Goal: Task Accomplishment & Management: Manage account settings

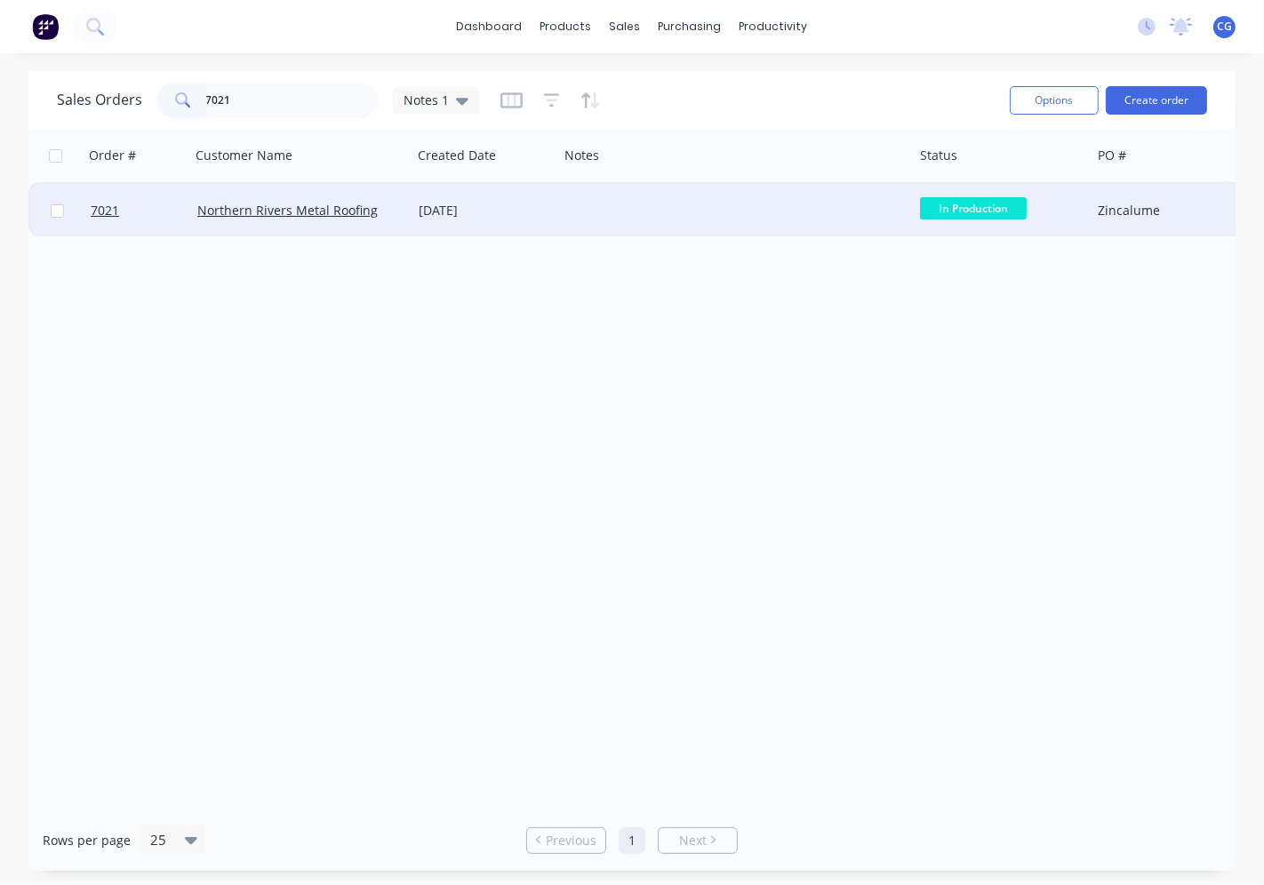
type input "7021"
click at [551, 213] on div "[DATE]" at bounding box center [485, 210] width 147 height 53
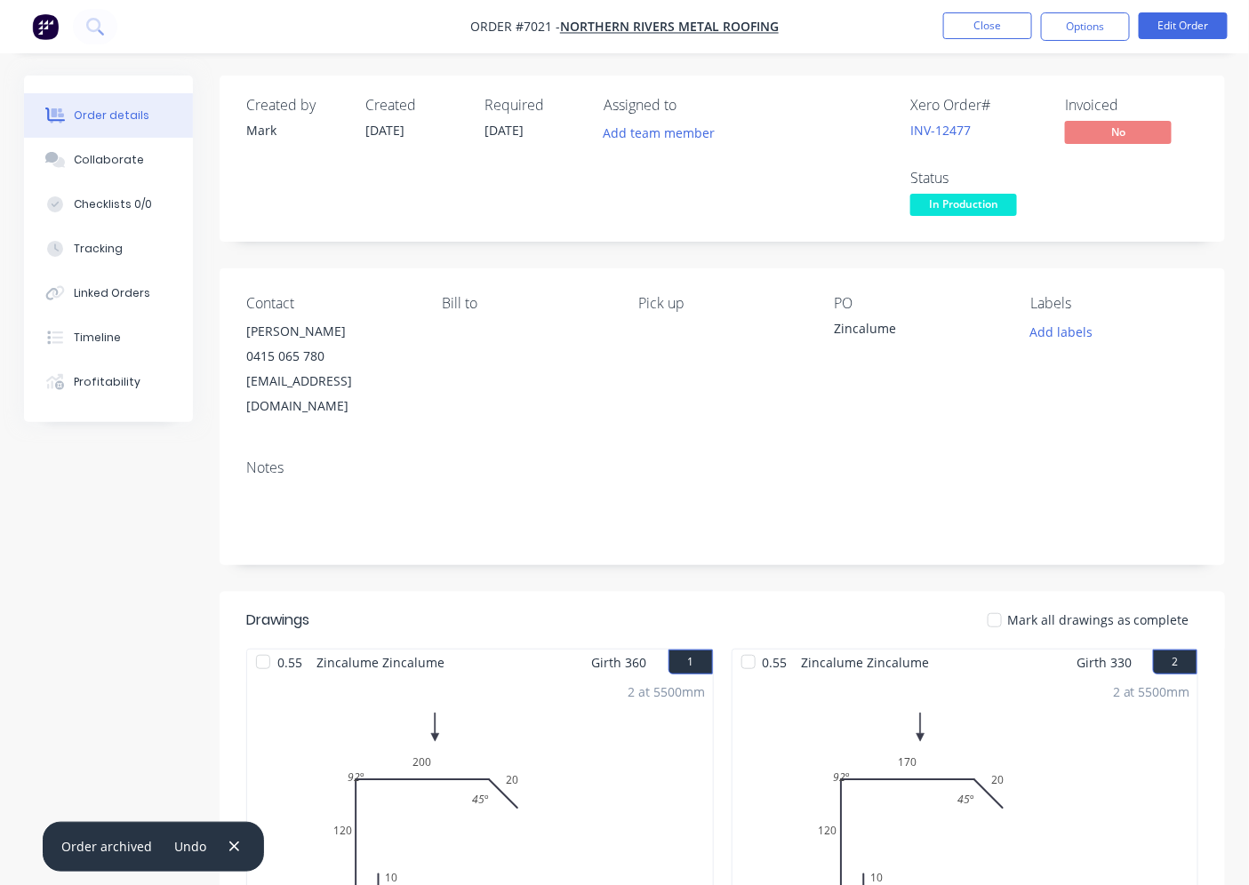
click at [954, 209] on span "In Production" at bounding box center [963, 205] width 107 height 22
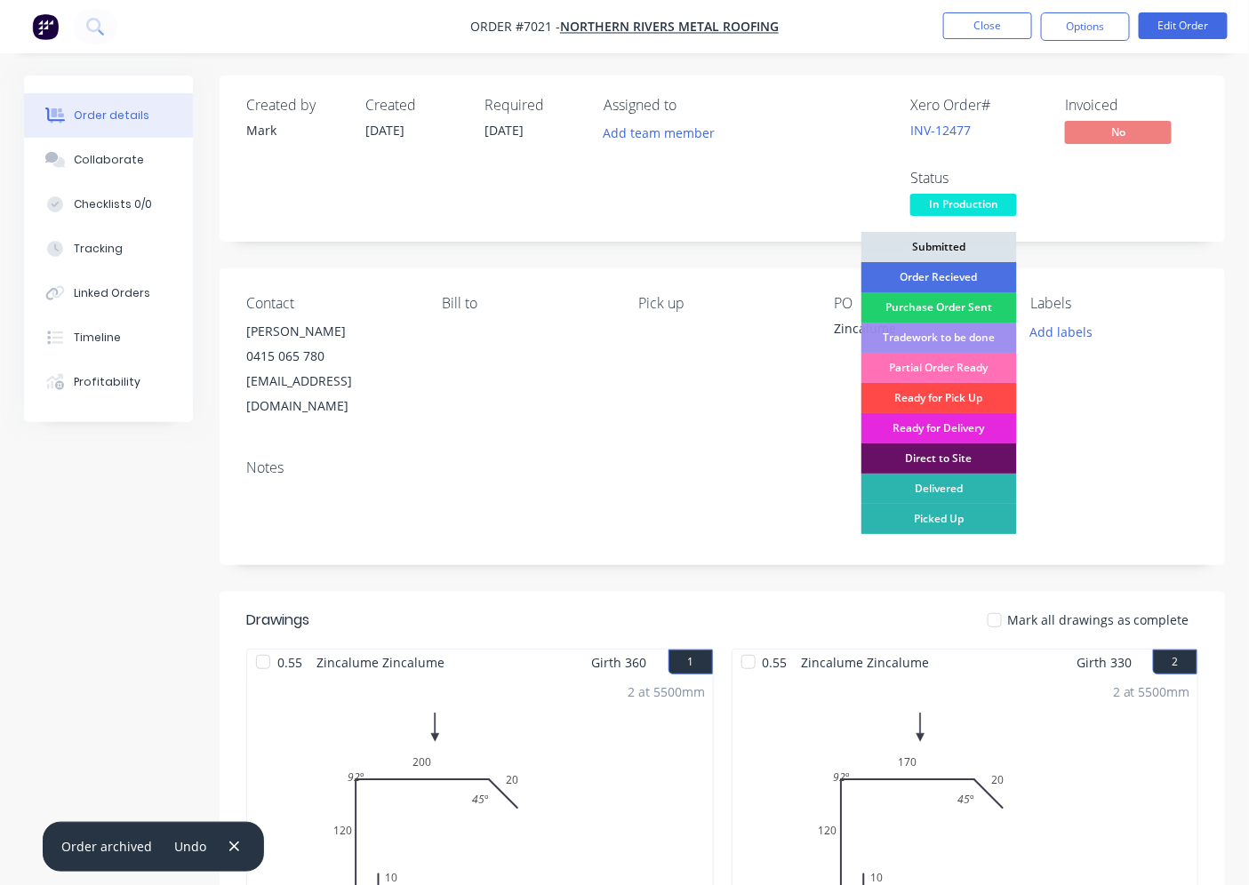
click at [933, 401] on div "Ready for Pick Up" at bounding box center [939, 398] width 156 height 30
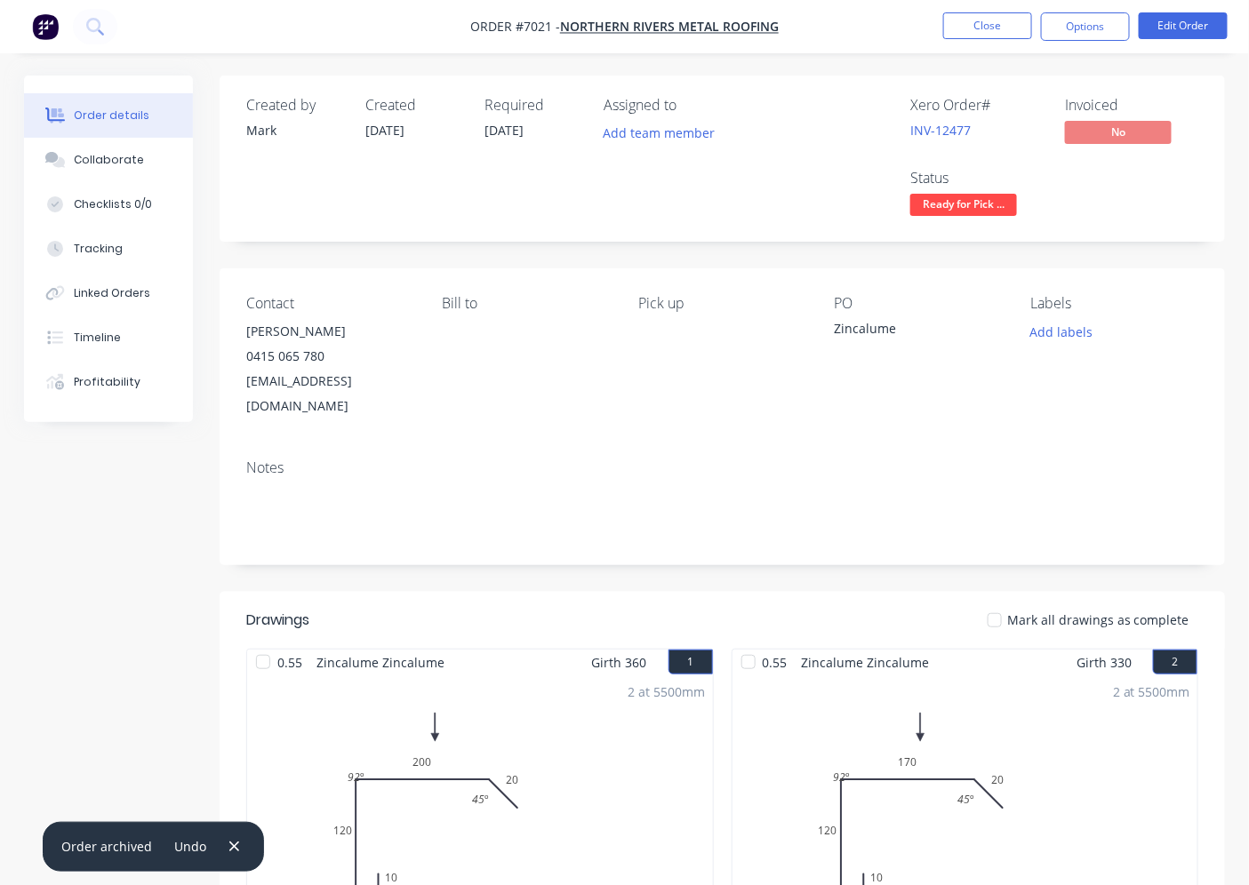
drag, startPoint x: 1000, startPoint y: 608, endPoint x: 1005, endPoint y: 593, distance: 15.8
click at [1005, 603] on div at bounding box center [995, 621] width 36 height 36
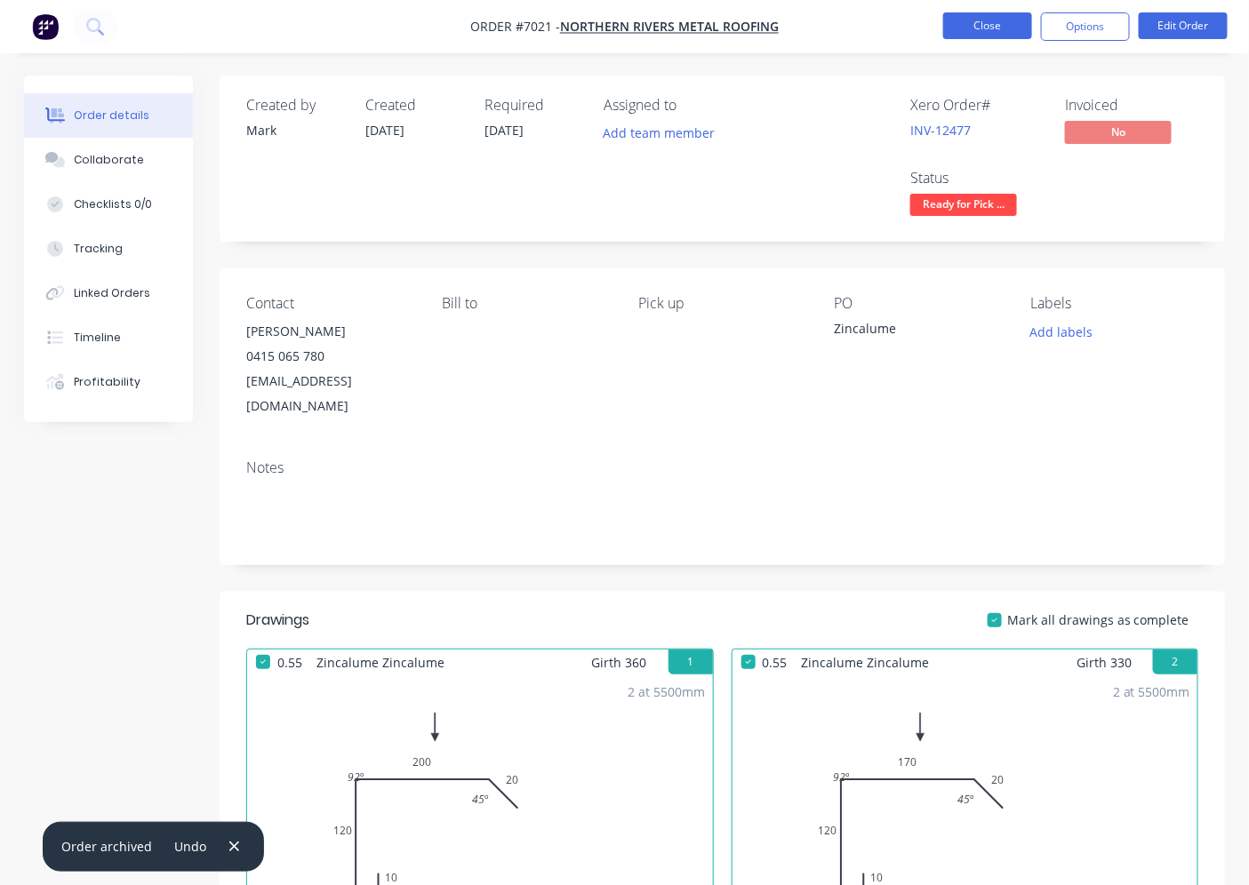
click at [996, 23] on button "Close" at bounding box center [987, 25] width 89 height 27
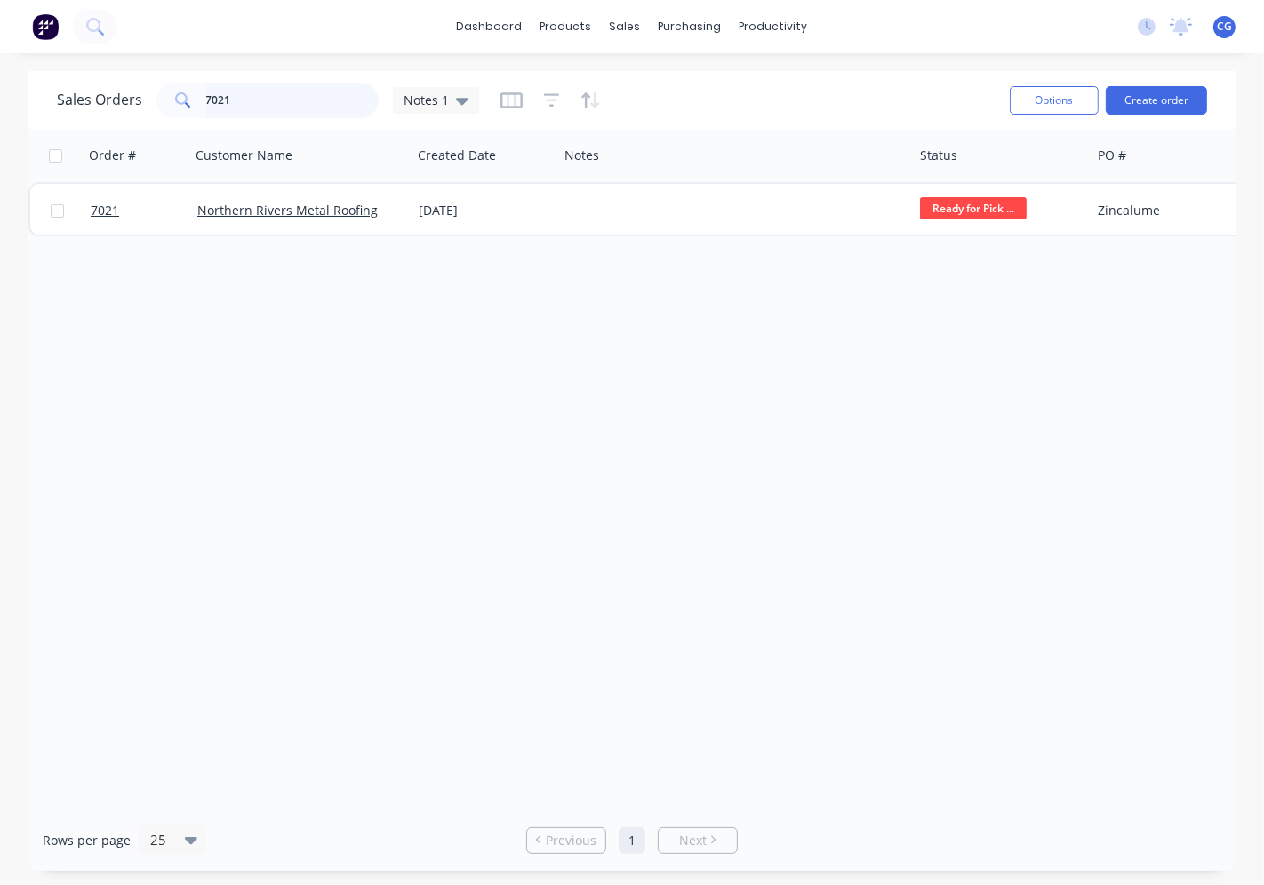
click at [303, 100] on input "7021" at bounding box center [292, 101] width 173 height 36
type input "7"
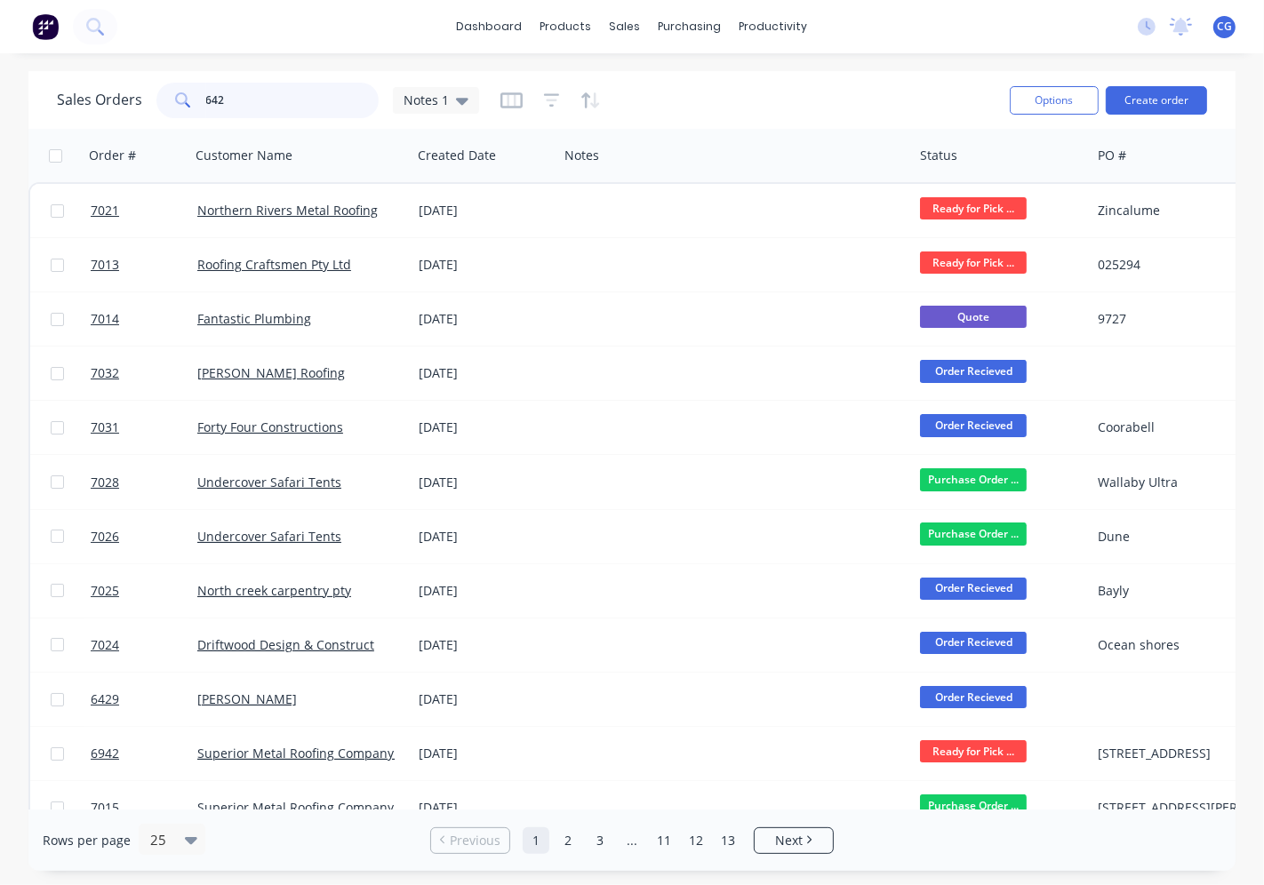
type input "6429"
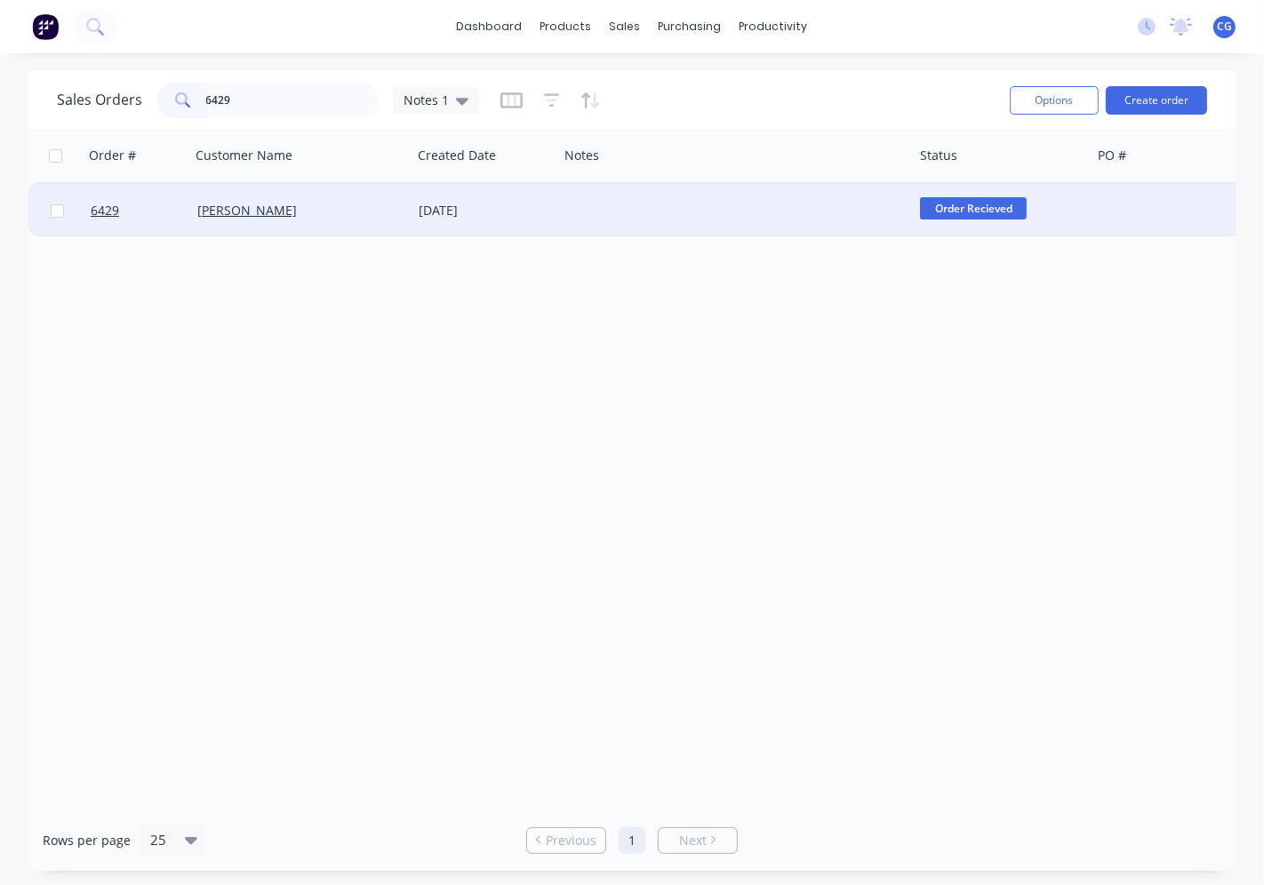
click at [361, 213] on div "[PERSON_NAME]" at bounding box center [295, 211] width 197 height 18
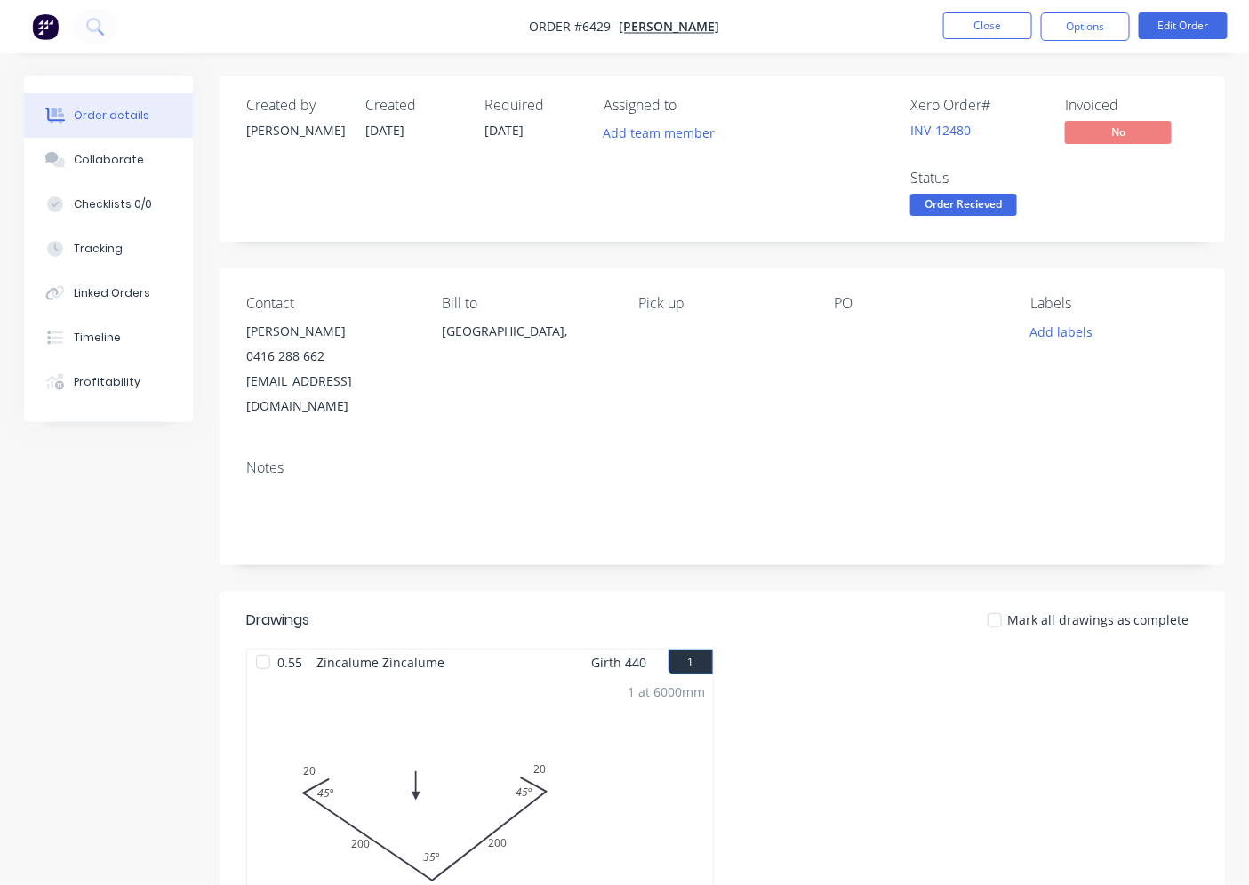
click at [1005, 603] on div at bounding box center [995, 621] width 36 height 36
click at [972, 210] on span "Order Recieved" at bounding box center [963, 205] width 107 height 22
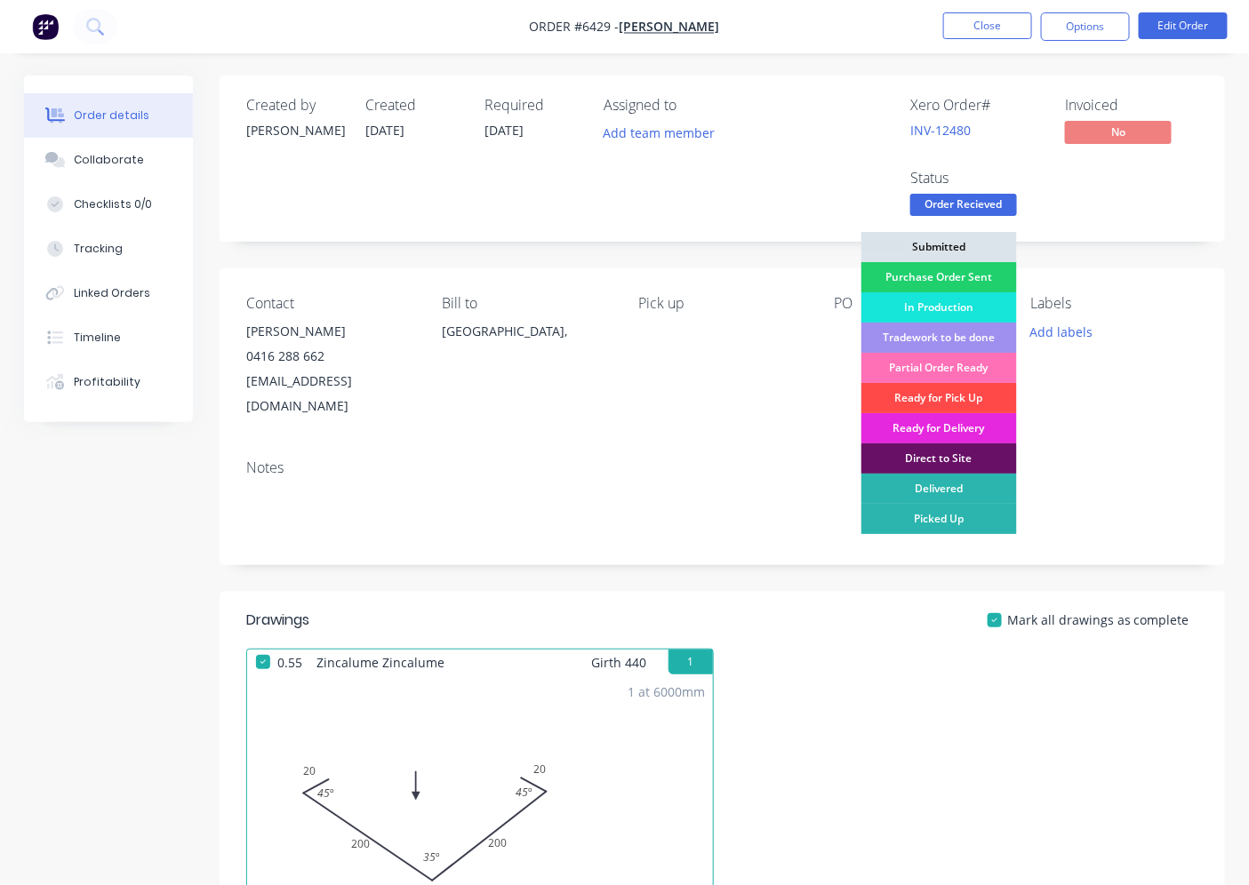
click at [942, 401] on div "Ready for Pick Up" at bounding box center [939, 398] width 156 height 30
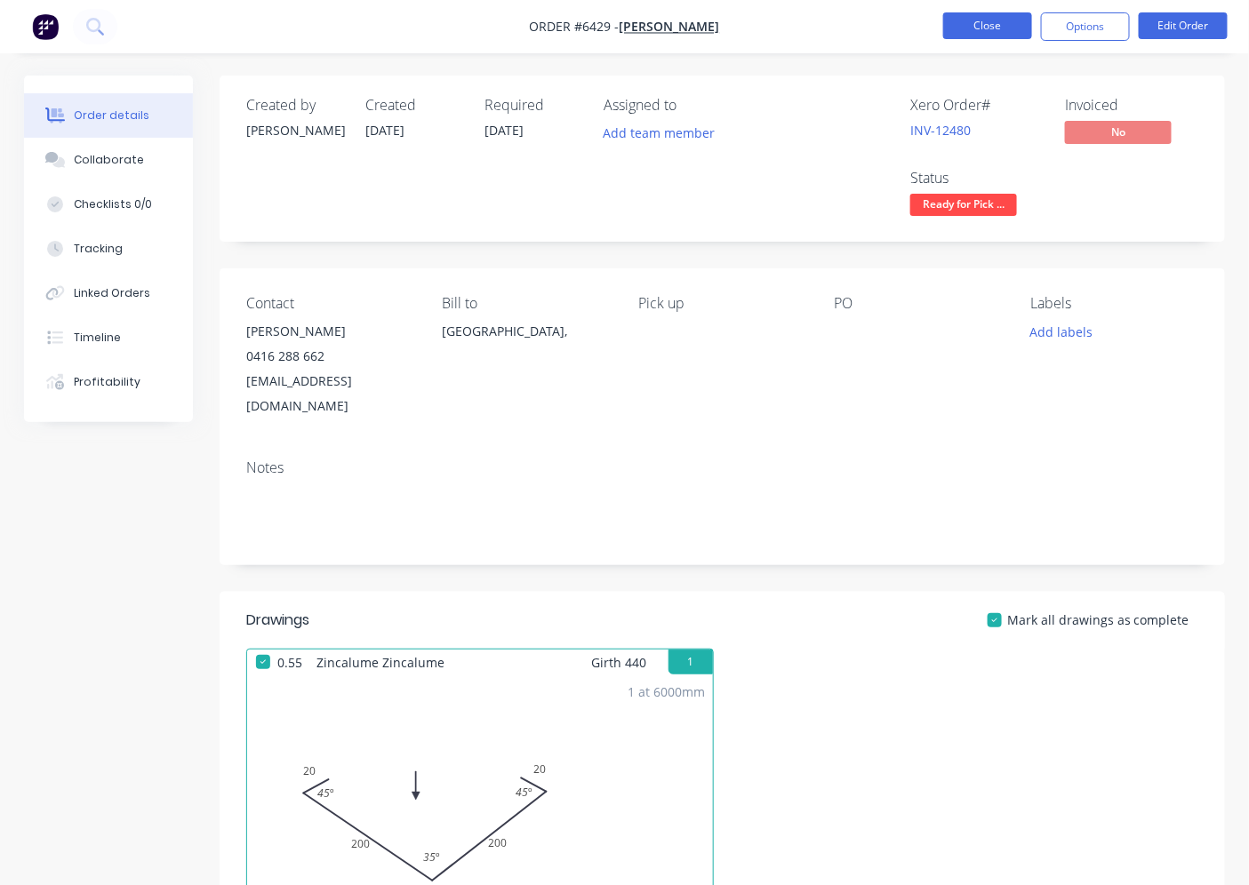
click at [991, 36] on button "Close" at bounding box center [987, 25] width 89 height 27
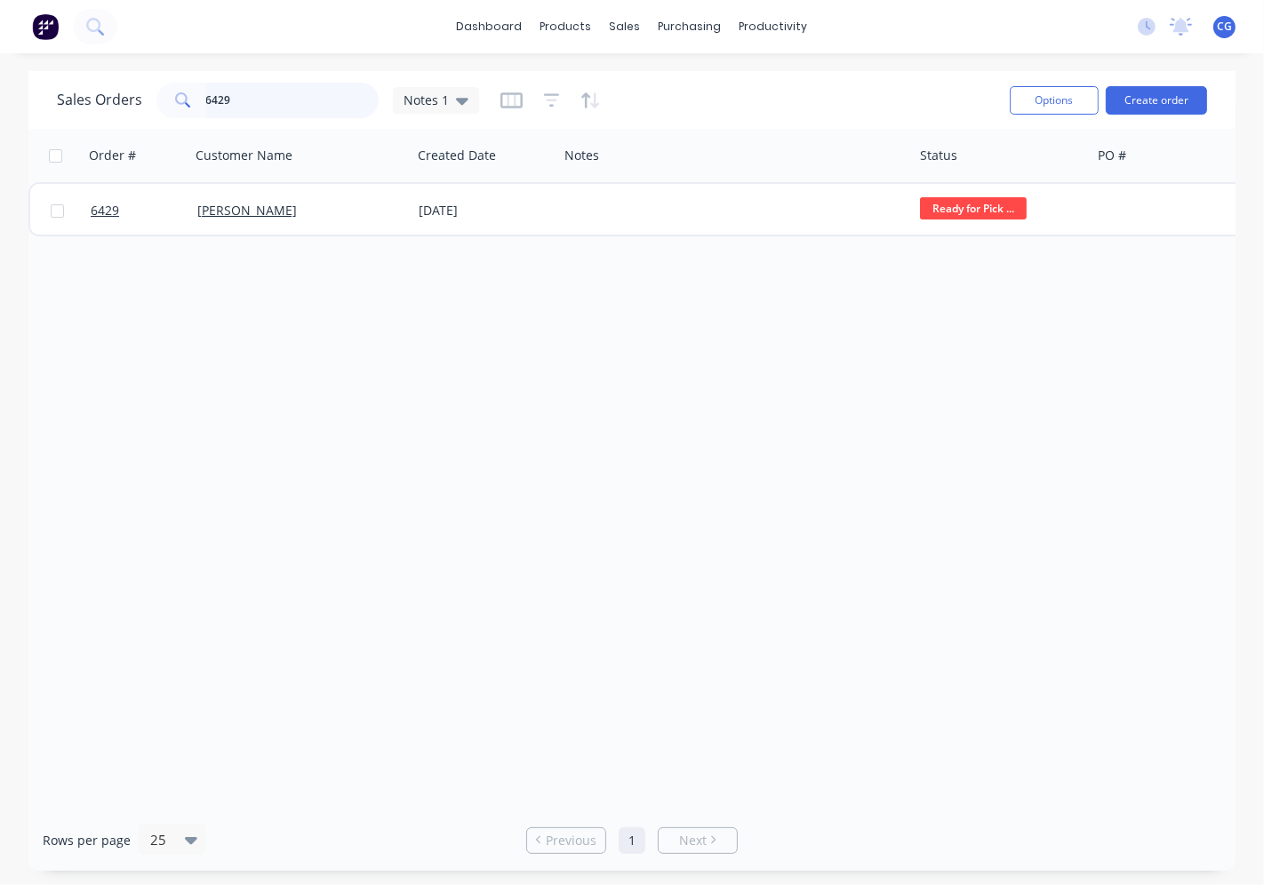
click at [262, 95] on input "6429" at bounding box center [292, 101] width 173 height 36
type input "6"
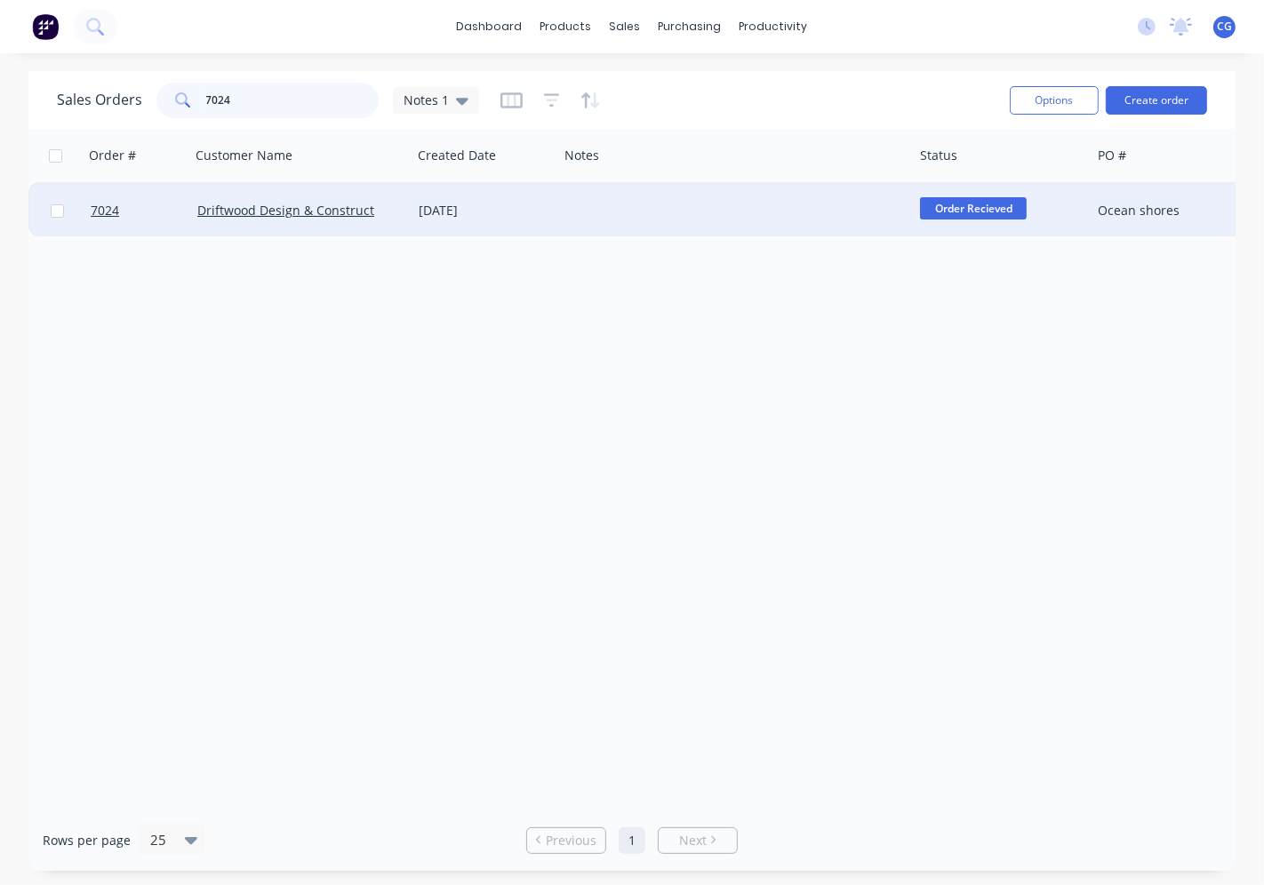
type input "7024"
click at [456, 205] on div "[DATE]" at bounding box center [485, 211] width 132 height 18
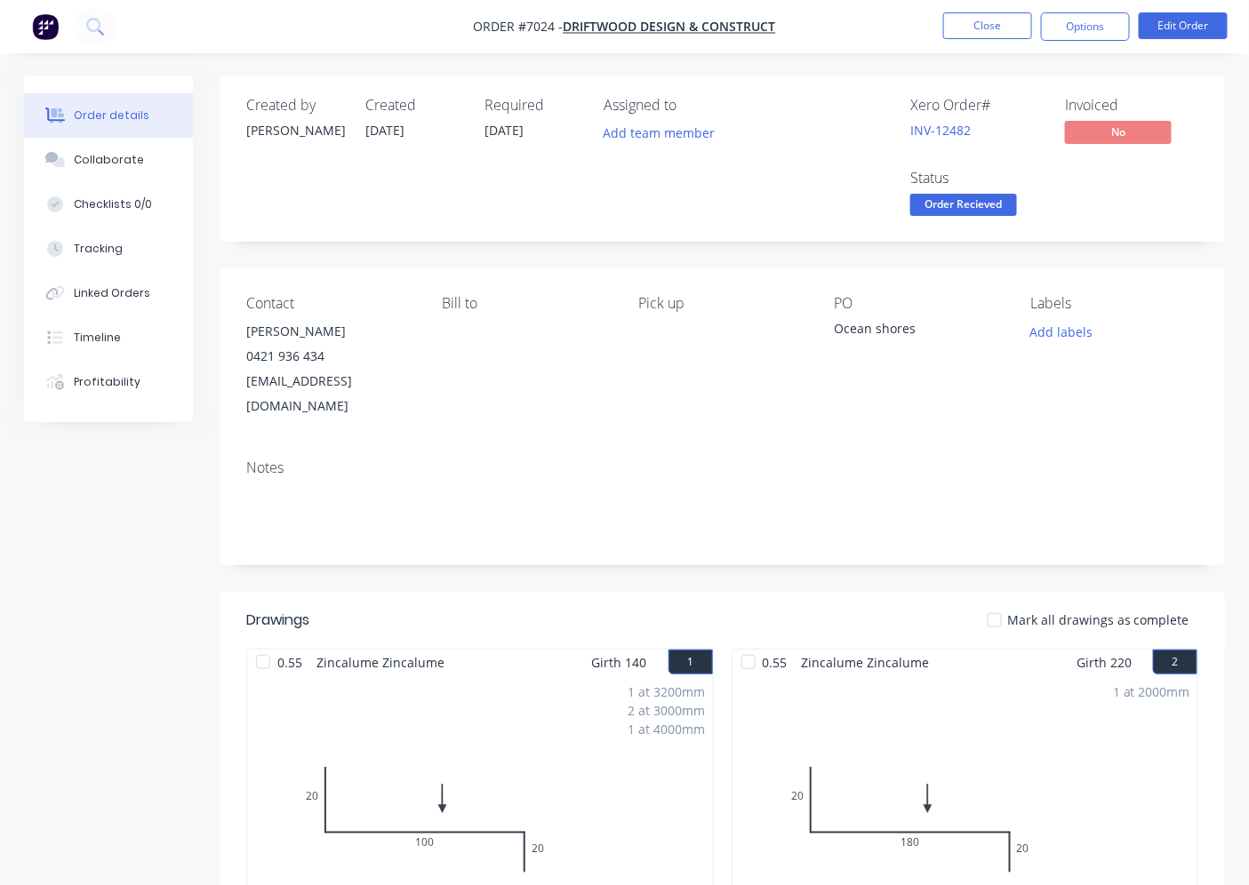
click at [998, 603] on div at bounding box center [995, 621] width 36 height 36
click at [963, 216] on span "Order Recieved" at bounding box center [963, 205] width 107 height 22
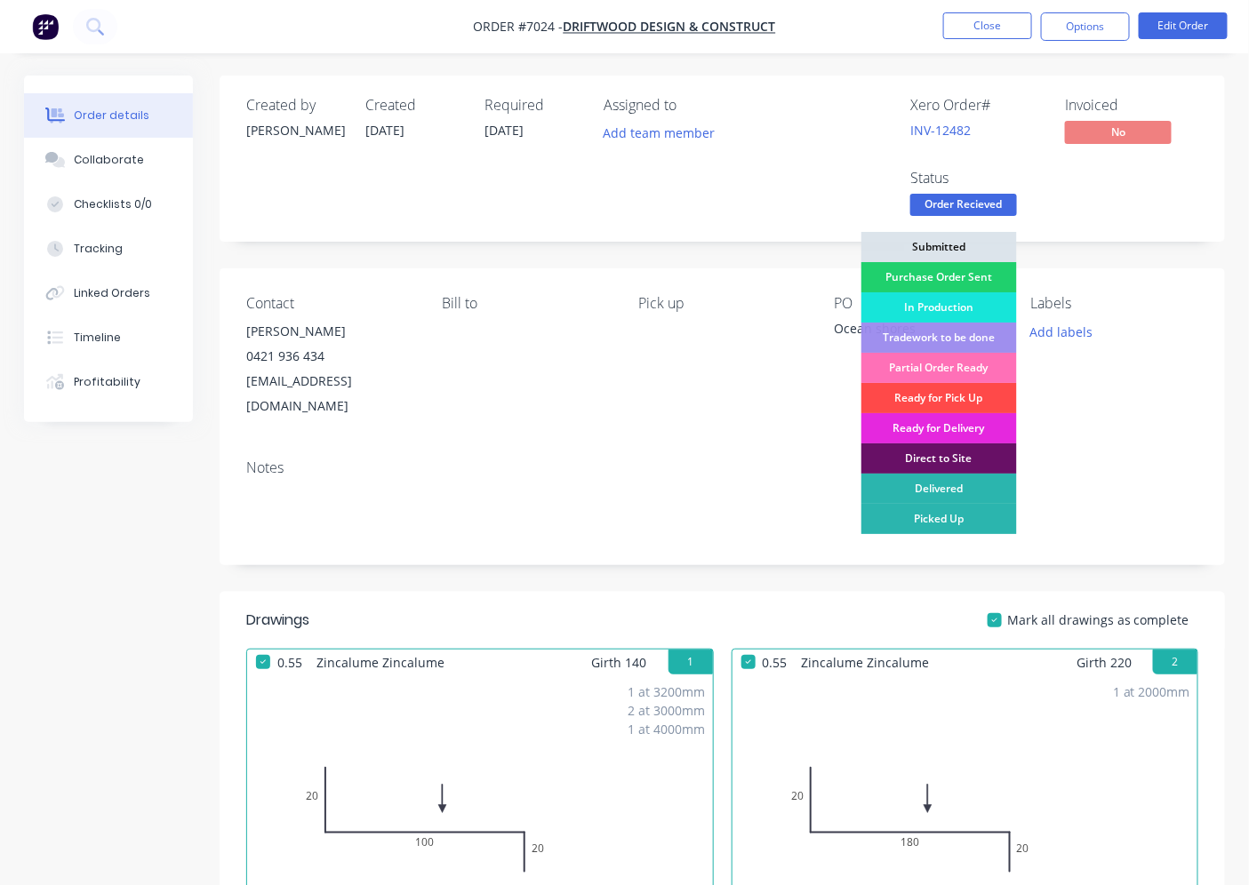
click at [957, 396] on div "Ready for Pick Up" at bounding box center [939, 398] width 156 height 30
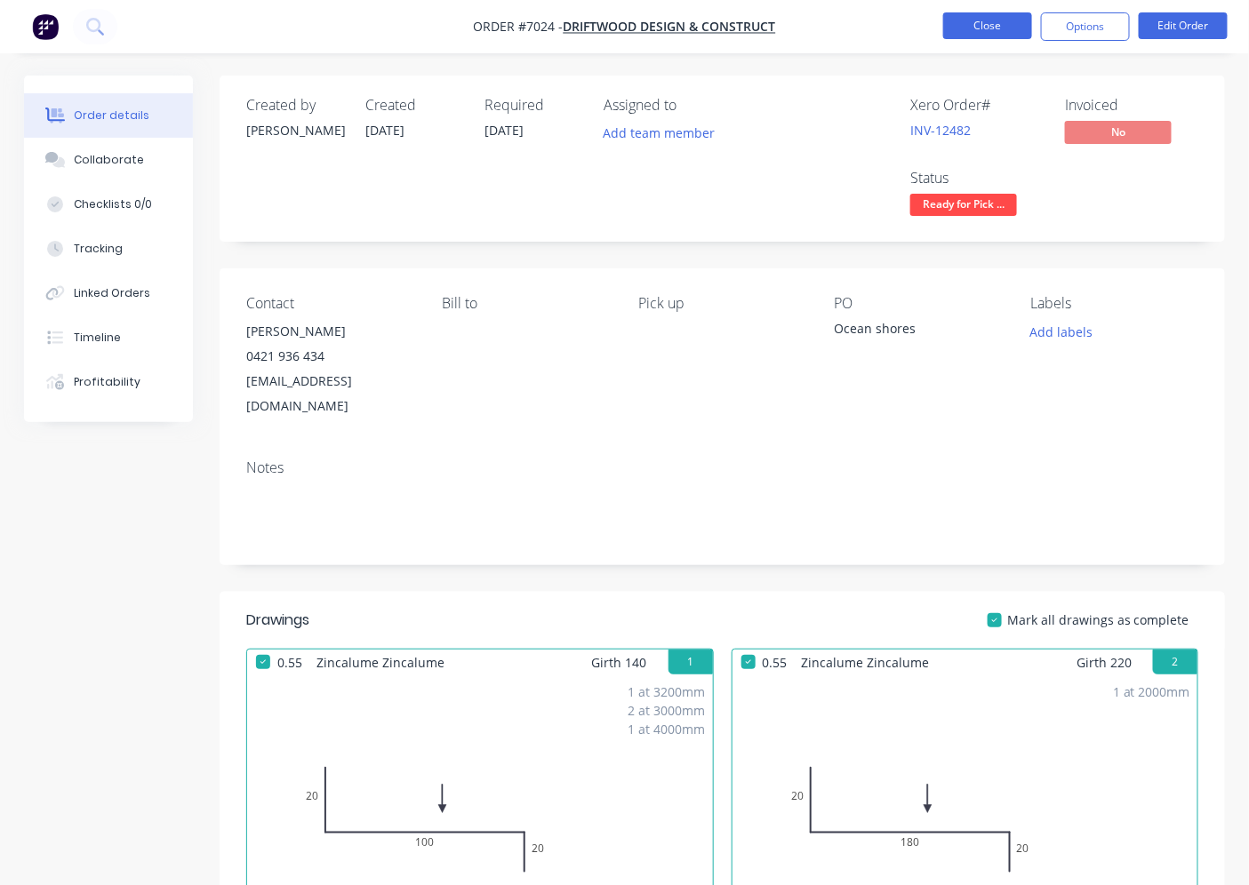
click at [1022, 33] on button "Close" at bounding box center [987, 25] width 89 height 27
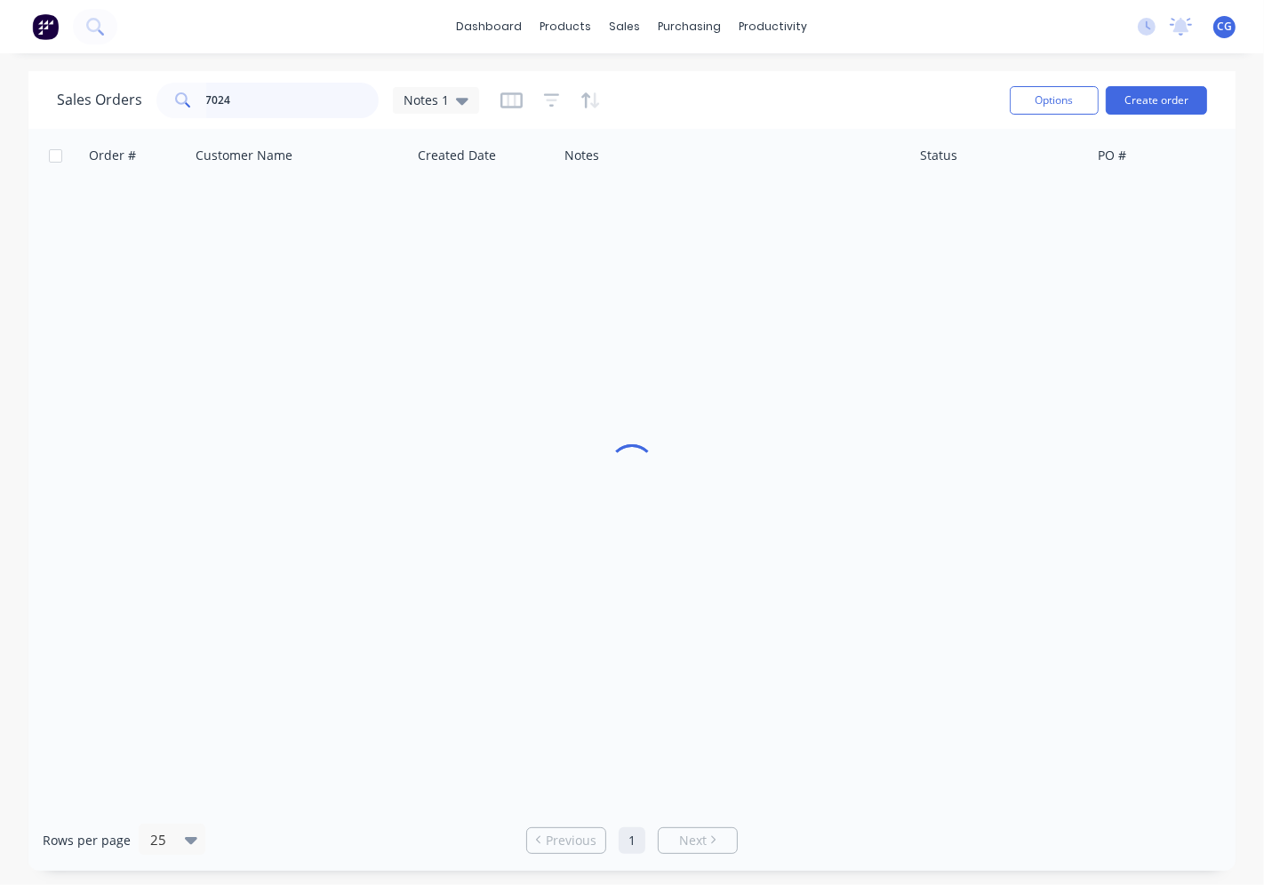
click at [292, 96] on input "7024" at bounding box center [292, 101] width 173 height 36
type input "c"
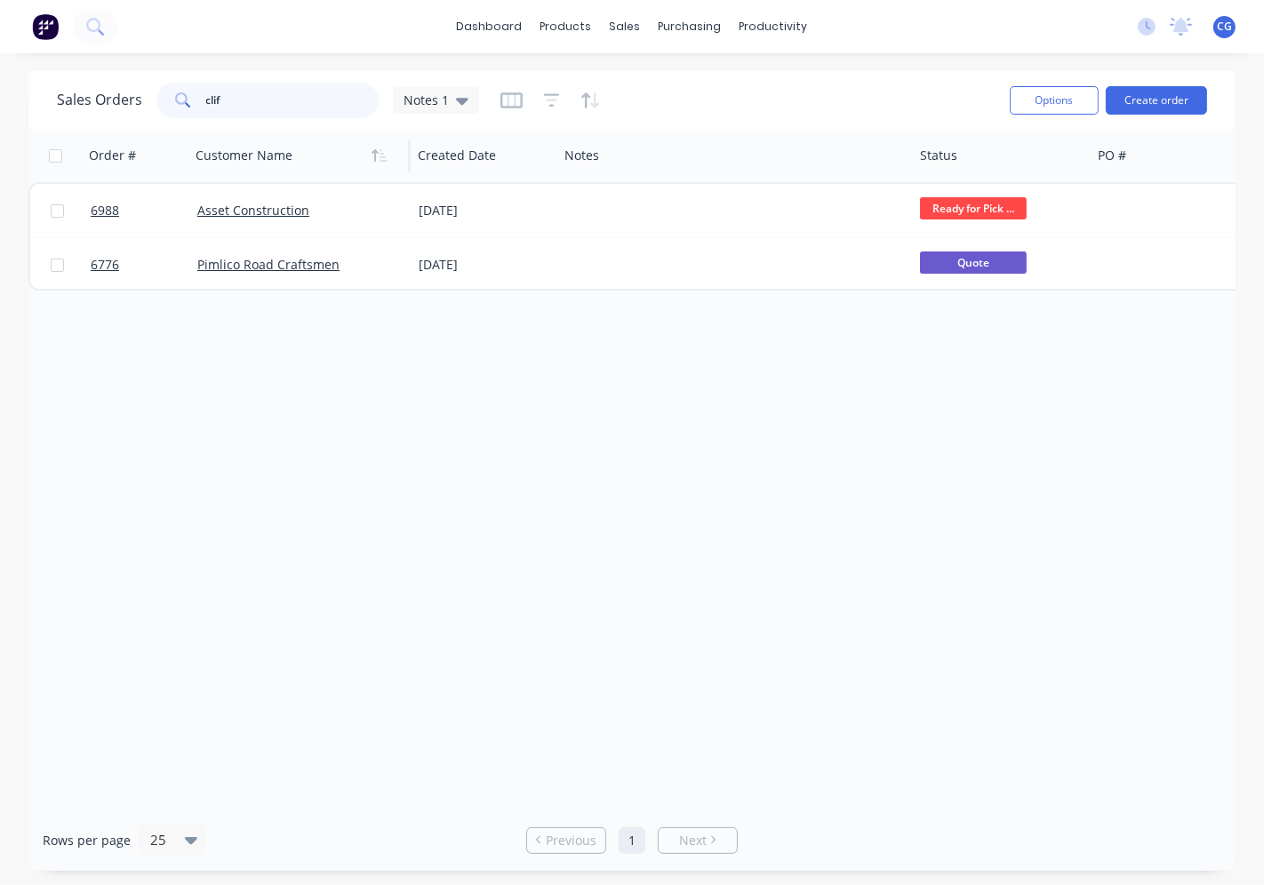
drag, startPoint x: 246, startPoint y: 105, endPoint x: 204, endPoint y: 152, distance: 63.0
click at [170, 117] on div "clif" at bounding box center [267, 101] width 222 height 36
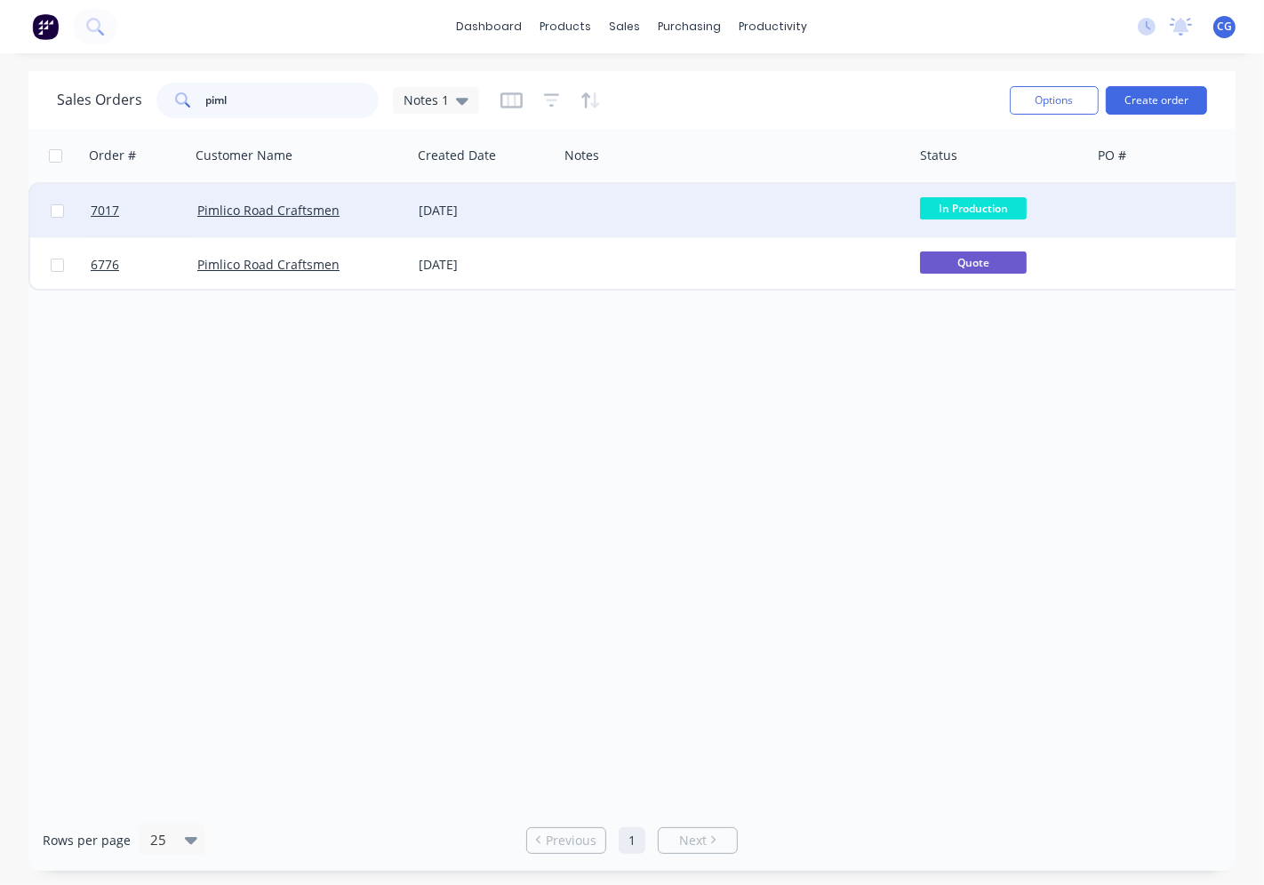
type input "piml"
click at [463, 211] on div "[DATE]" at bounding box center [485, 211] width 132 height 18
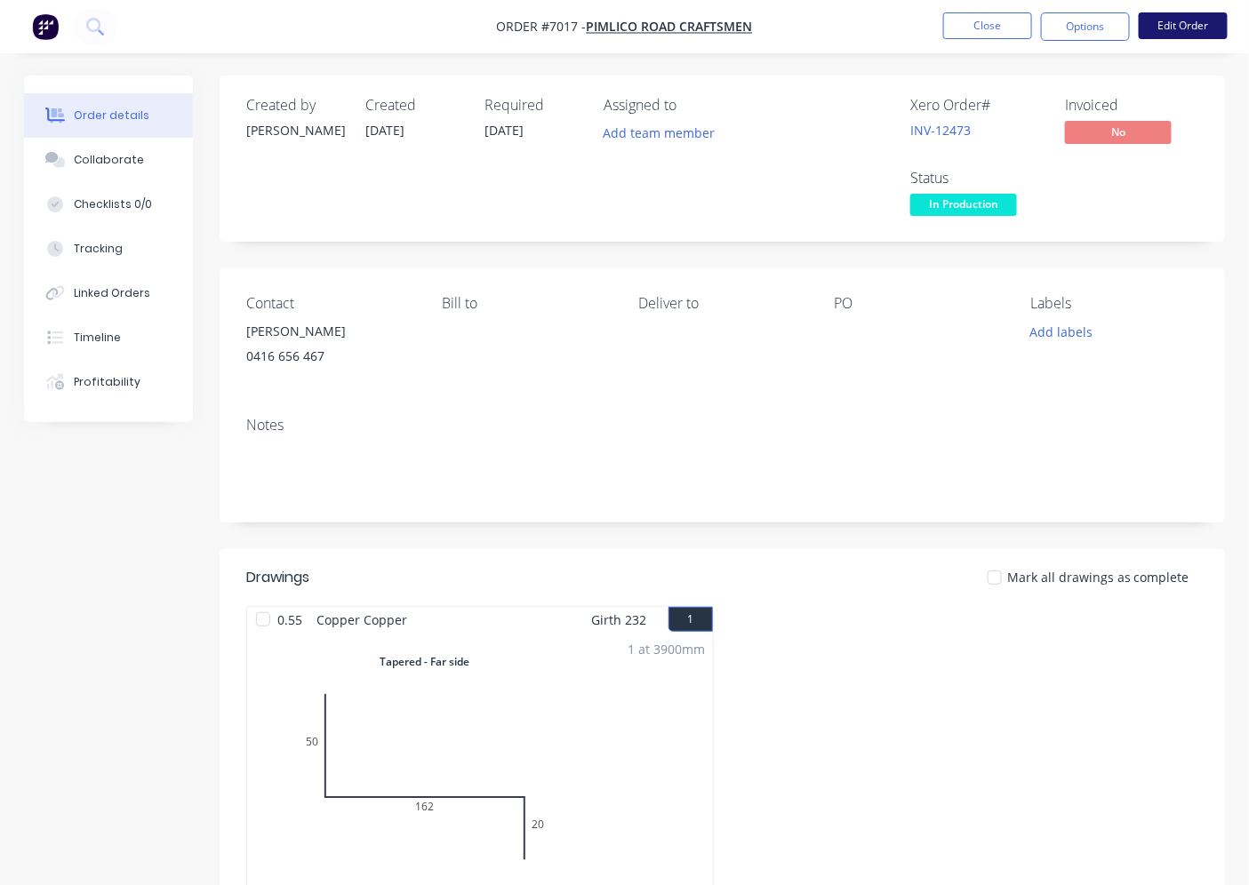
click at [1157, 36] on button "Edit Order" at bounding box center [1183, 25] width 89 height 27
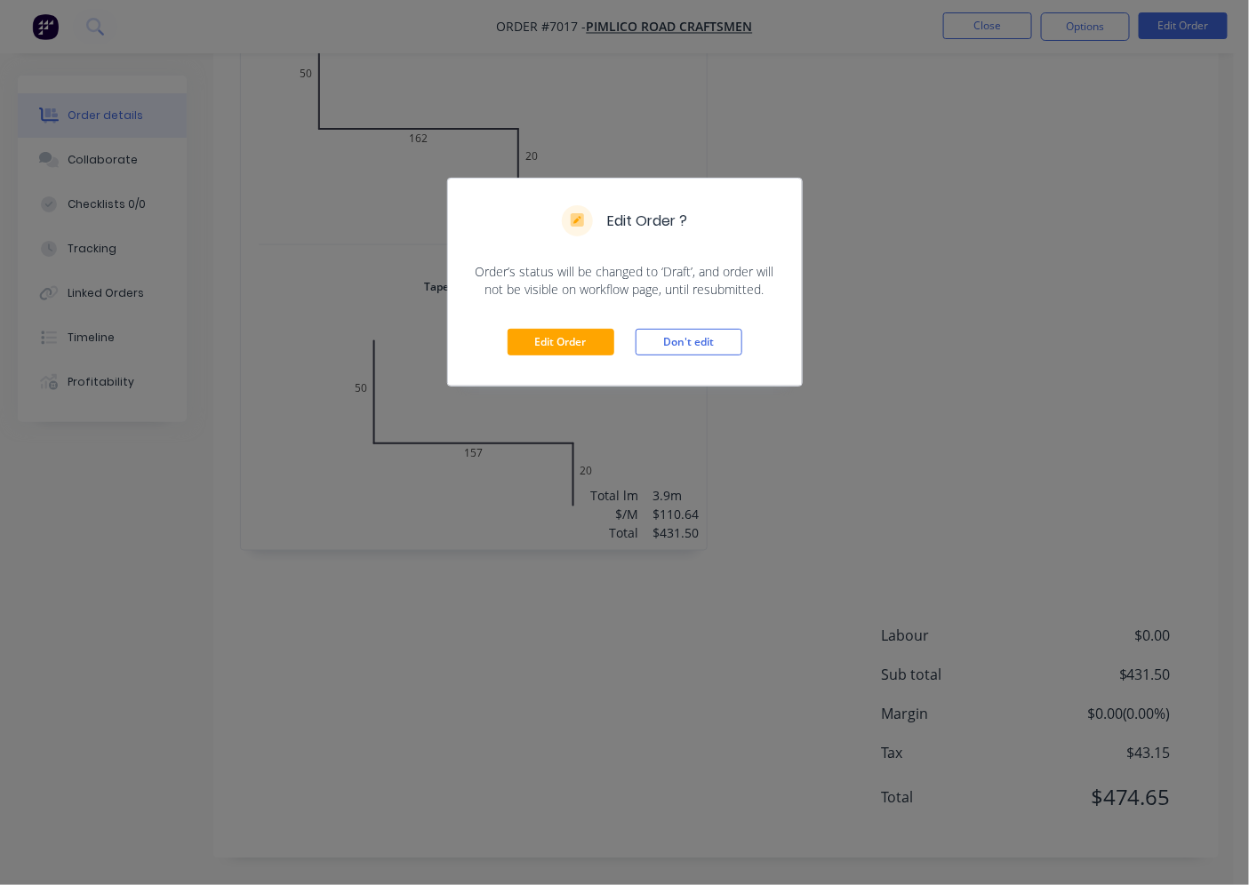
scroll to position [670, 0]
click at [578, 333] on button "Edit Order" at bounding box center [561, 342] width 107 height 27
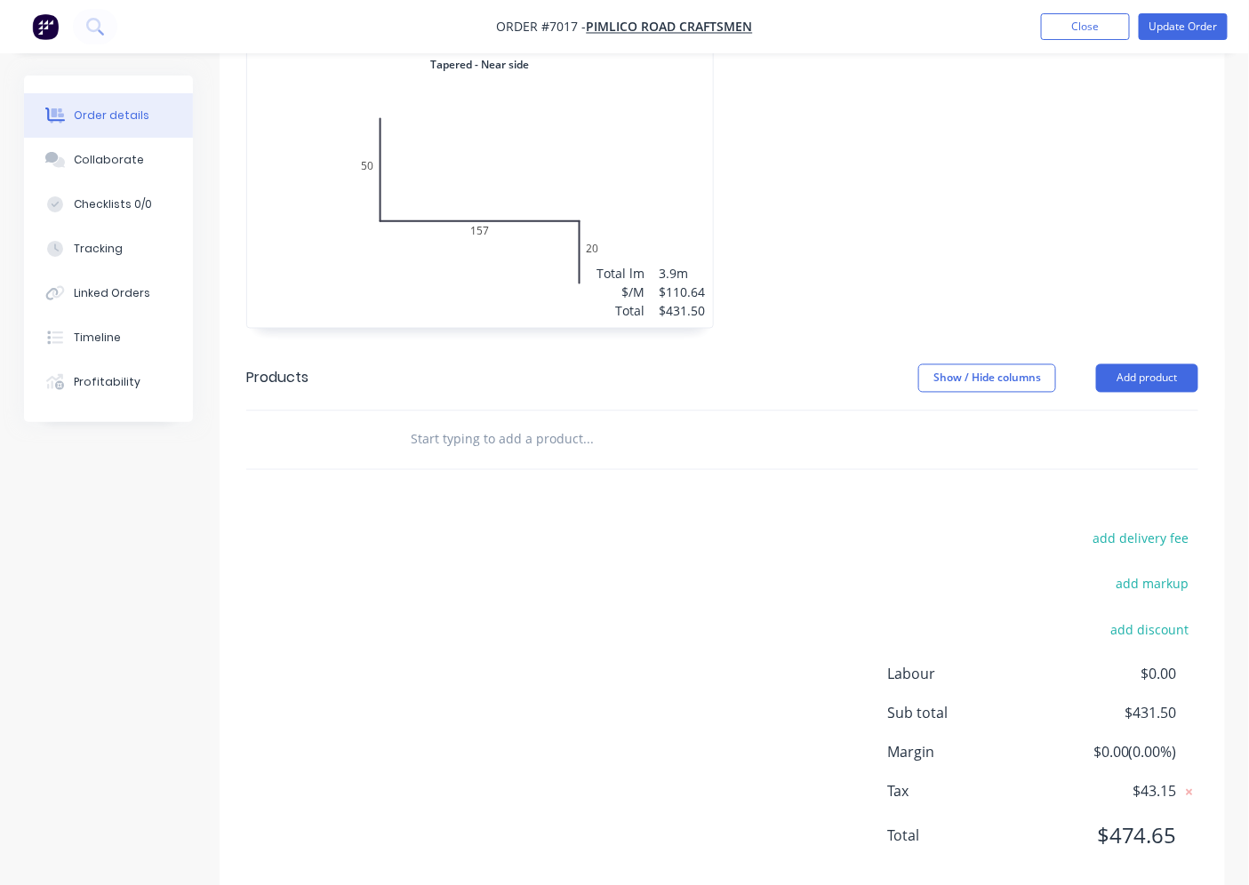
scroll to position [938, 0]
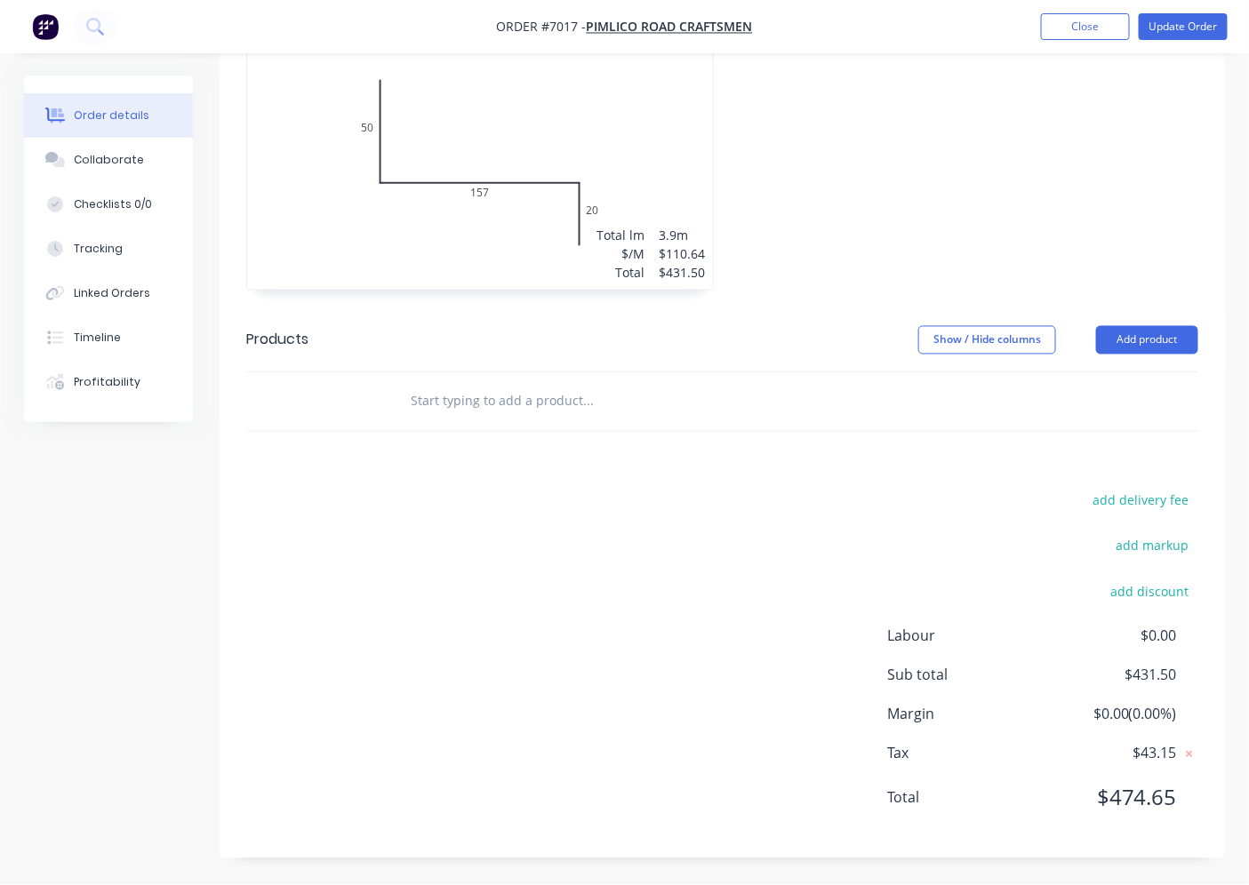
click at [1139, 713] on span "$0.00 ( 0.00 %)" at bounding box center [1111, 714] width 132 height 21
click at [1102, 714] on span "$0.00 ( 0.00 %)" at bounding box center [1111, 714] width 132 height 21
click at [1174, 590] on button "add discount" at bounding box center [1149, 592] width 97 height 24
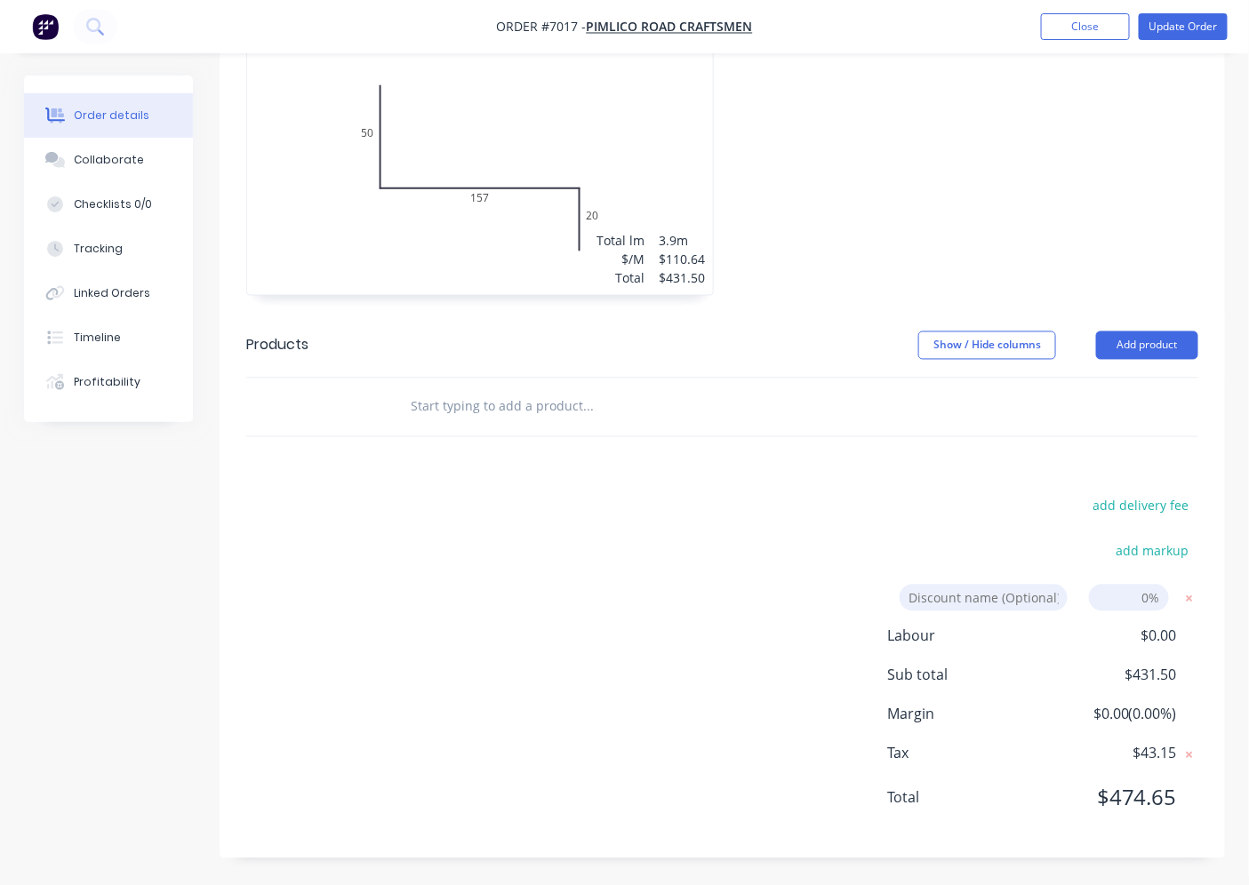
scroll to position [934, 0]
click at [1144, 597] on input at bounding box center [1129, 598] width 80 height 27
type input "8"
click input "submit" at bounding box center [0, 0] width 0 height 0
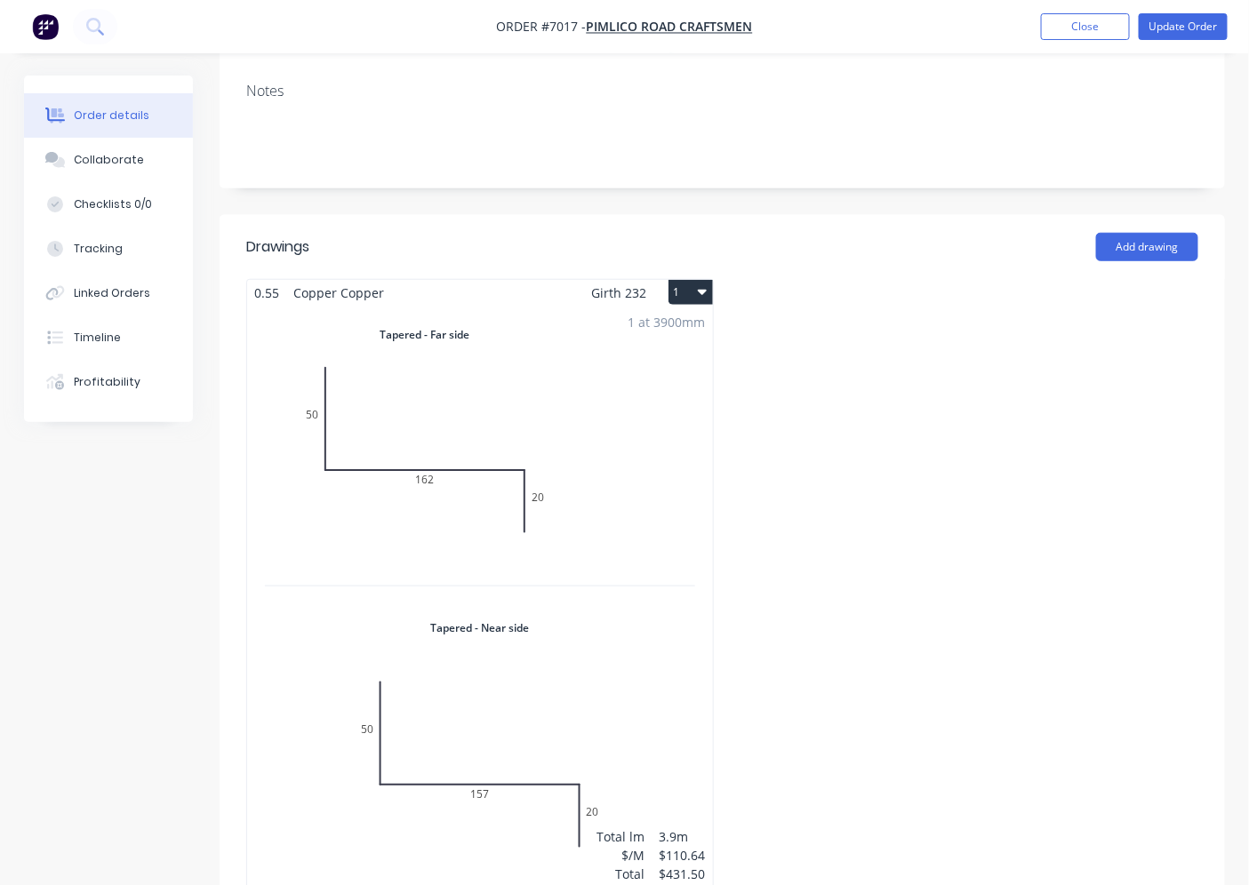
scroll to position [0, 0]
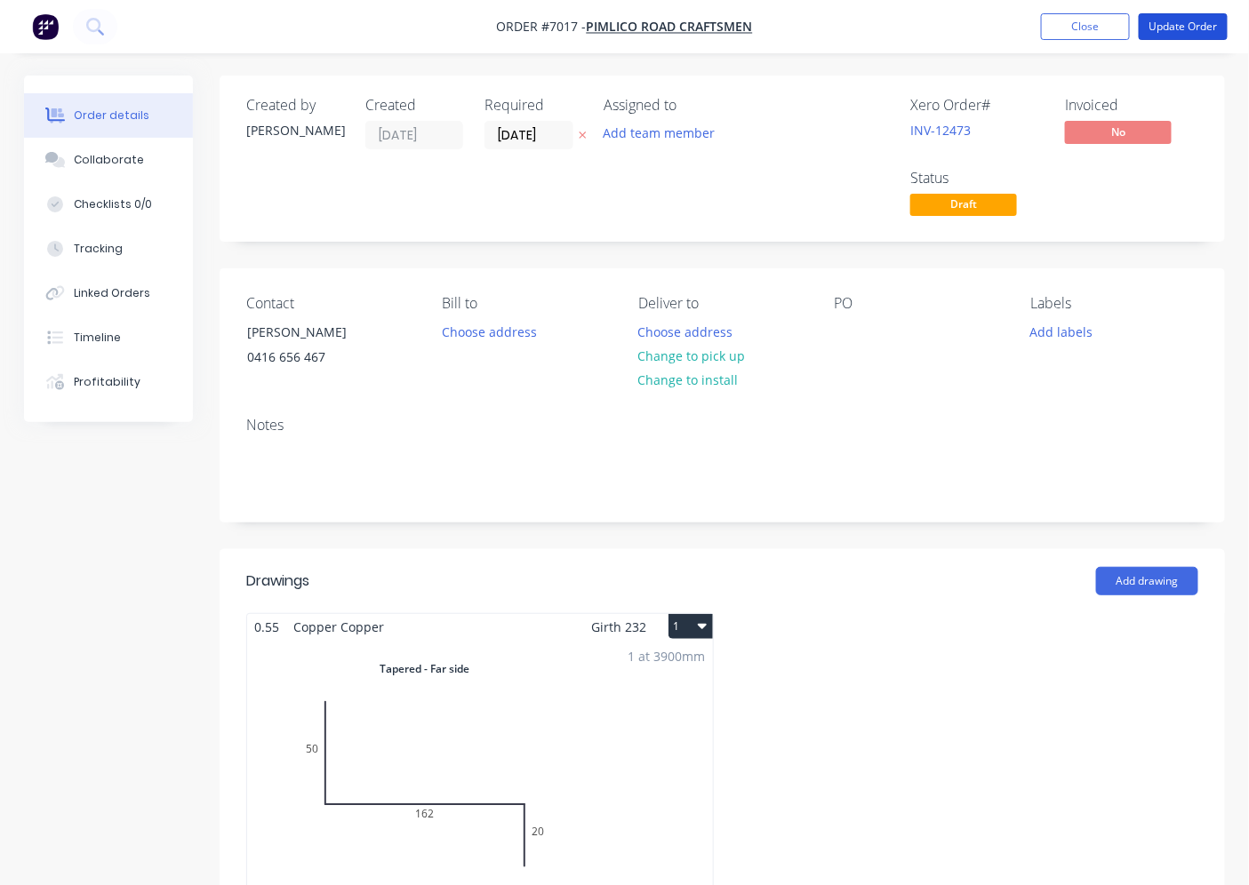
drag, startPoint x: 1214, startPoint y: 34, endPoint x: 1210, endPoint y: 69, distance: 35.8
click at [1213, 36] on button "Update Order" at bounding box center [1183, 26] width 89 height 27
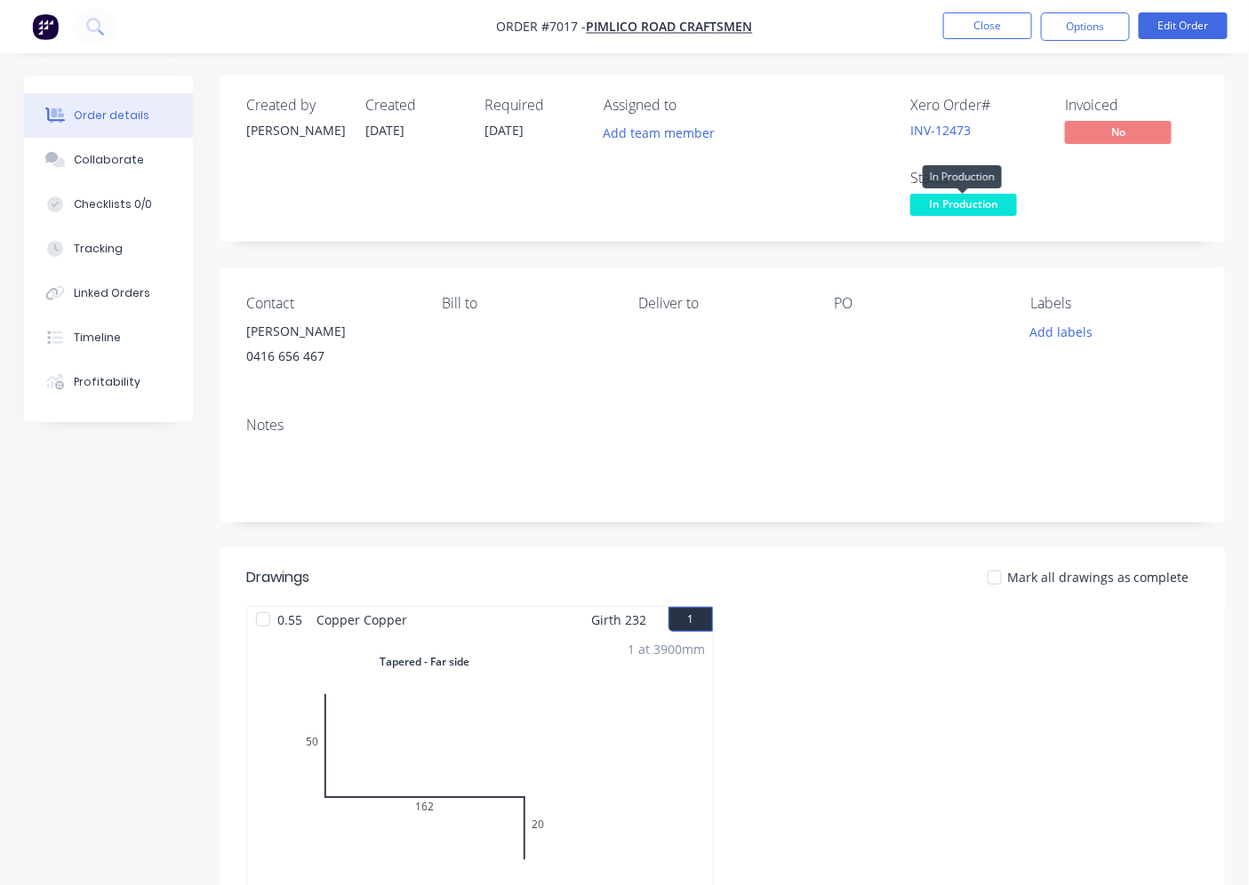
click at [987, 196] on span "In Production" at bounding box center [963, 205] width 107 height 22
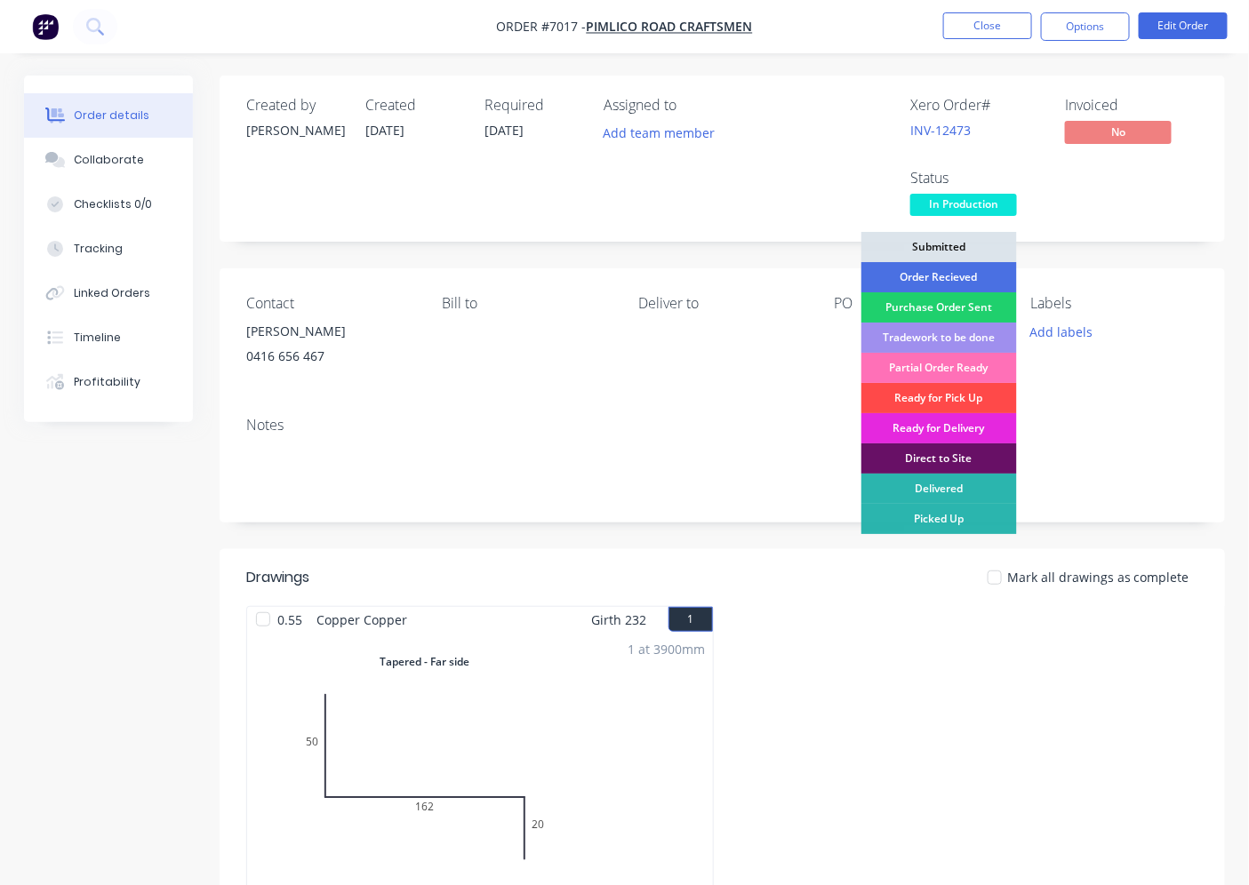
click at [953, 396] on div "Ready for Pick Up" at bounding box center [939, 398] width 156 height 30
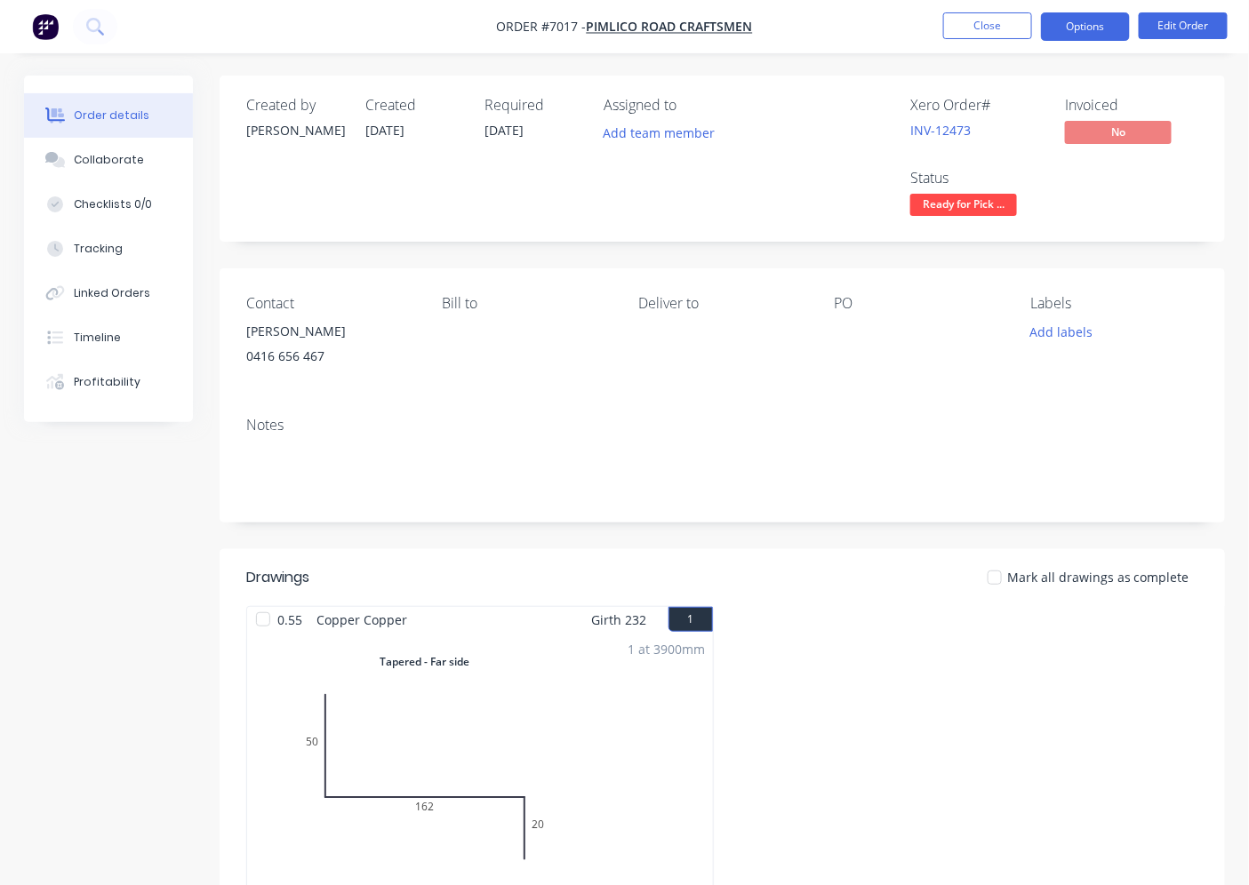
drag, startPoint x: 1089, startPoint y: 29, endPoint x: 1094, endPoint y: 38, distance: 10.4
click at [1094, 38] on button "Options" at bounding box center [1085, 26] width 89 height 28
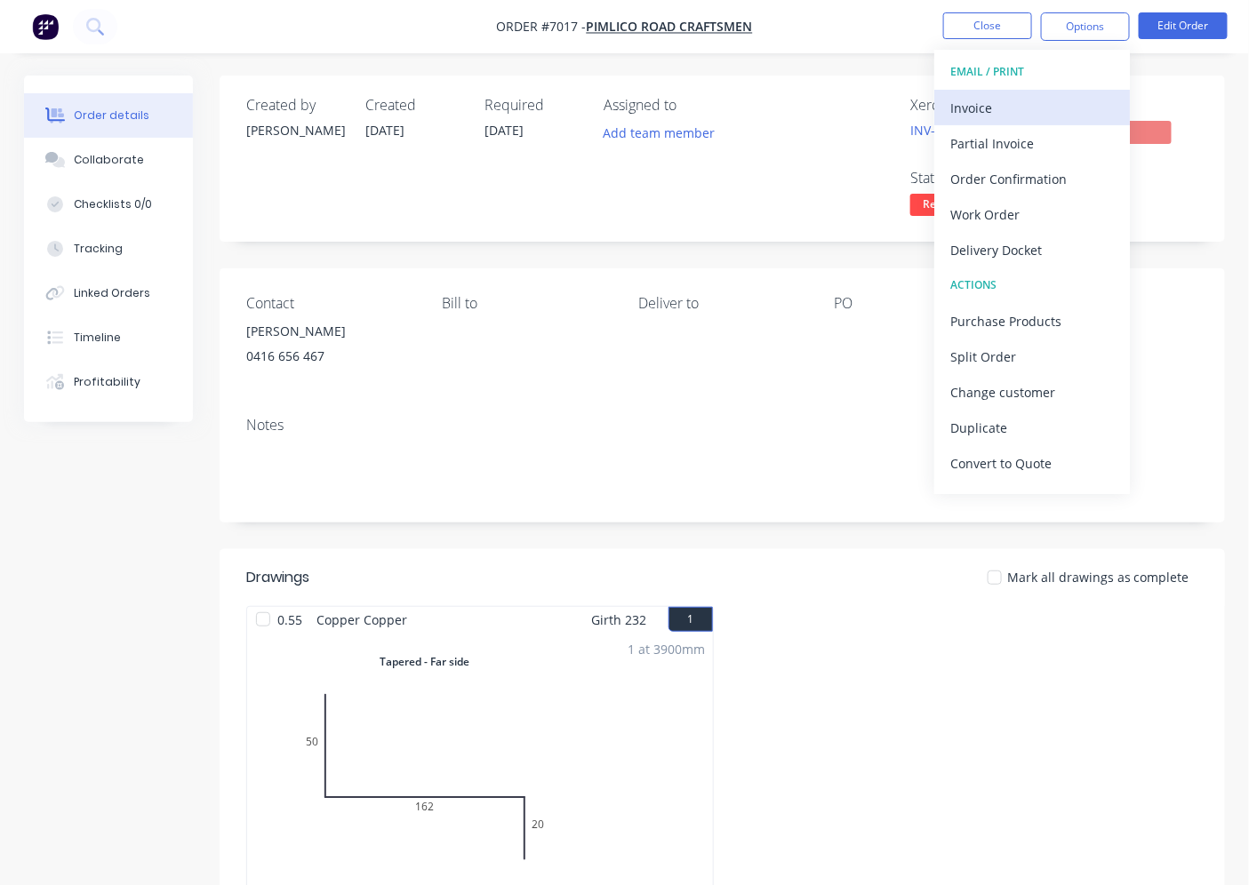
click at [974, 103] on div "Invoice" at bounding box center [1032, 108] width 164 height 26
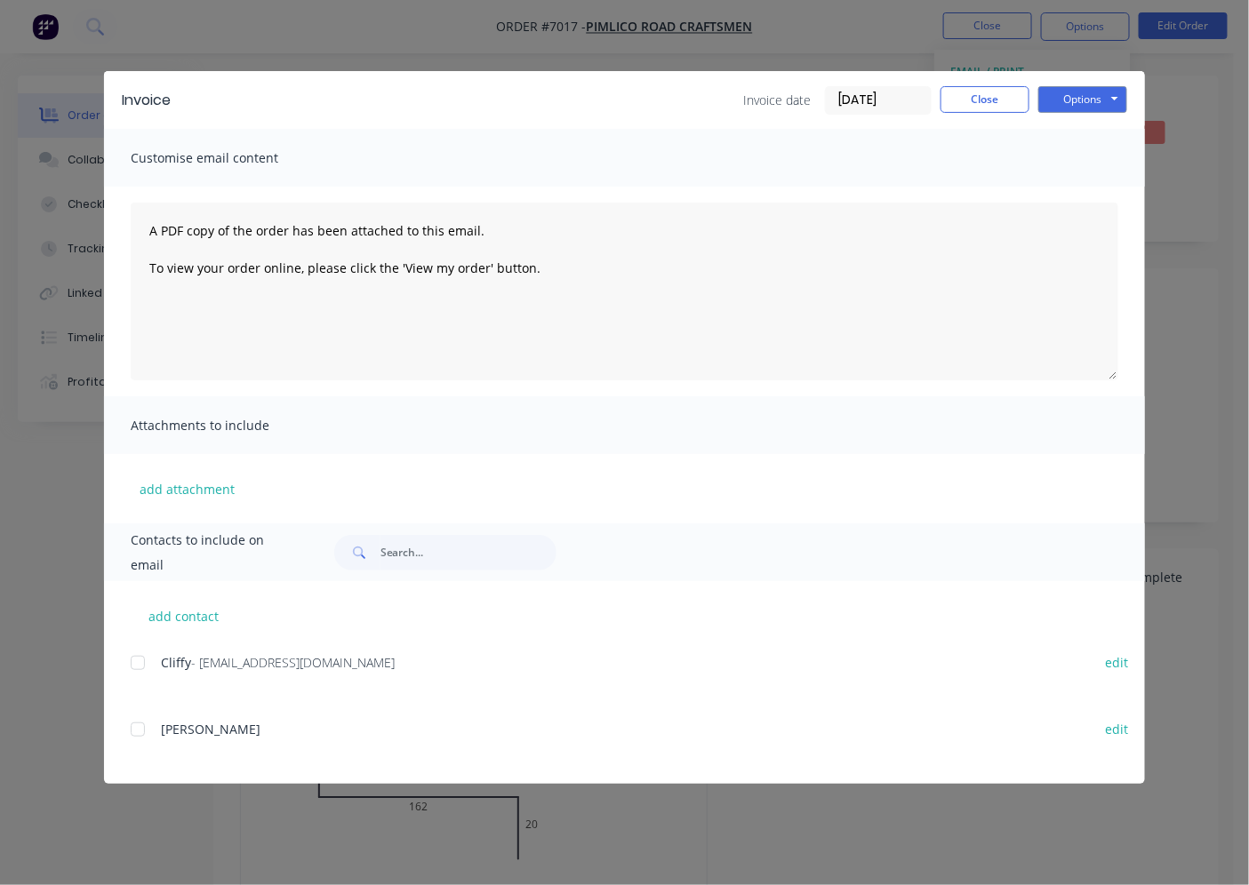
click at [156, 661] on div "Cliffy - [EMAIL_ADDRESS][DOMAIN_NAME] edit" at bounding box center [638, 663] width 1014 height 24
drag, startPoint x: 130, startPoint y: 665, endPoint x: 299, endPoint y: 613, distance: 176.6
click at [131, 664] on div at bounding box center [138, 663] width 36 height 36
click at [1099, 101] on button "Options" at bounding box center [1082, 99] width 89 height 27
click at [1099, 190] on button "Email" at bounding box center [1095, 189] width 114 height 29
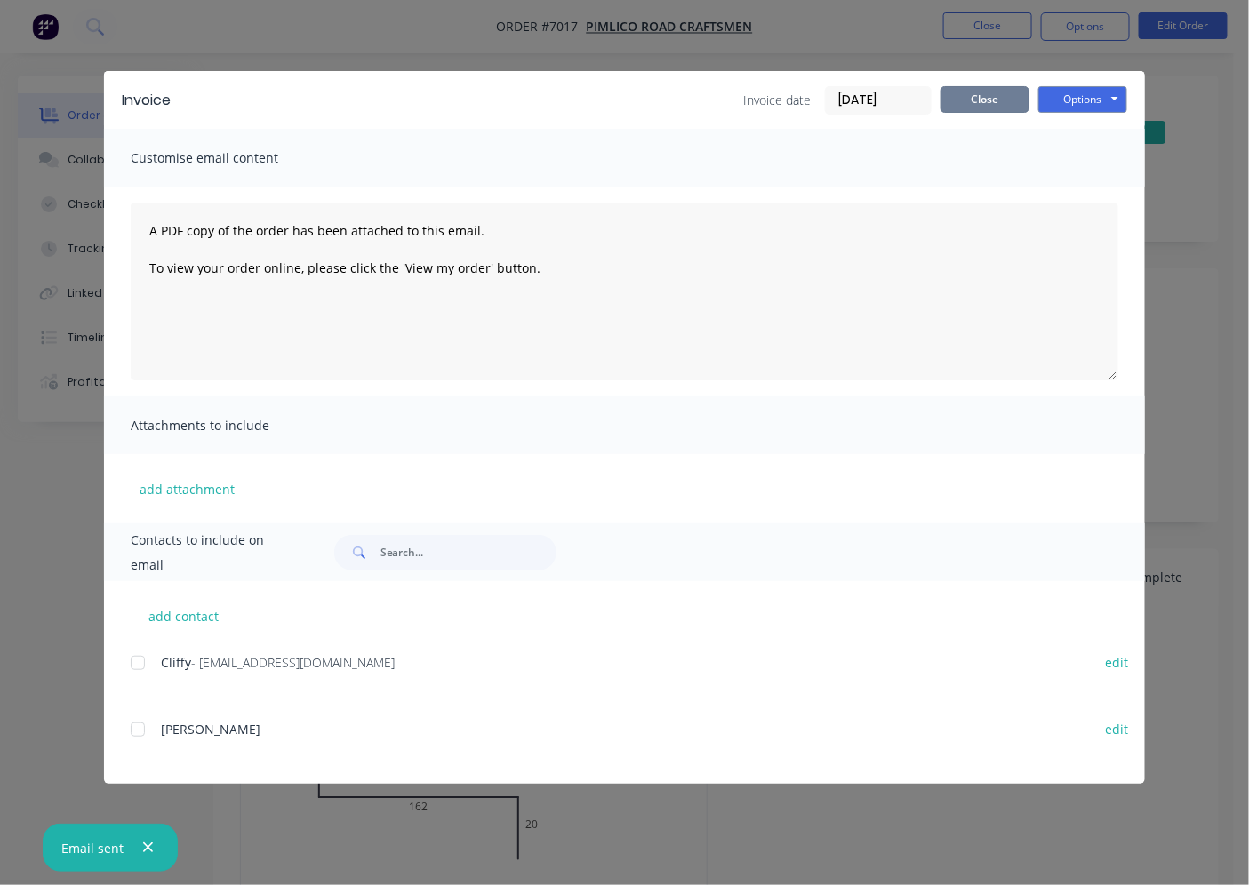
click at [1005, 129] on div "Invoice Invoice date [DATE] Close Options Preview Print Email Customise email c…" at bounding box center [624, 427] width 1041 height 713
click at [981, 98] on button "Close" at bounding box center [985, 99] width 89 height 27
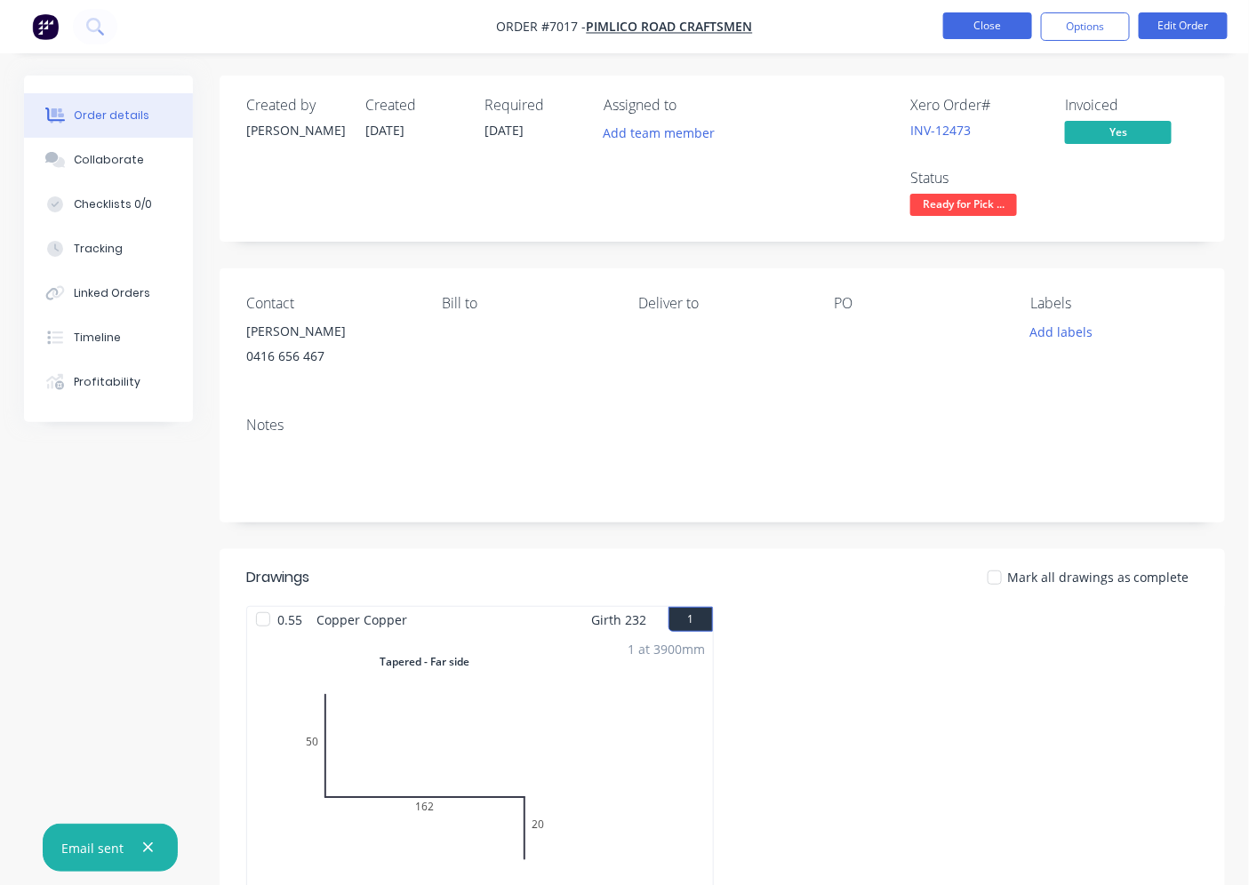
click at [961, 27] on button "Close" at bounding box center [987, 25] width 89 height 27
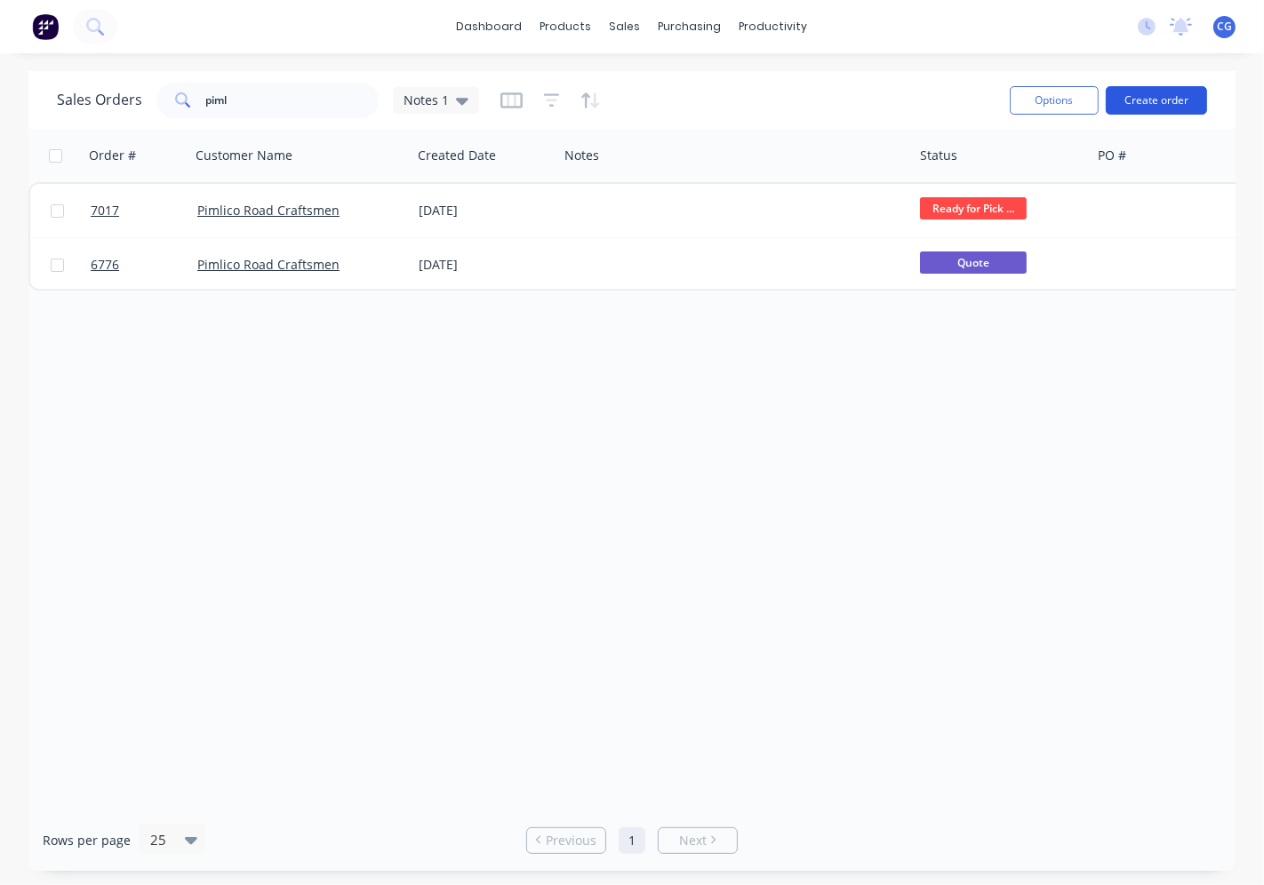
click at [1120, 100] on button "Create order" at bounding box center [1156, 100] width 101 height 28
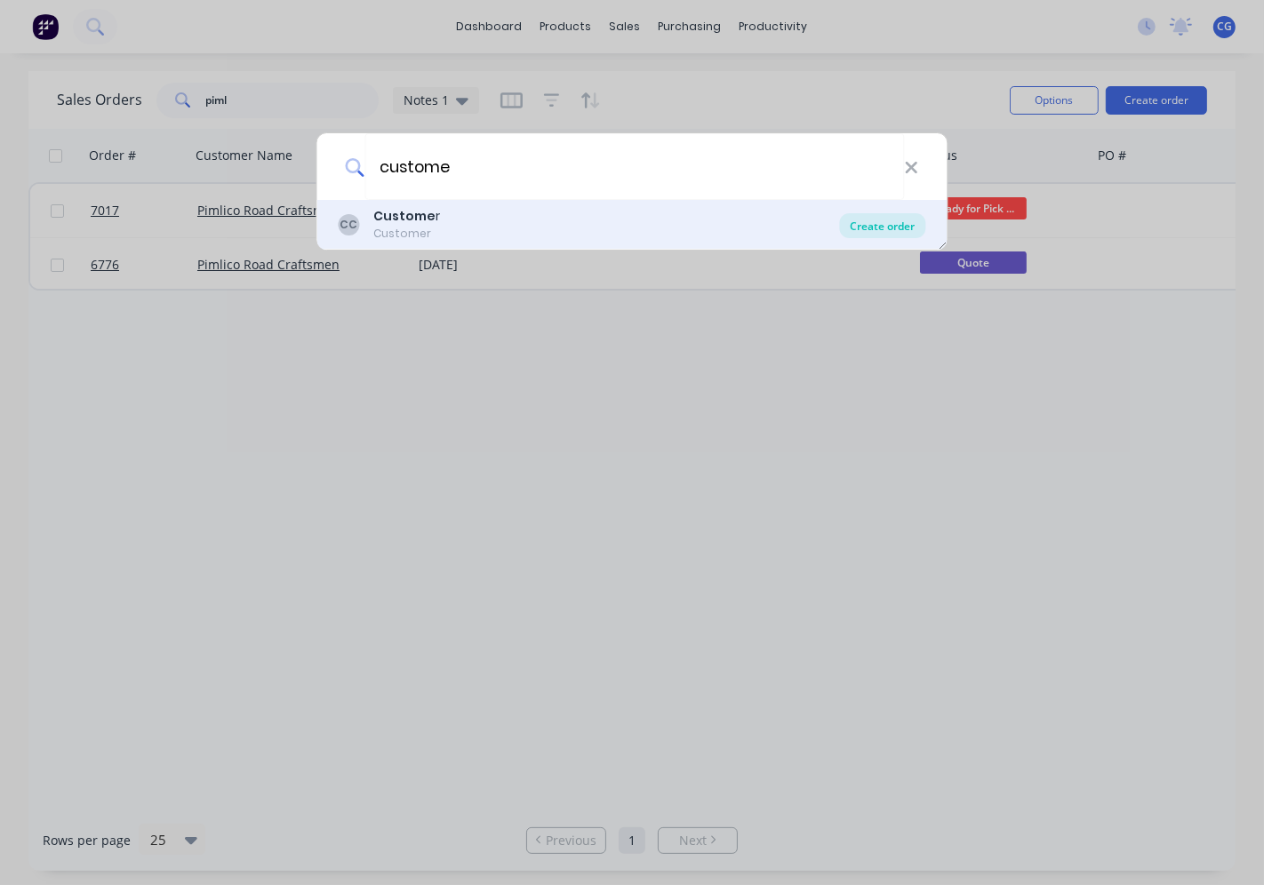
type input "custome"
click at [889, 229] on div "Create order" at bounding box center [883, 225] width 86 height 25
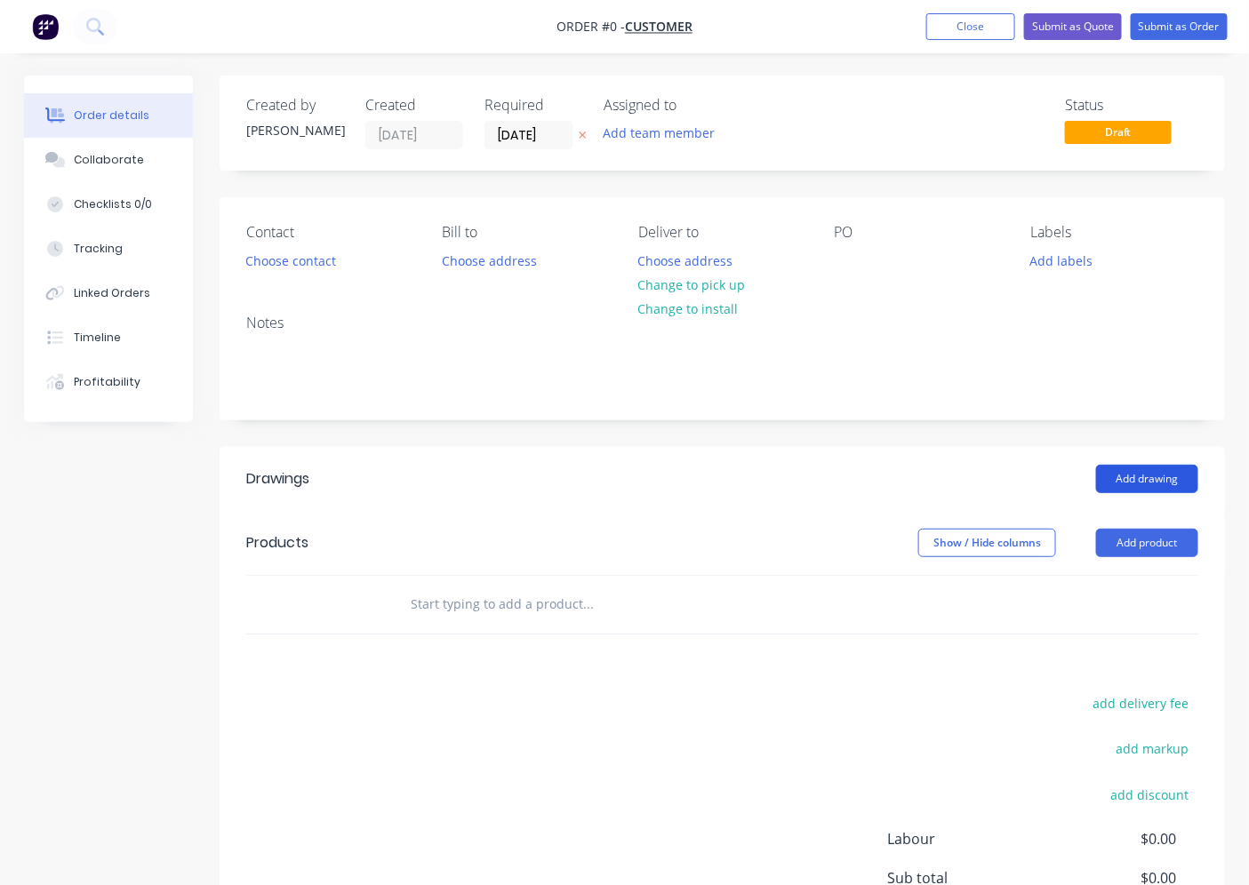
click at [1176, 481] on button "Add drawing" at bounding box center [1147, 479] width 102 height 28
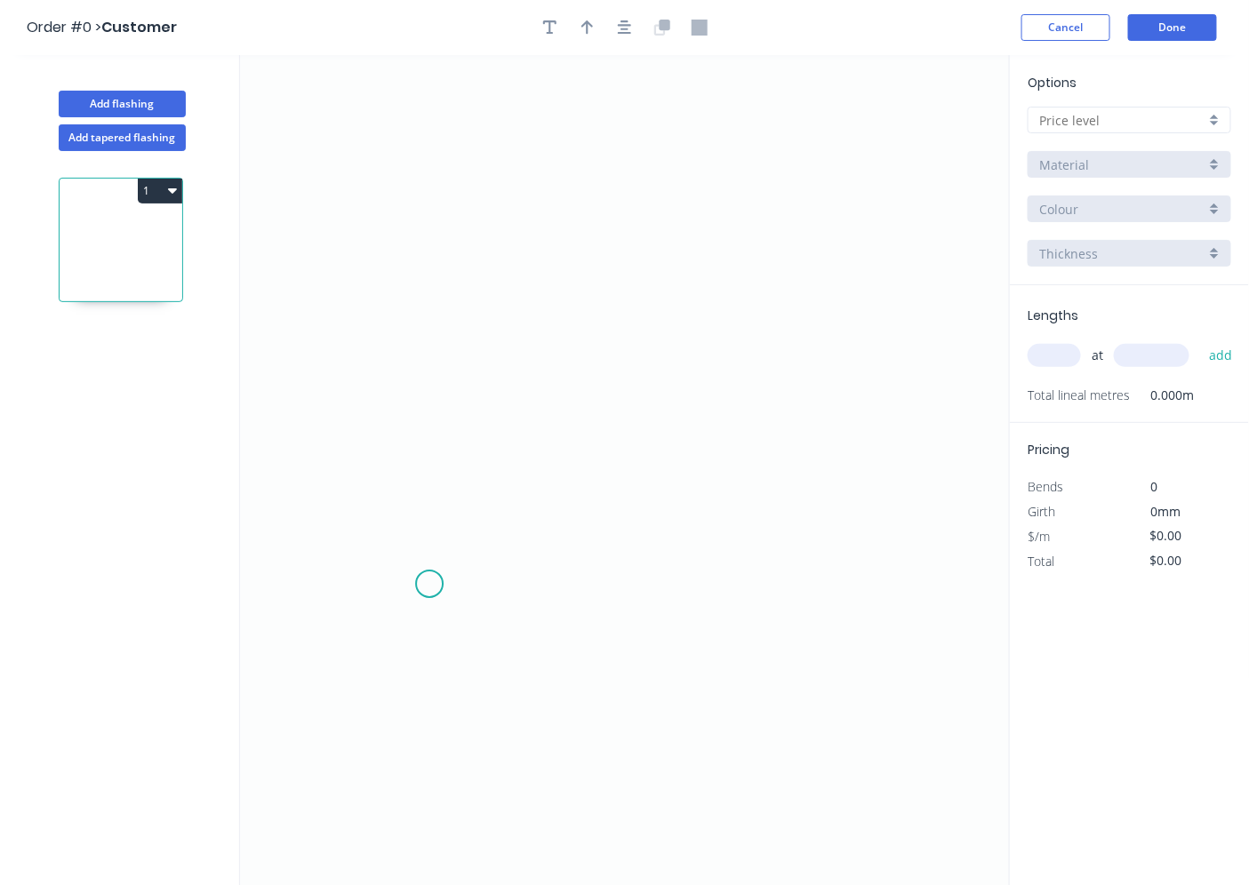
click at [415, 597] on icon "0" at bounding box center [625, 470] width 770 height 831
click at [677, 388] on icon "0" at bounding box center [625, 470] width 770 height 831
click at [1165, 129] on div at bounding box center [1130, 120] width 204 height 27
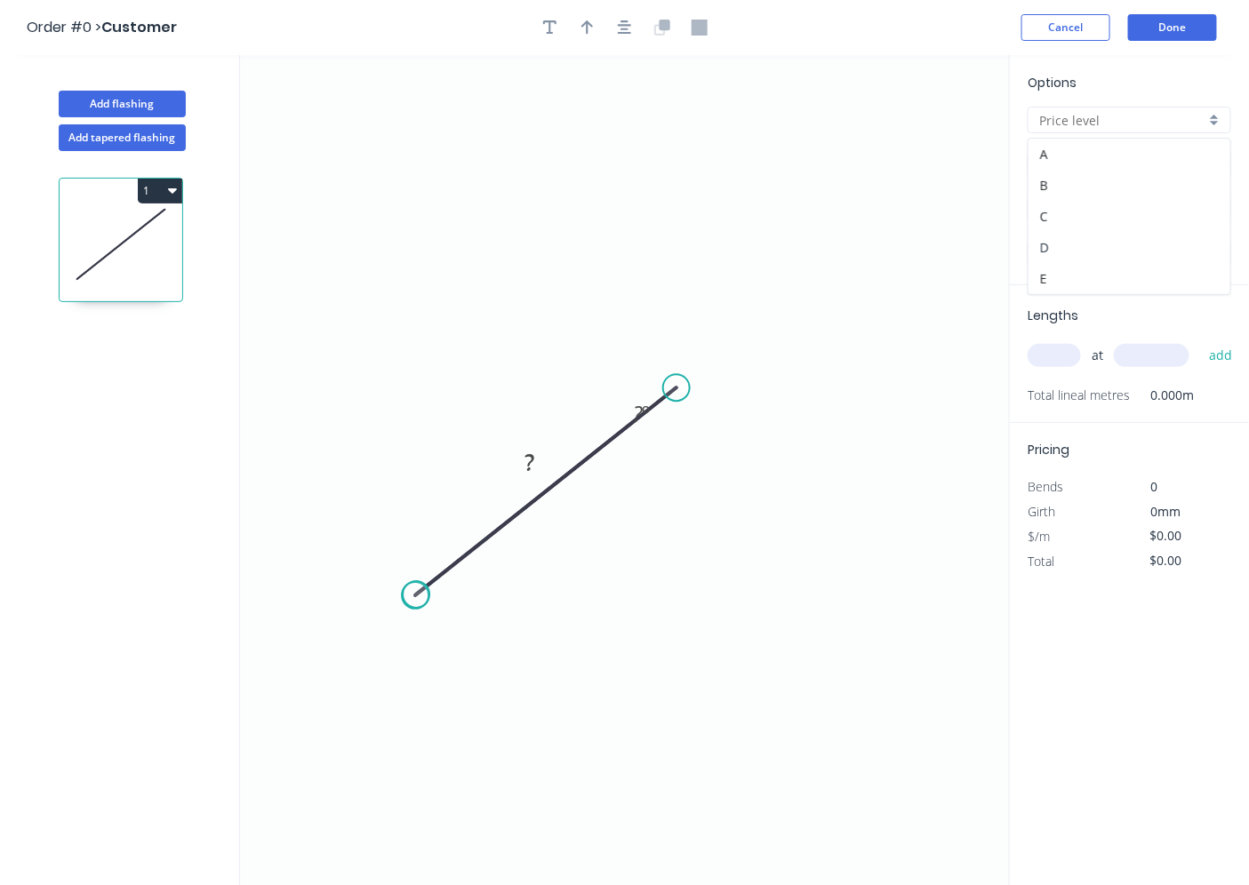
click at [1138, 252] on div "D" at bounding box center [1130, 247] width 202 height 31
type input "D"
click at [706, 407] on div "Delete point" at bounding box center [758, 406] width 179 height 36
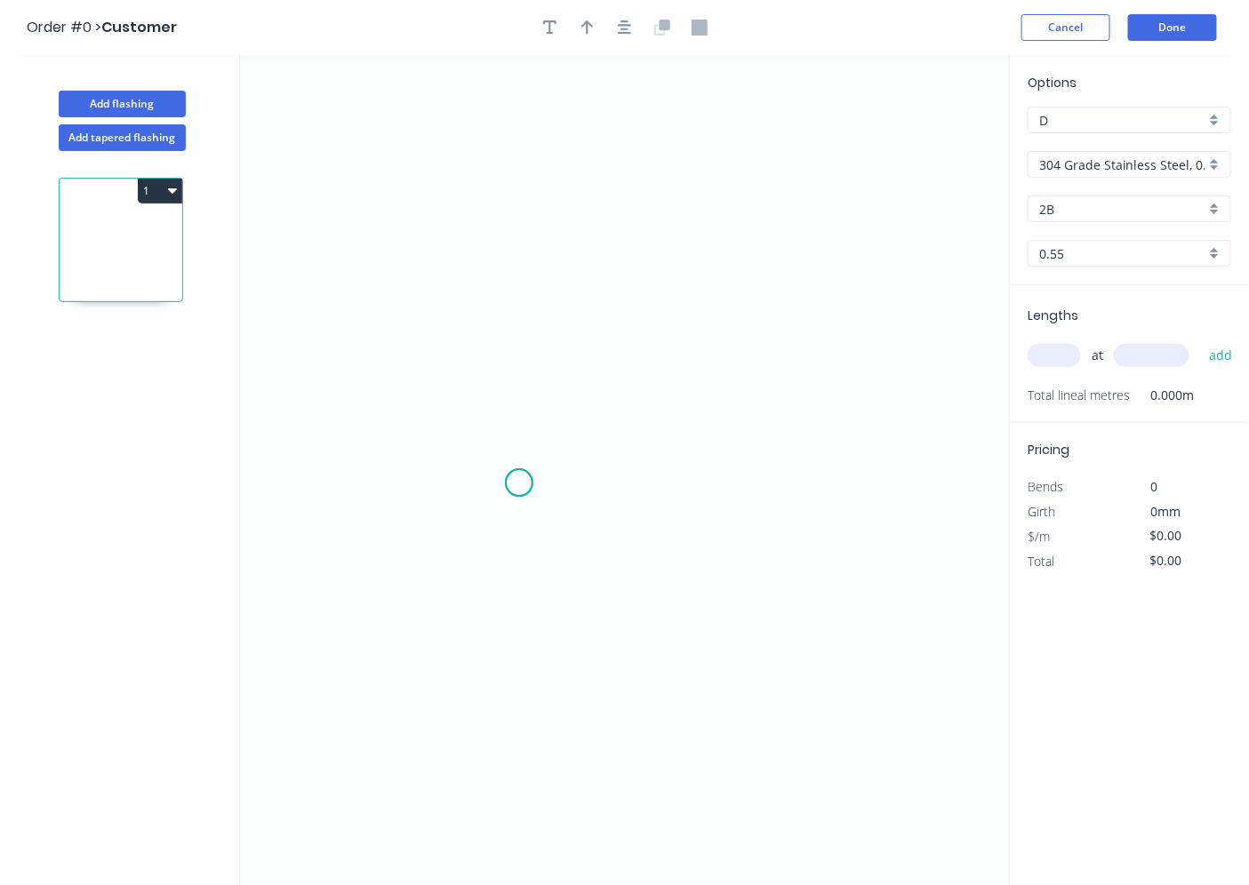
drag, startPoint x: 519, startPoint y: 484, endPoint x: 771, endPoint y: 351, distance: 284.3
click at [517, 483] on icon "0" at bounding box center [625, 470] width 770 height 831
click at [771, 348] on icon "0" at bounding box center [625, 470] width 770 height 831
click at [1147, 160] on input "304 Grade Stainless Steel, 0.9mm Perforated Pattern 208 - 2mm hole" at bounding box center [1122, 165] width 166 height 19
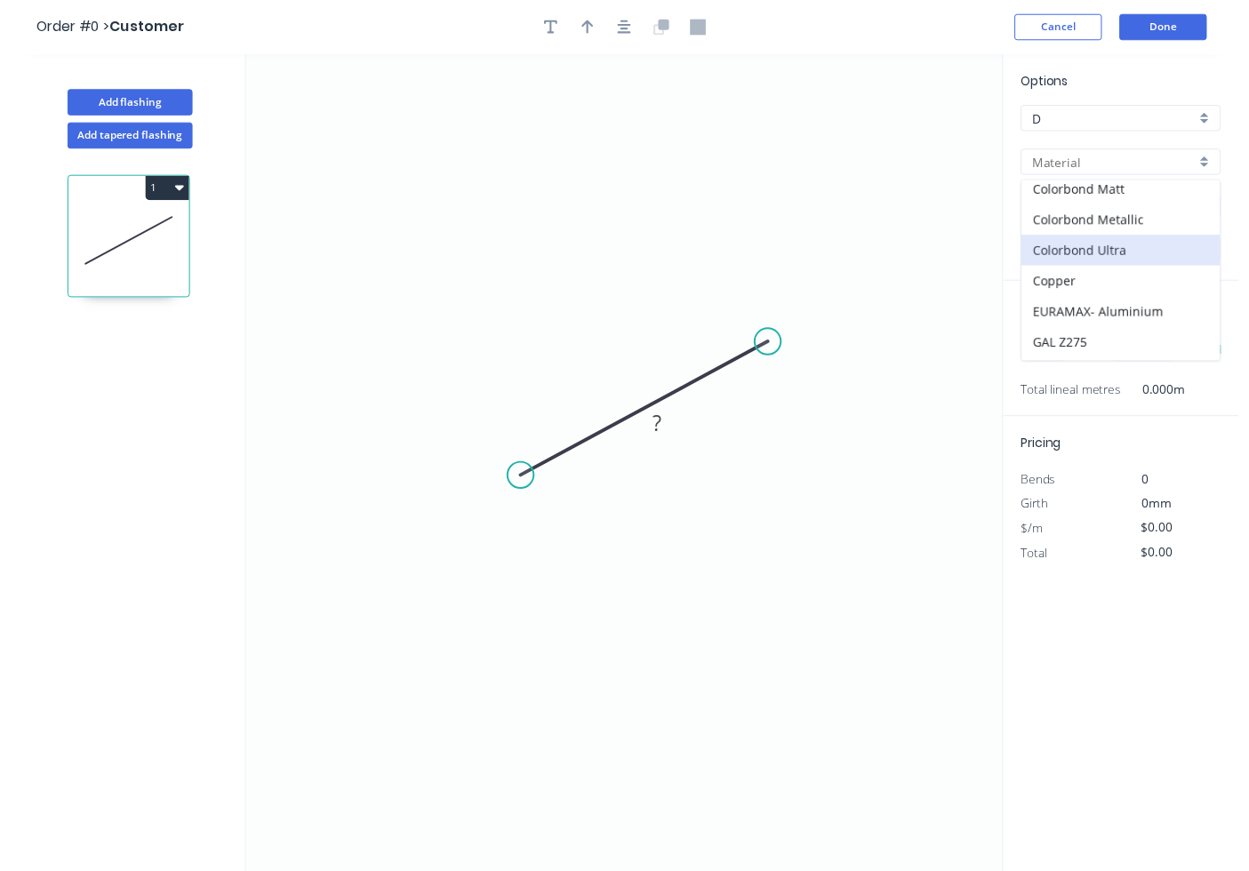
scroll to position [164, 0]
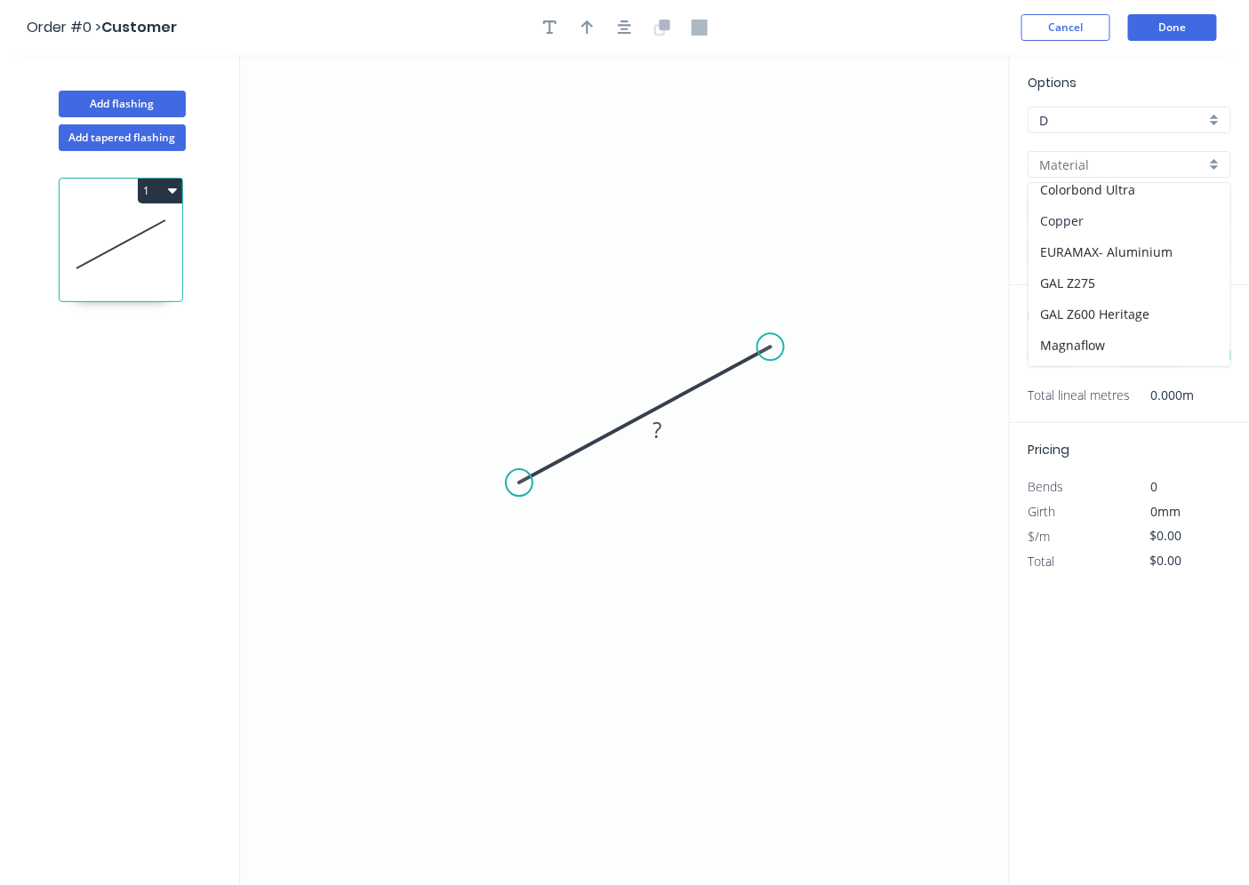
click at [1061, 231] on div "Copper" at bounding box center [1130, 220] width 202 height 31
type input "Copper"
click at [1157, 237] on div "Options D D Copper Copper Copper Copper 0.55 0.55" at bounding box center [1129, 179] width 239 height 212
drag, startPoint x: 1158, startPoint y: 260, endPoint x: 1162, endPoint y: 250, distance: 10.4
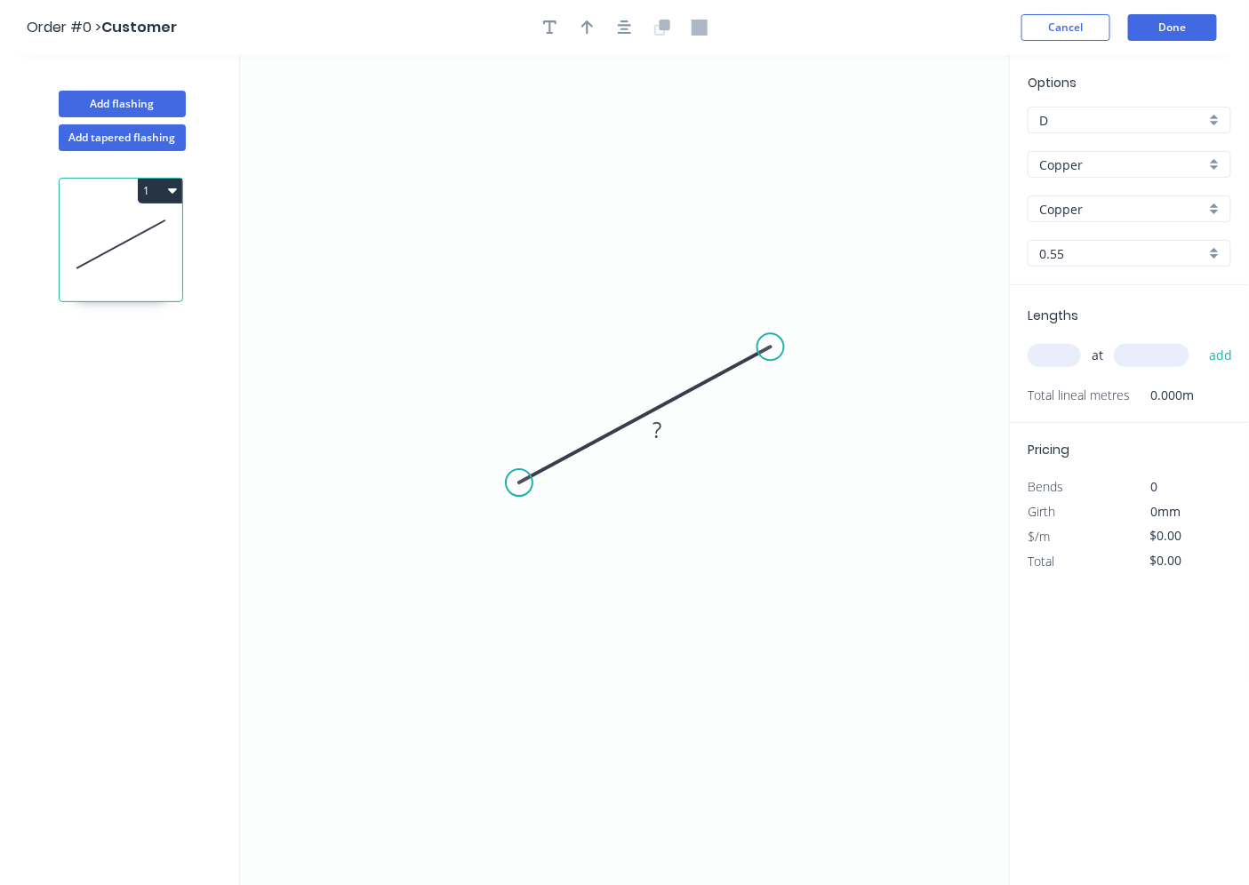
click at [1158, 258] on input "0.55" at bounding box center [1122, 253] width 166 height 19
drag, startPoint x: 1098, startPoint y: 326, endPoint x: 709, endPoint y: 428, distance: 402.4
click at [1097, 325] on div "0.7" at bounding box center [1130, 318] width 202 height 31
type input "0.7"
click at [664, 432] on rect at bounding box center [658, 431] width 36 height 25
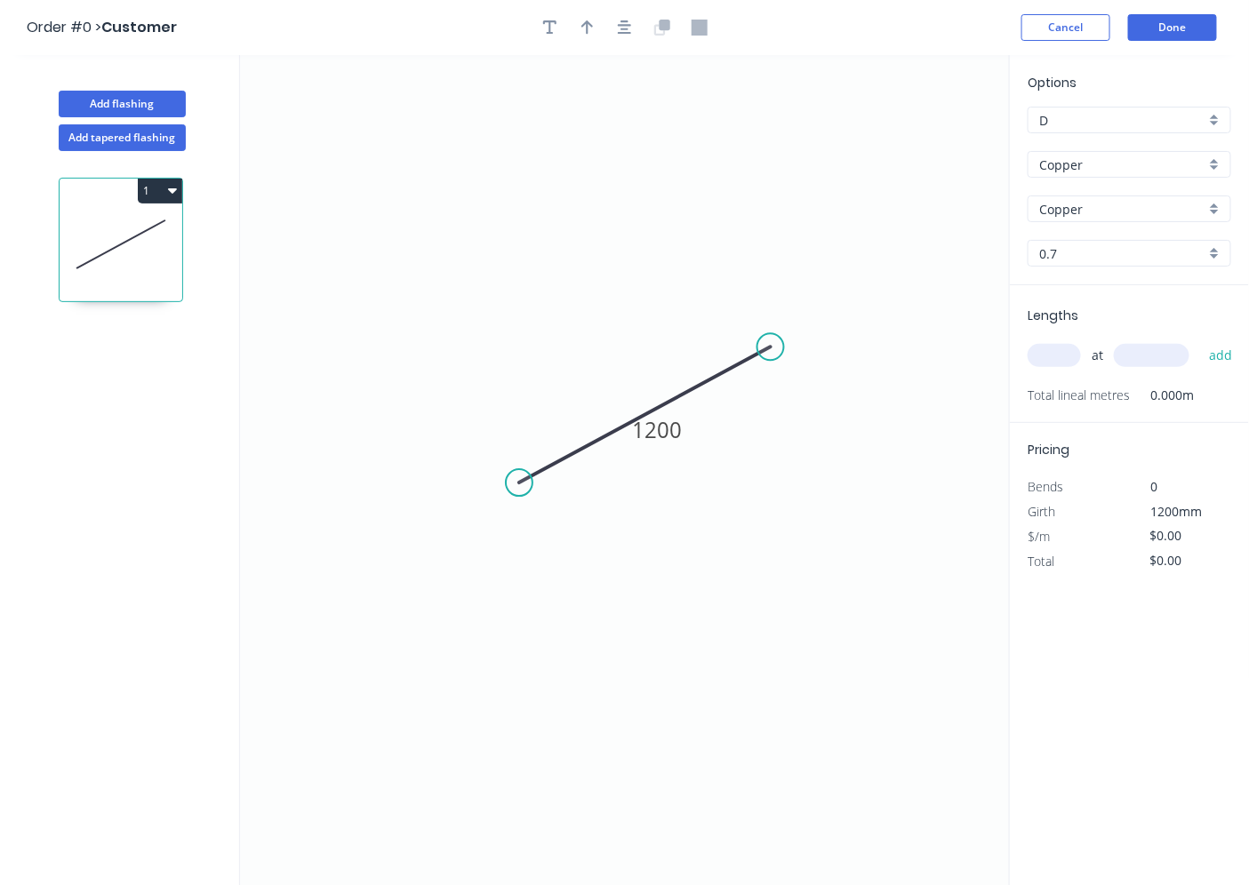
click at [1045, 339] on div "at add" at bounding box center [1131, 356] width 207 height 48
click at [1056, 356] on input "text" at bounding box center [1054, 355] width 53 height 23
type input "1"
type input "2000"
click at [1200, 340] on button "add" at bounding box center [1221, 355] width 42 height 30
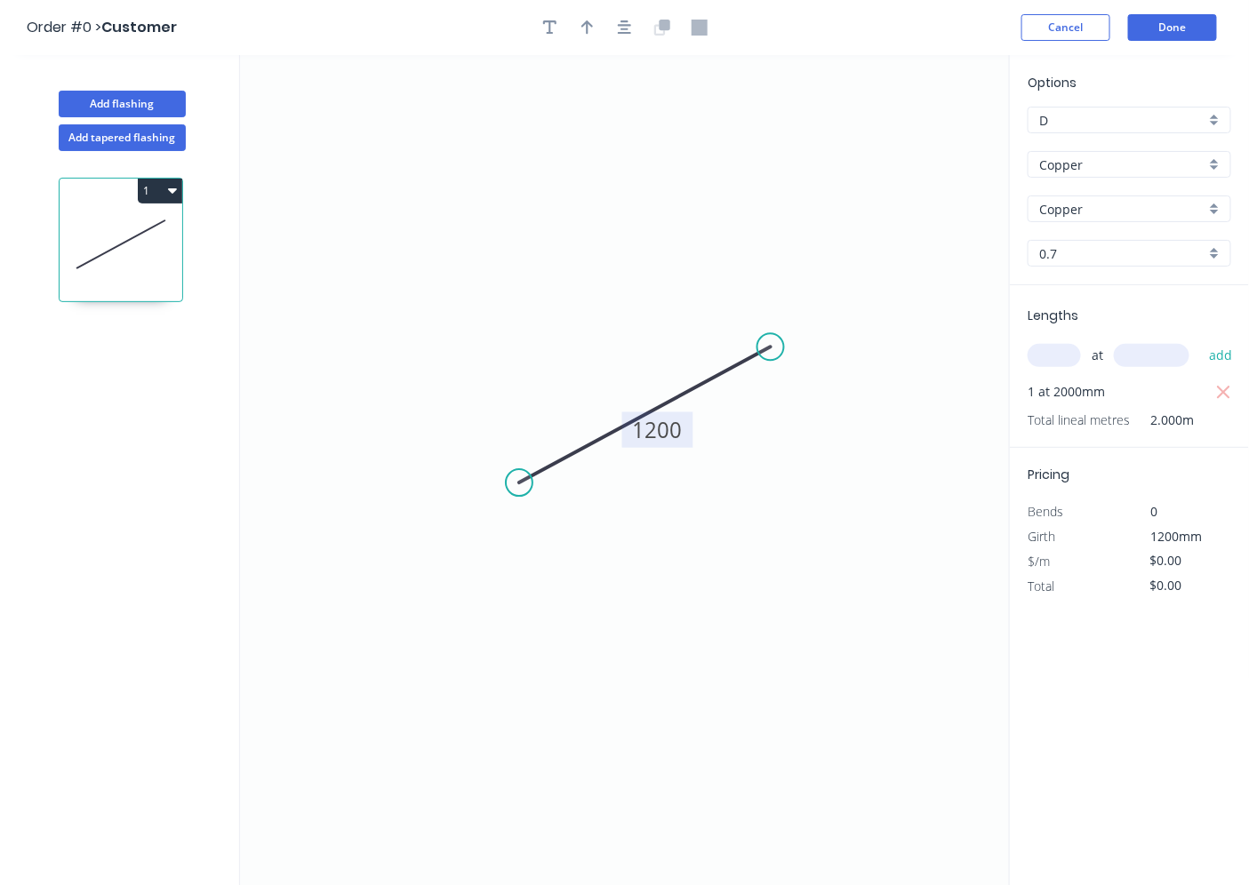
click at [653, 428] on tspan "1200" at bounding box center [658, 429] width 50 height 29
type input "$336.92"
type input "$673.84"
click at [1176, 101] on div "Options D D Copper Copper Copper Copper 0.7 0.7" at bounding box center [1129, 179] width 239 height 212
click at [1166, 124] on input "D" at bounding box center [1122, 120] width 166 height 19
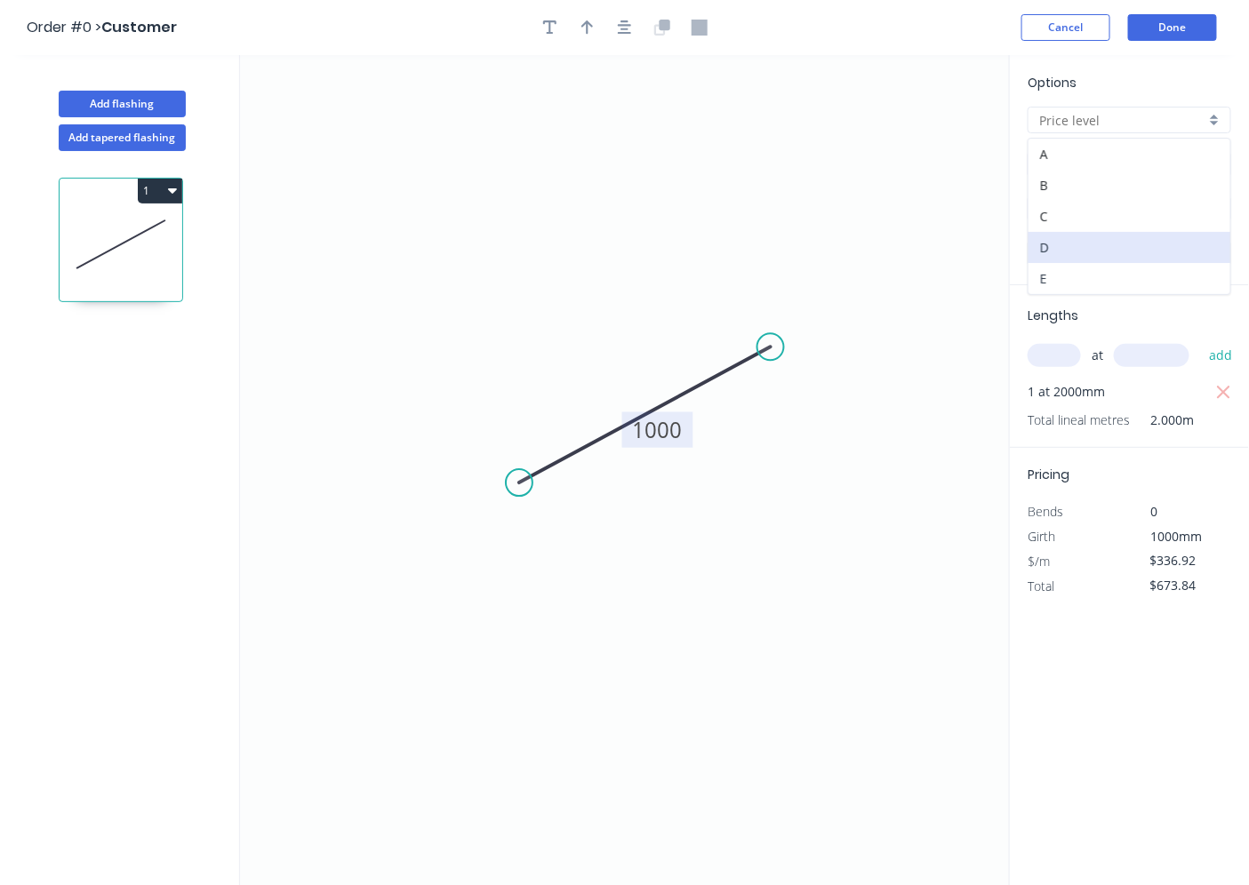
click at [1144, 276] on div "E" at bounding box center [1130, 278] width 202 height 31
type input "E"
type input "$445.93"
type input "$891.86"
click at [156, 194] on button "1" at bounding box center [160, 191] width 44 height 25
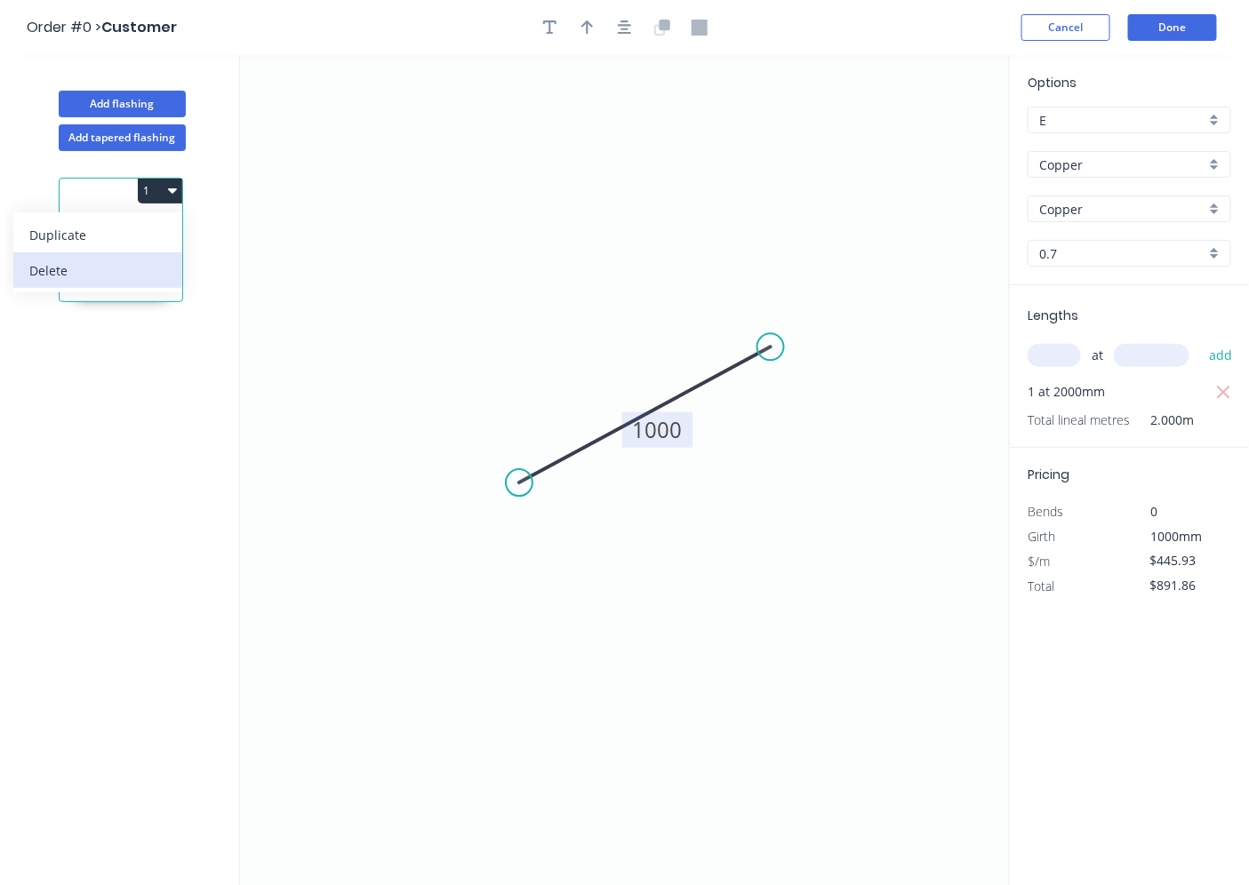
click at [157, 265] on div "Delete" at bounding box center [97, 271] width 137 height 26
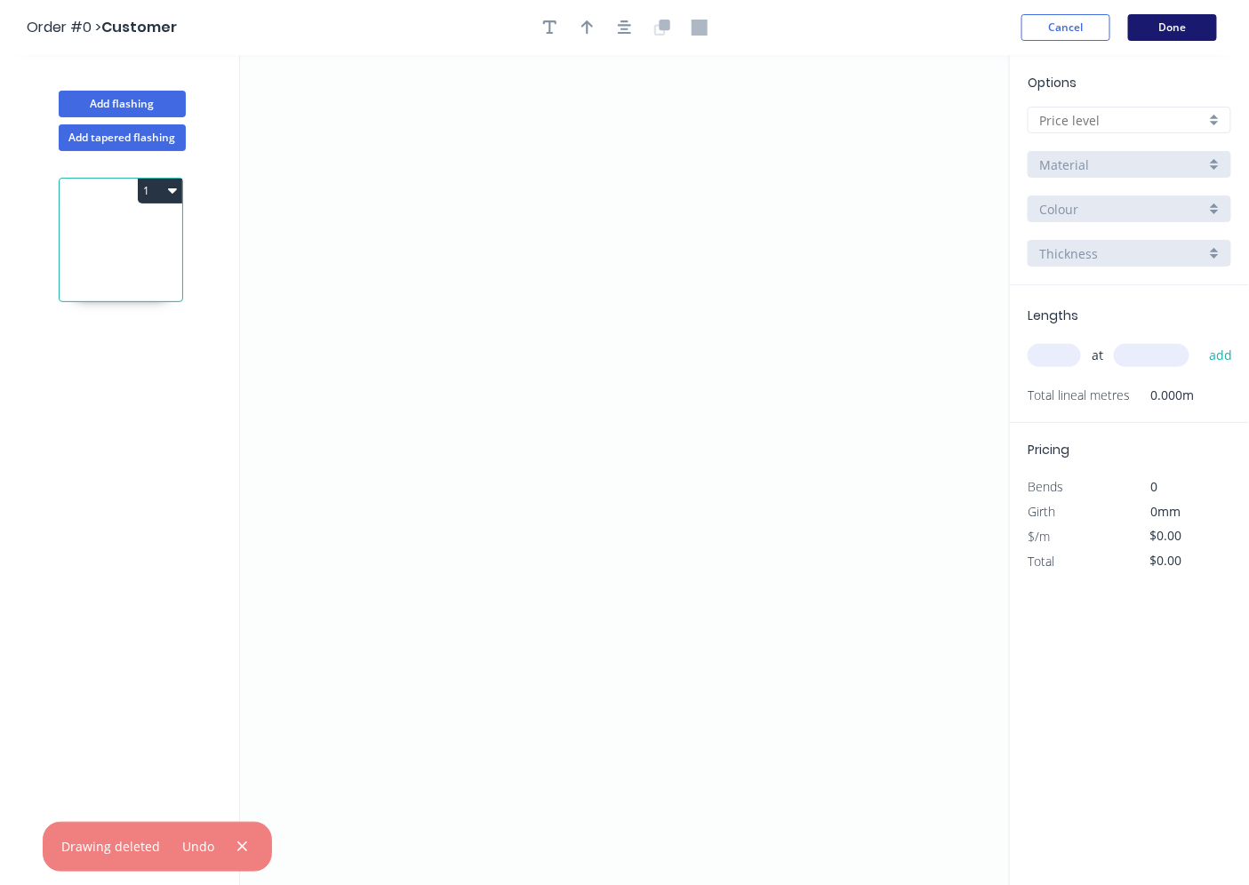
click at [1189, 36] on button "Done" at bounding box center [1172, 27] width 89 height 27
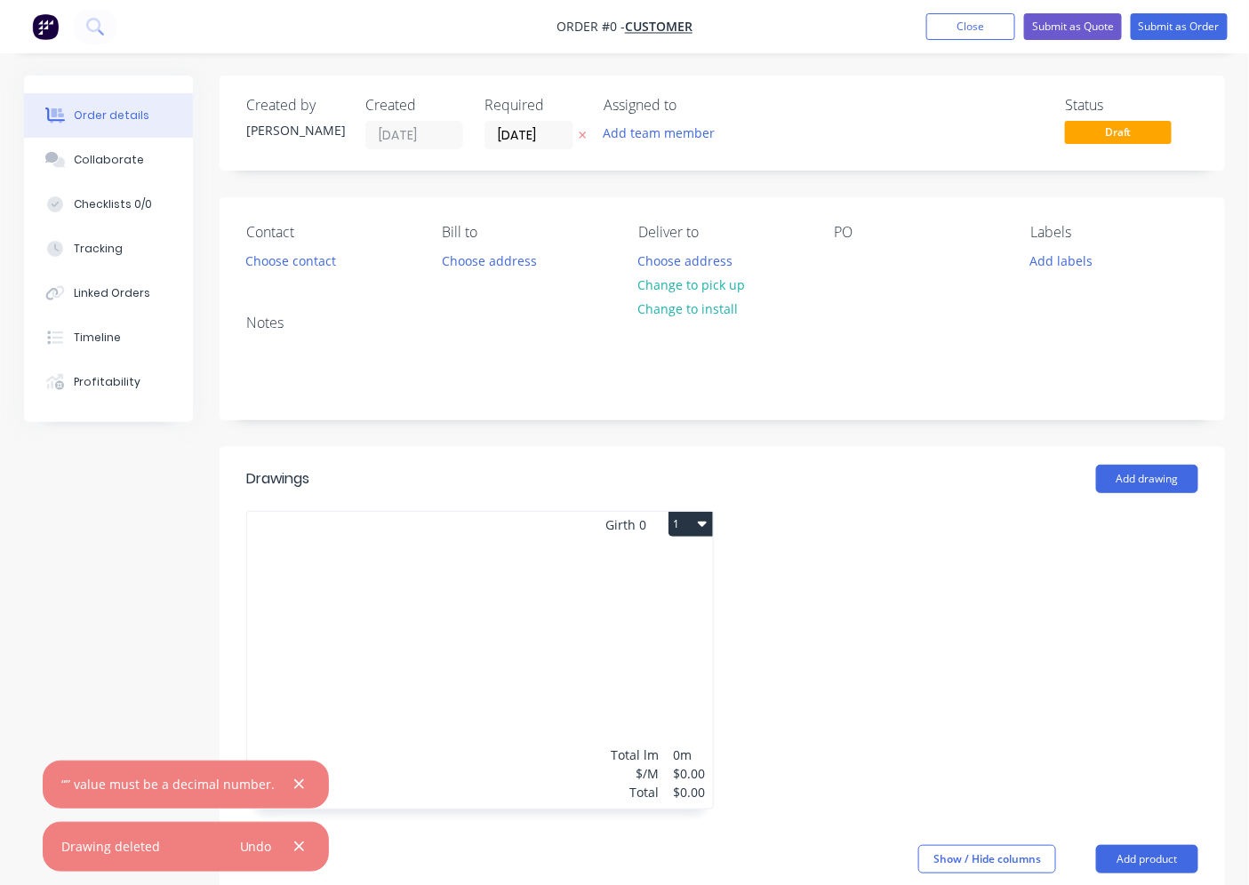
click at [676, 525] on button "1" at bounding box center [691, 524] width 44 height 25
click at [618, 637] on div "Delete" at bounding box center [628, 639] width 137 height 26
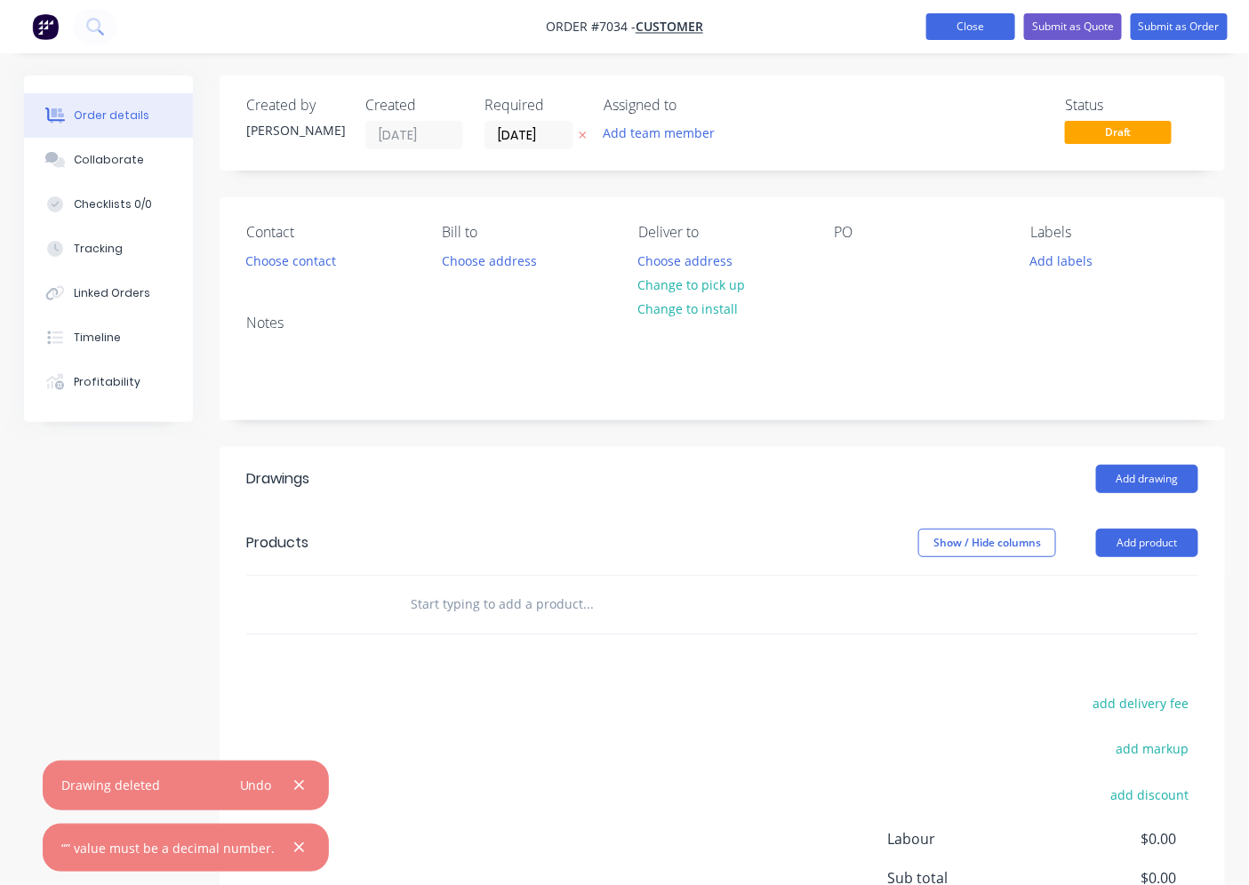
click at [969, 24] on button "Close" at bounding box center [970, 26] width 89 height 27
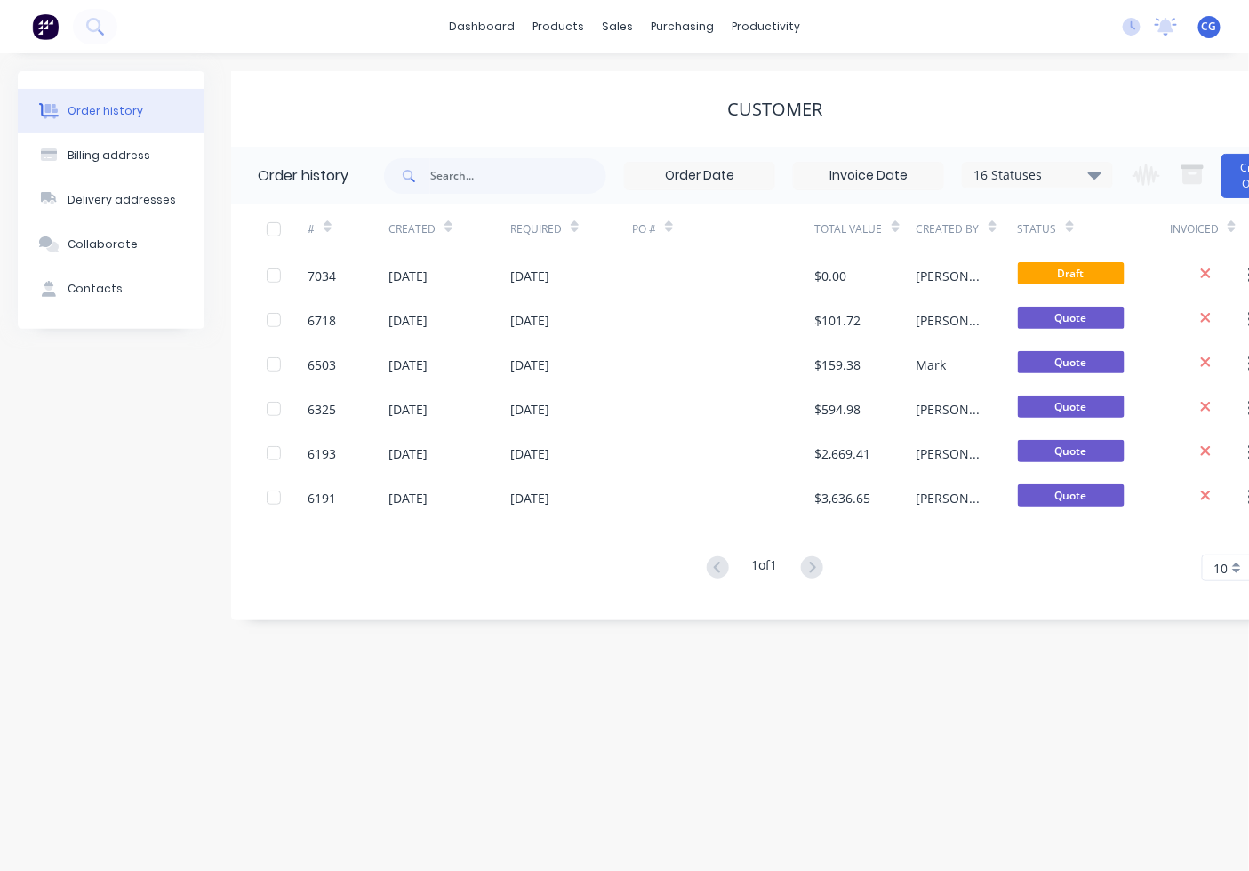
scroll to position [14, 0]
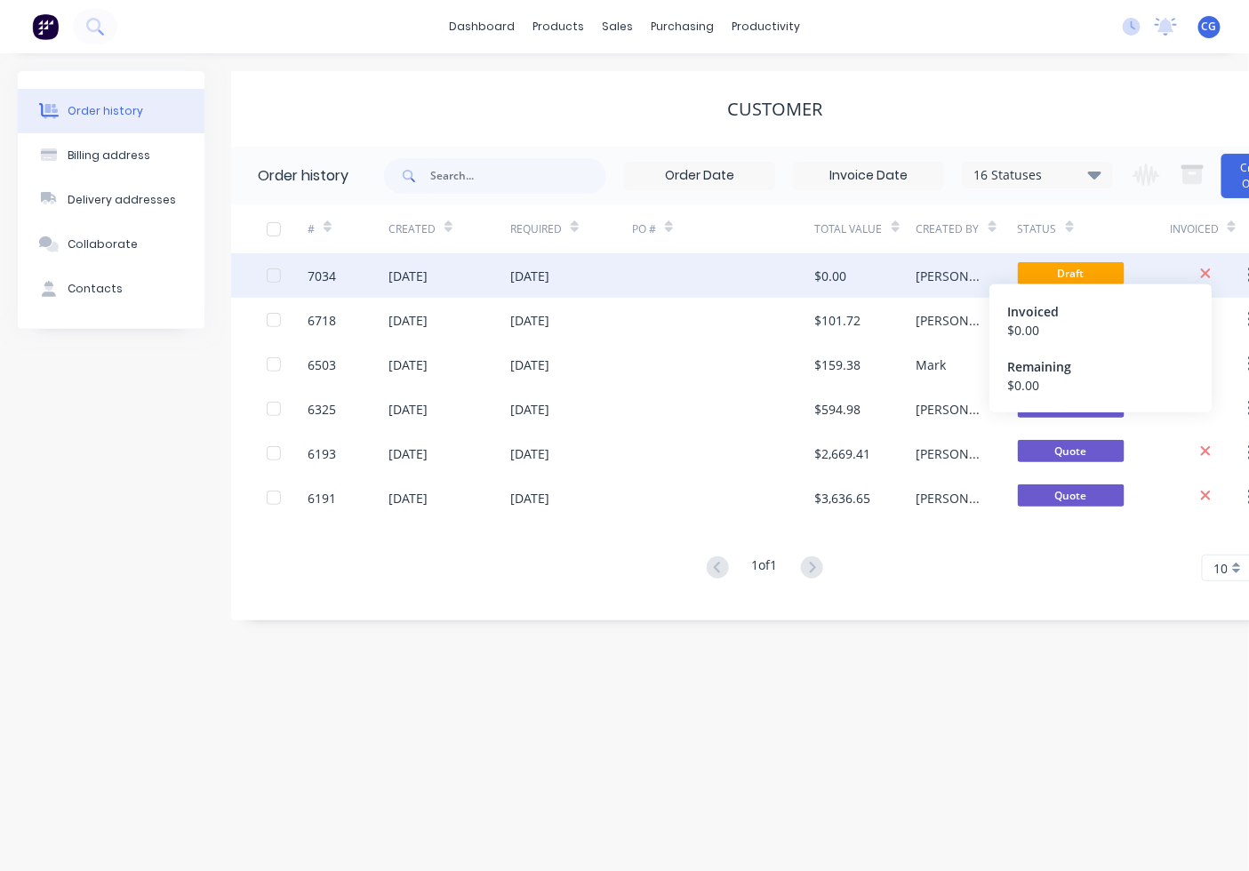
click at [1200, 266] on icon at bounding box center [1206, 274] width 12 height 16
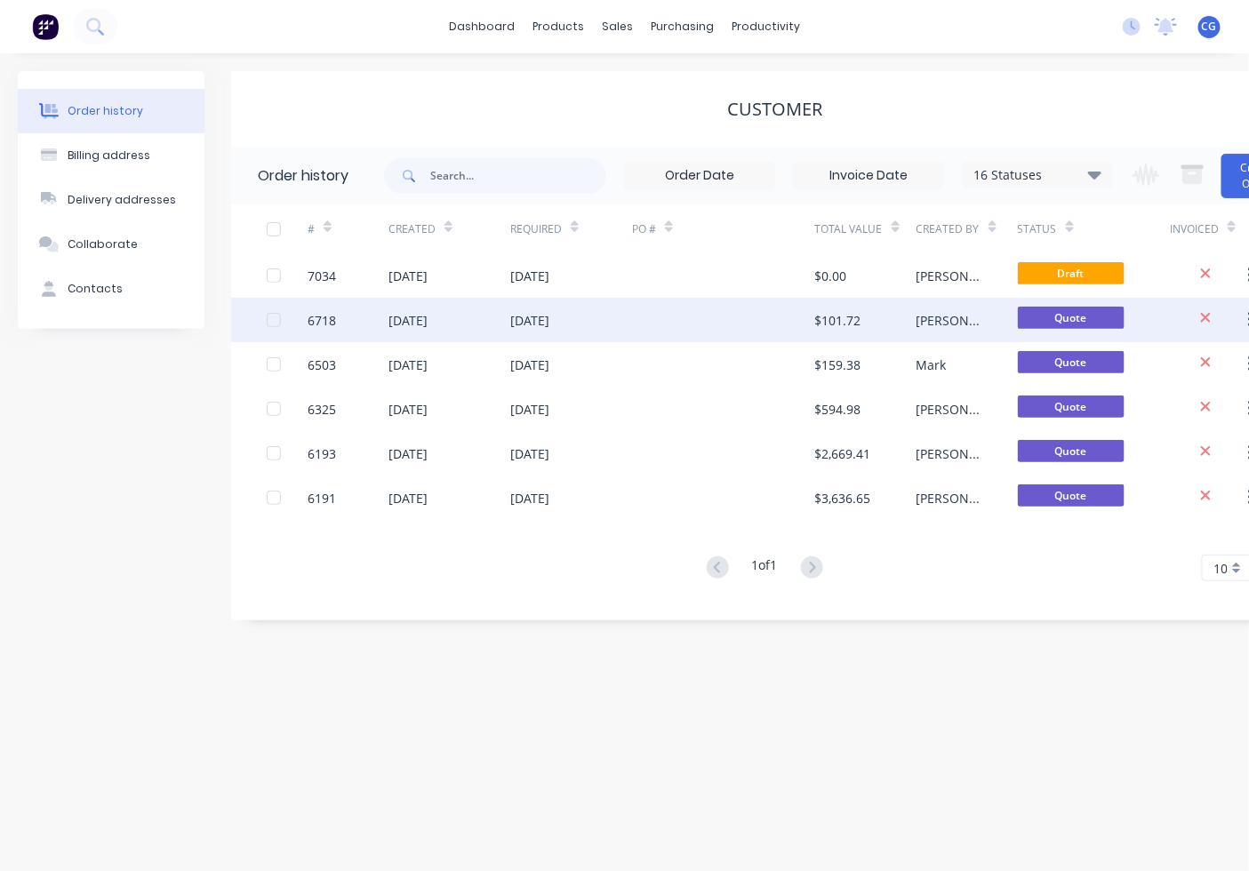
drag, startPoint x: 829, startPoint y: 253, endPoint x: 848, endPoint y: 284, distance: 36.3
click at [383, 250] on div "# Created Required PO # Total Value Created By Status Invoiced 7034 [DATE] [DAT…" at bounding box center [764, 392] width 1067 height 377
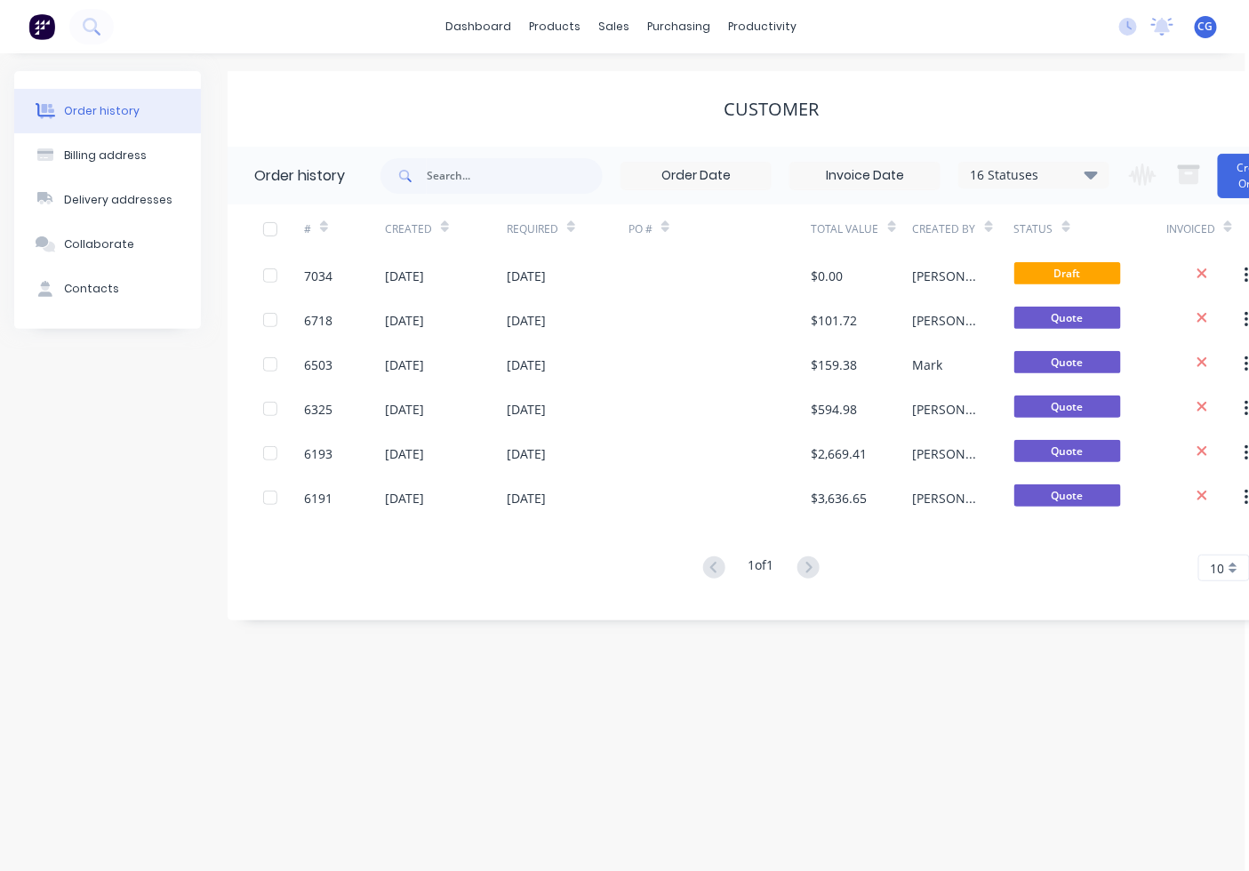
scroll to position [14, 69]
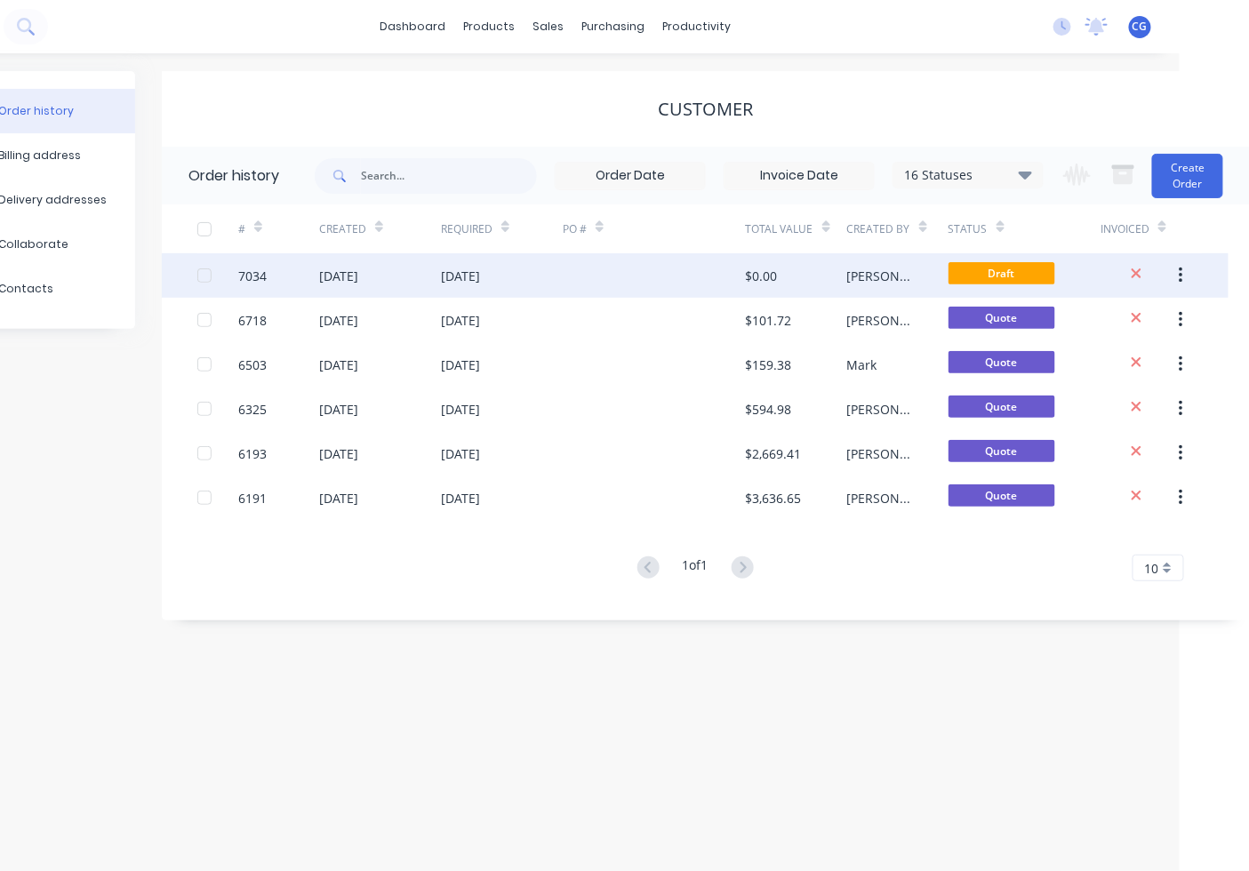
click at [1185, 262] on button "button" at bounding box center [1181, 276] width 42 height 32
click at [1125, 309] on div "Archive" at bounding box center [1117, 322] width 137 height 26
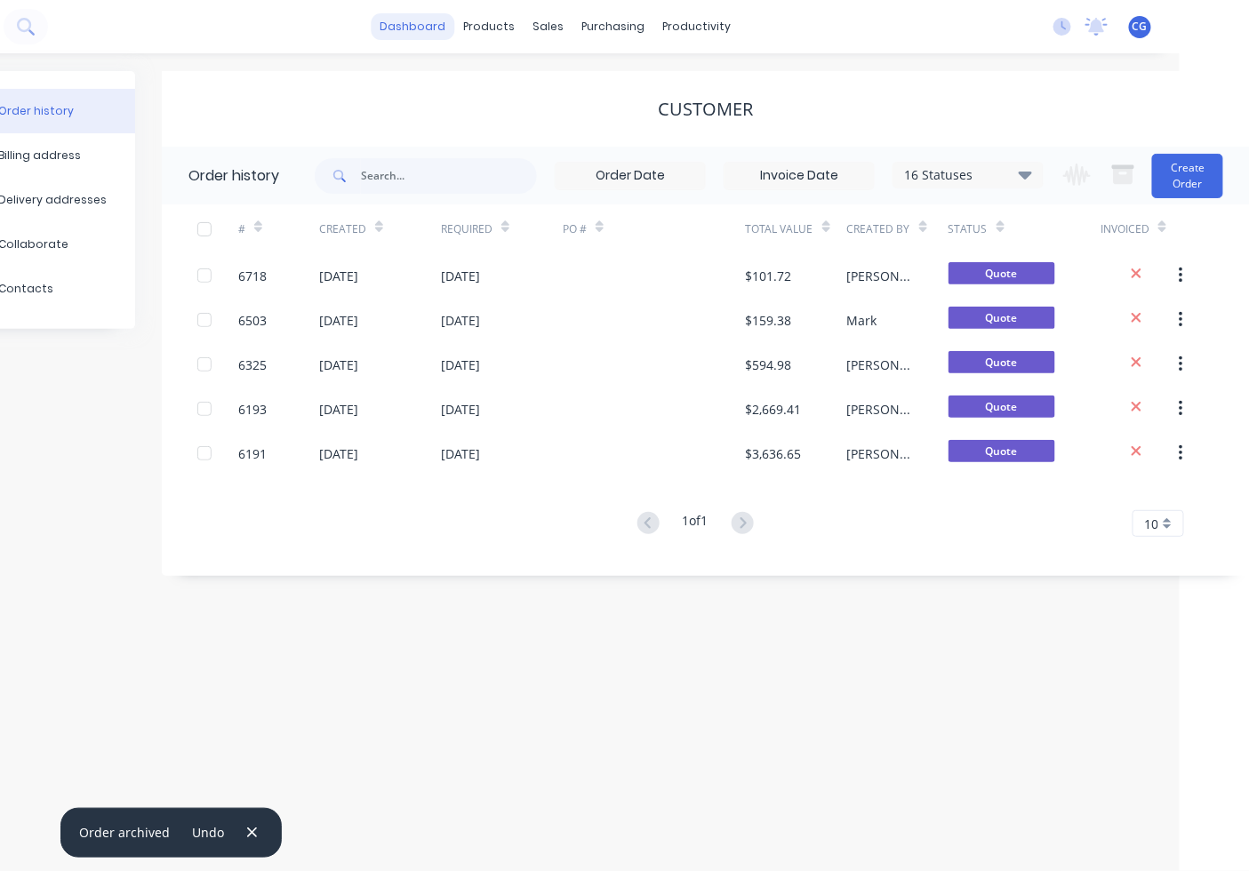
scroll to position [0, 69]
click at [428, 19] on link "dashboard" at bounding box center [413, 26] width 84 height 27
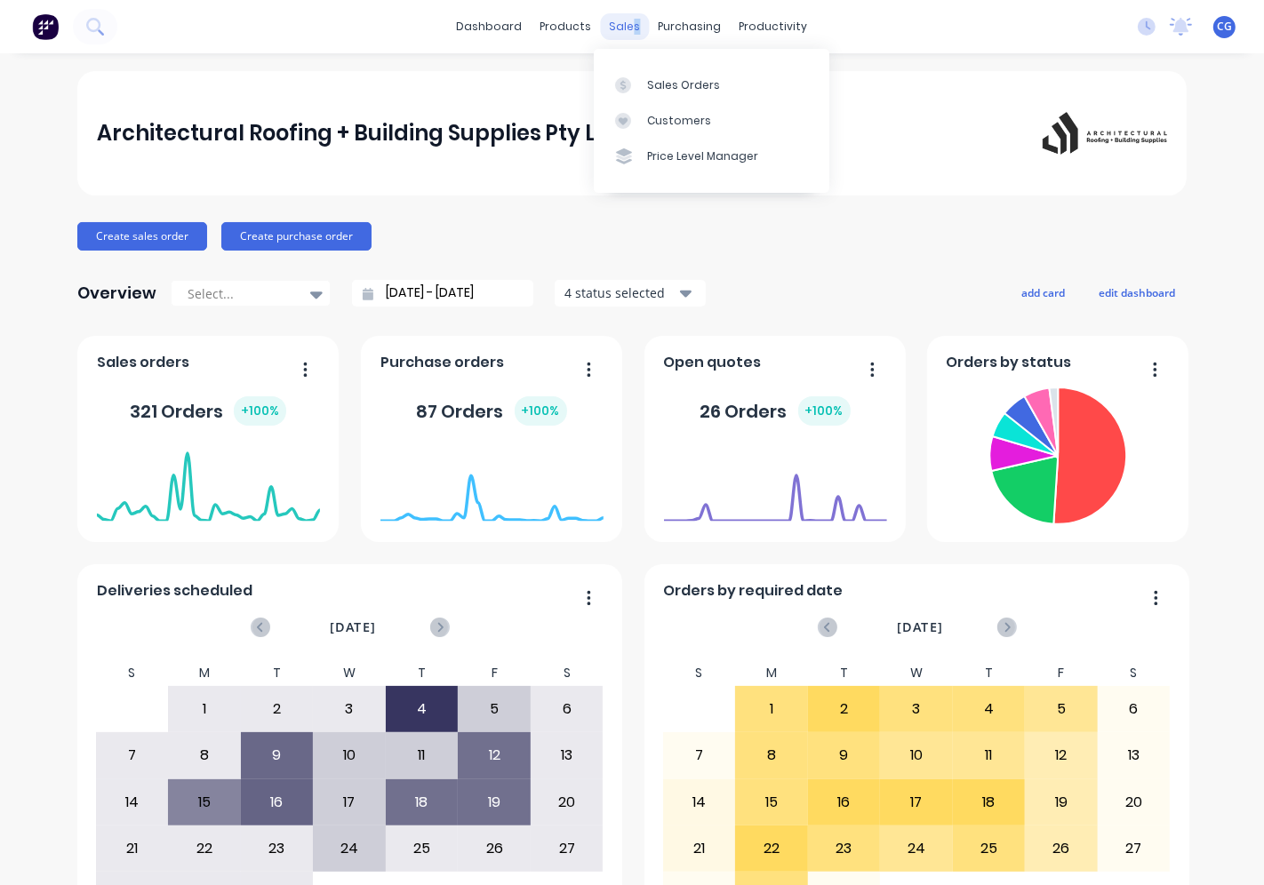
click at [627, 21] on div "sales" at bounding box center [625, 26] width 49 height 27
click at [643, 74] on link "Sales Orders" at bounding box center [712, 85] width 236 height 36
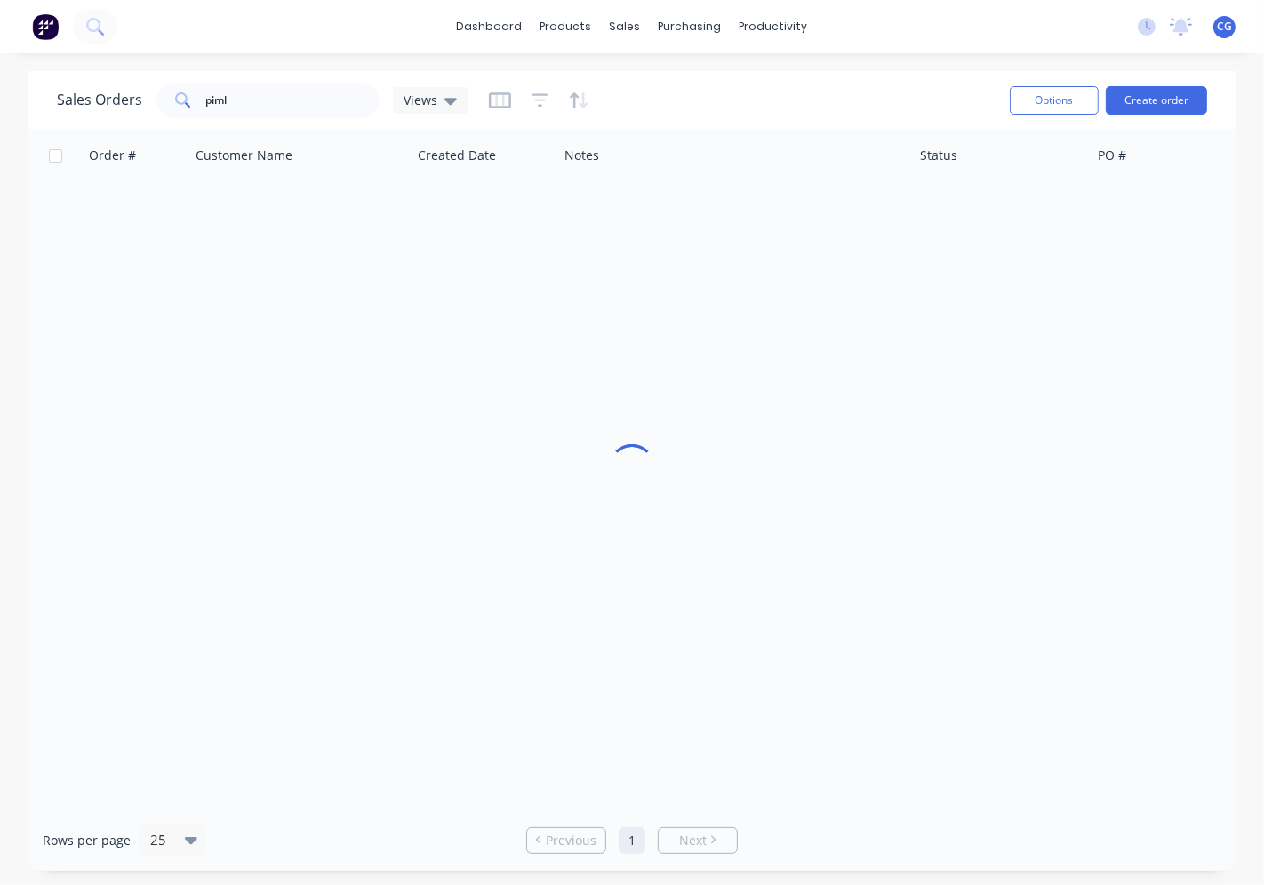
click at [644, 80] on div "Sales Orders piml Views" at bounding box center [526, 100] width 939 height 44
click at [253, 101] on input "piml" at bounding box center [292, 101] width 173 height 36
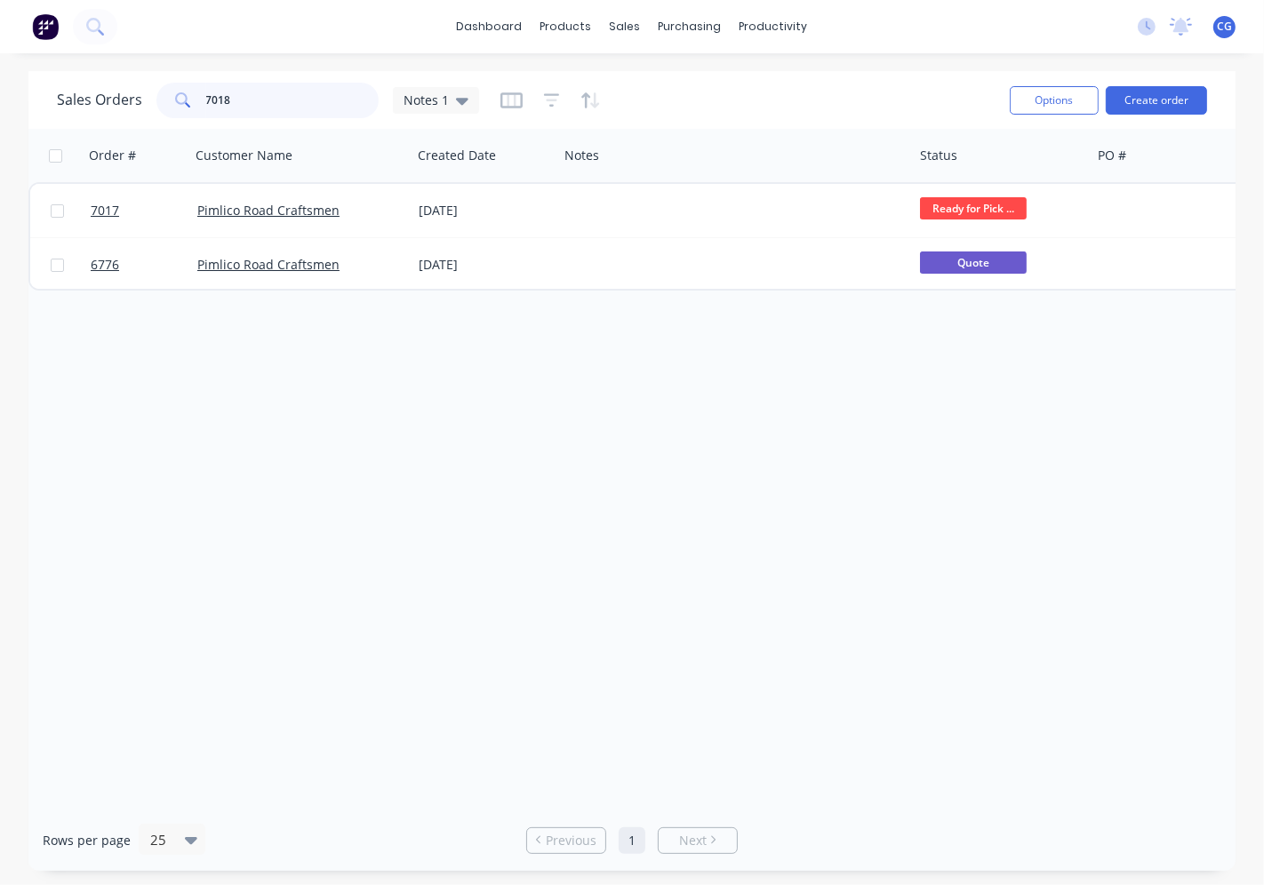
type input "7018"
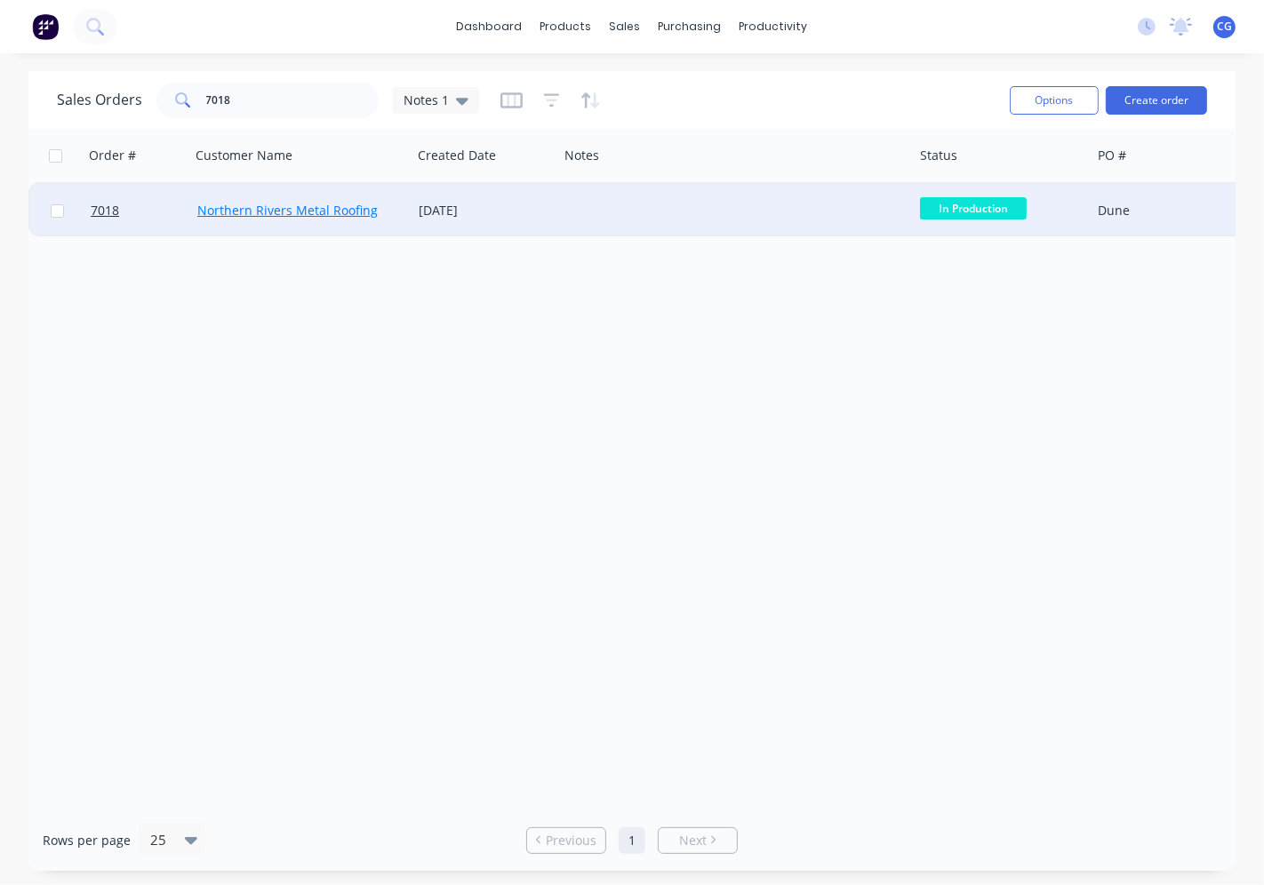
click at [359, 206] on link "Northern Rivers Metal Roofing" at bounding box center [287, 210] width 180 height 17
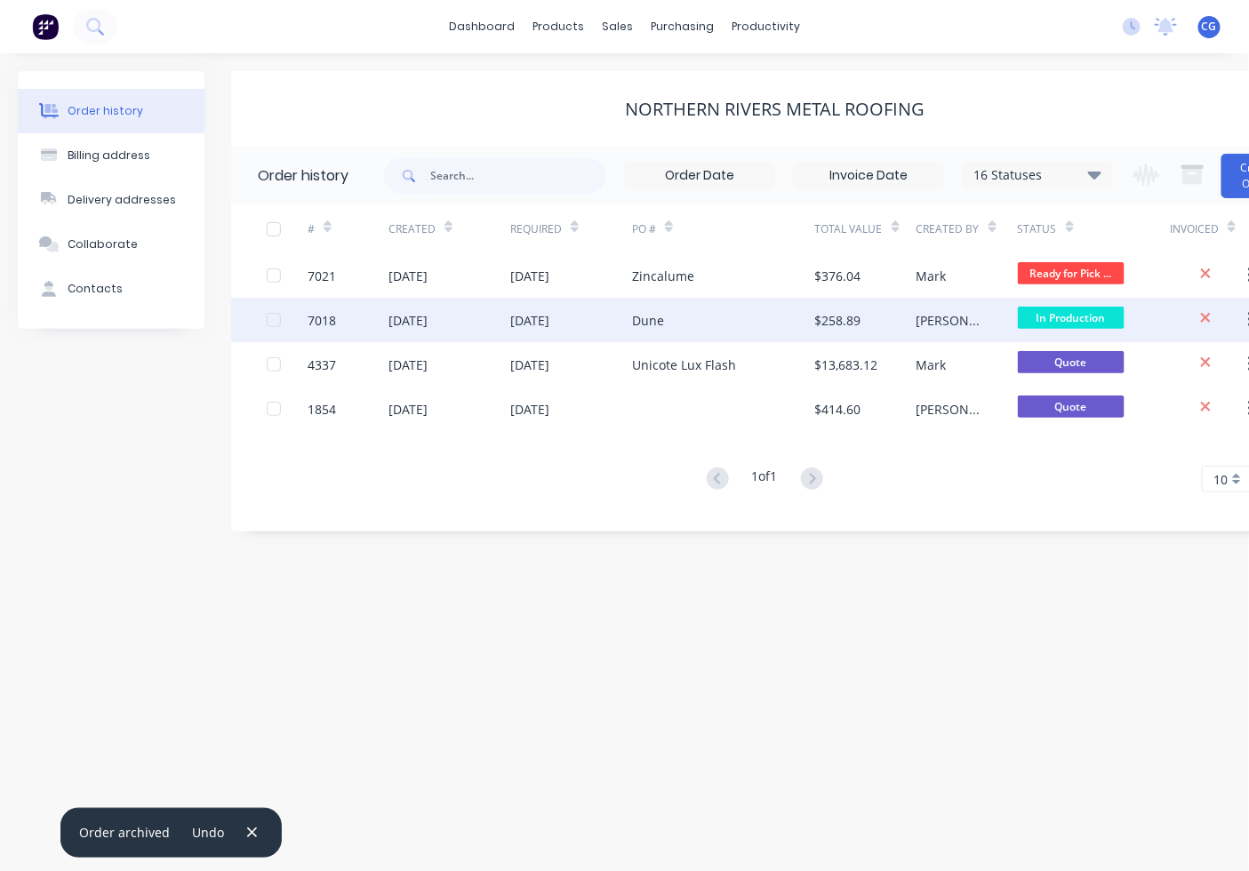
click at [953, 316] on div "[PERSON_NAME]" at bounding box center [967, 320] width 101 height 44
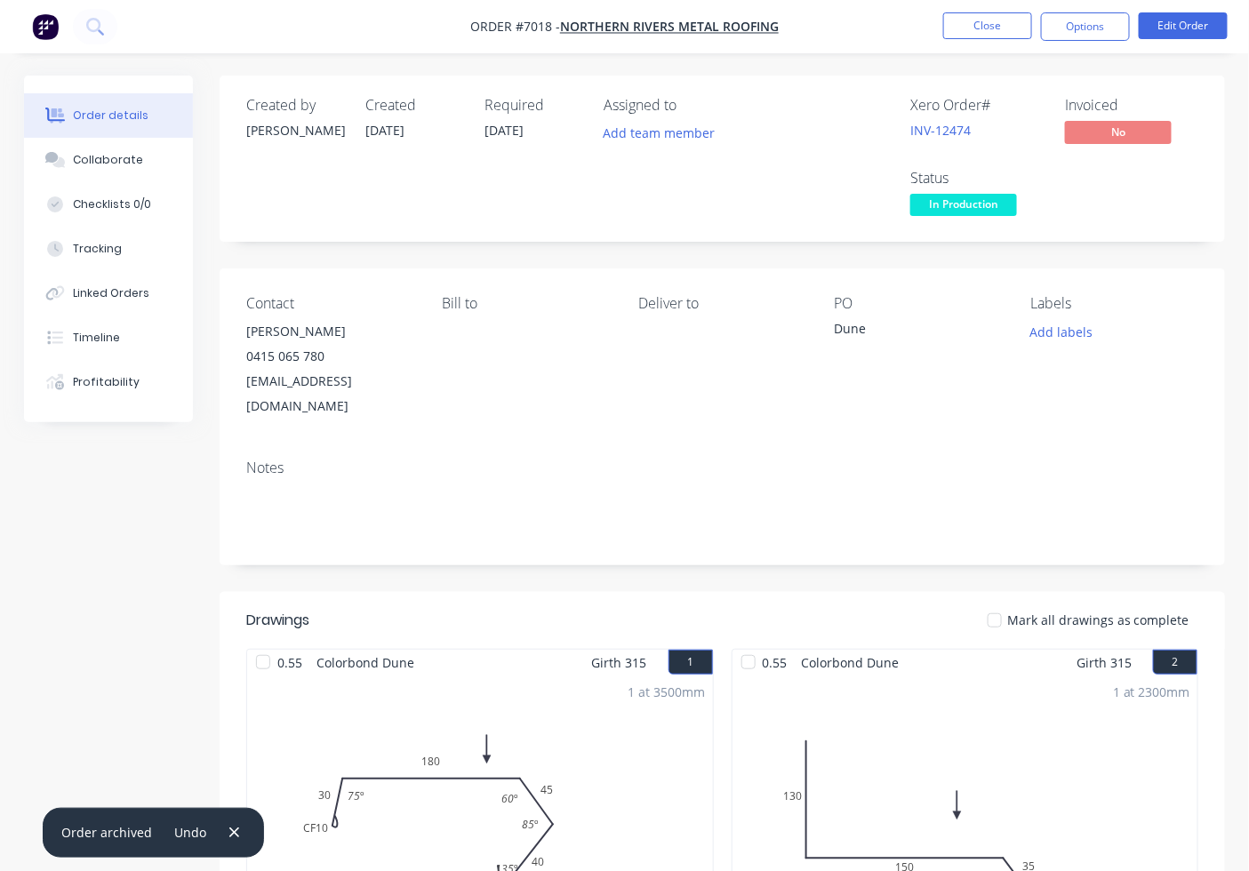
click at [993, 196] on span "In Production" at bounding box center [963, 205] width 107 height 22
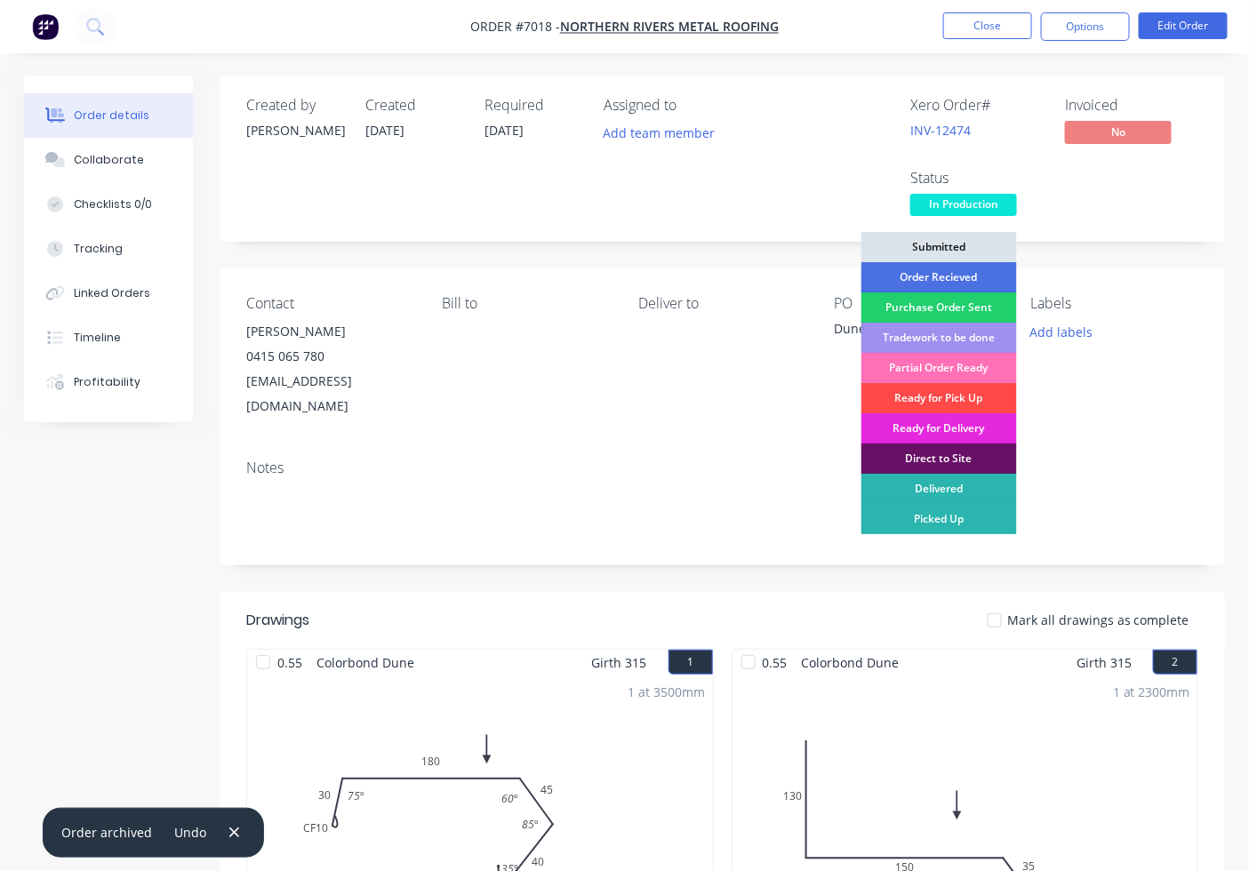
click at [952, 395] on div "Ready for Pick Up" at bounding box center [939, 398] width 156 height 30
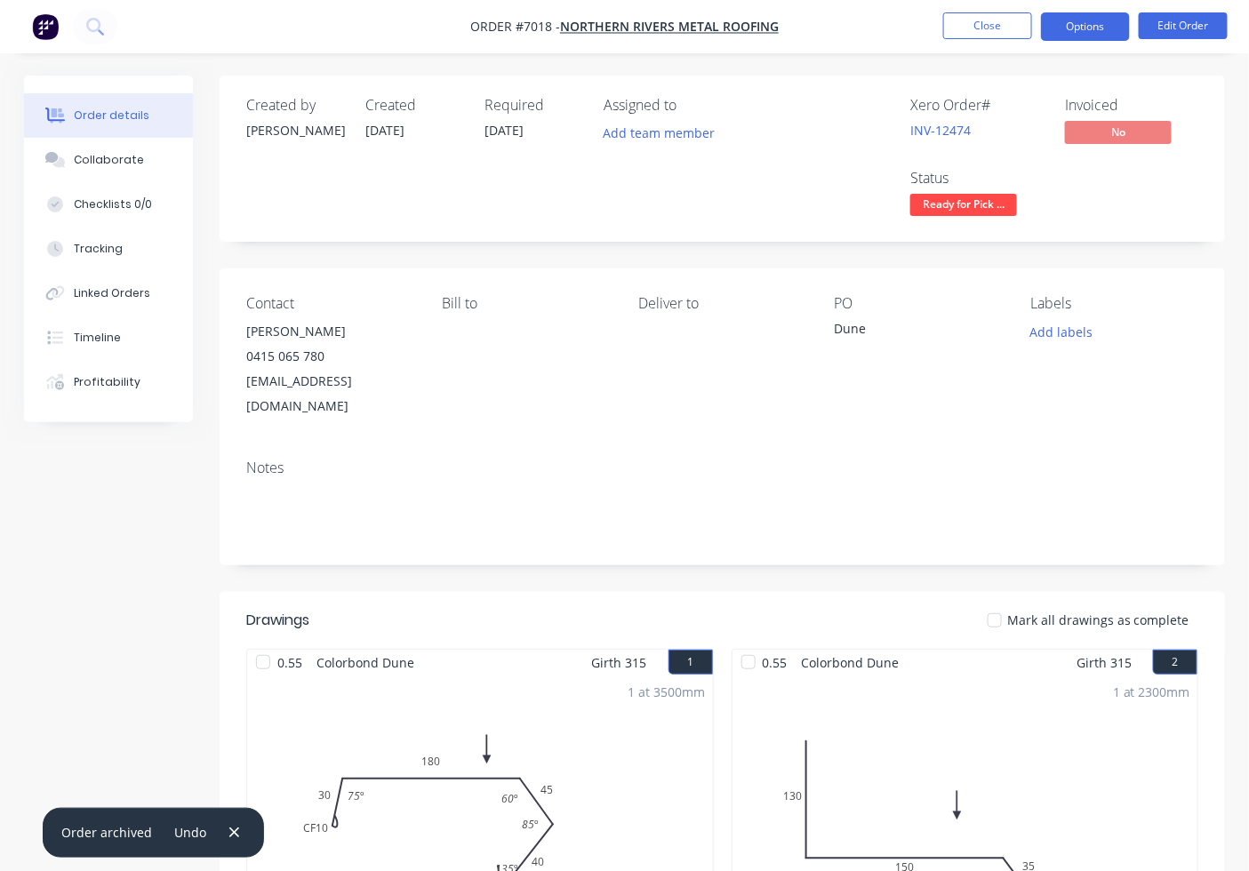
click at [1085, 38] on button "Options" at bounding box center [1085, 26] width 89 height 28
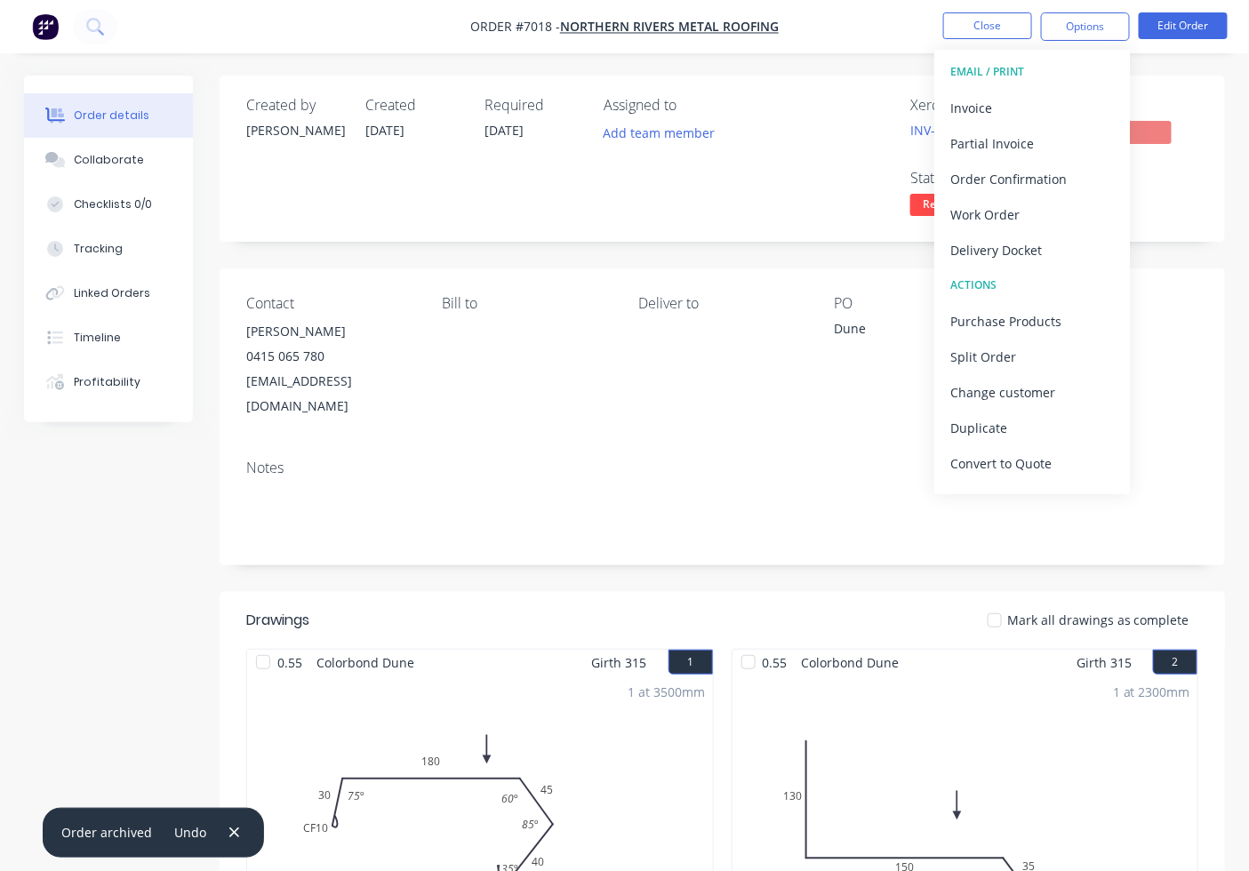
click at [1081, 86] on button "EMAIL / PRINT" at bounding box center [1032, 72] width 196 height 36
click at [1060, 98] on div "Invoice" at bounding box center [1032, 108] width 164 height 26
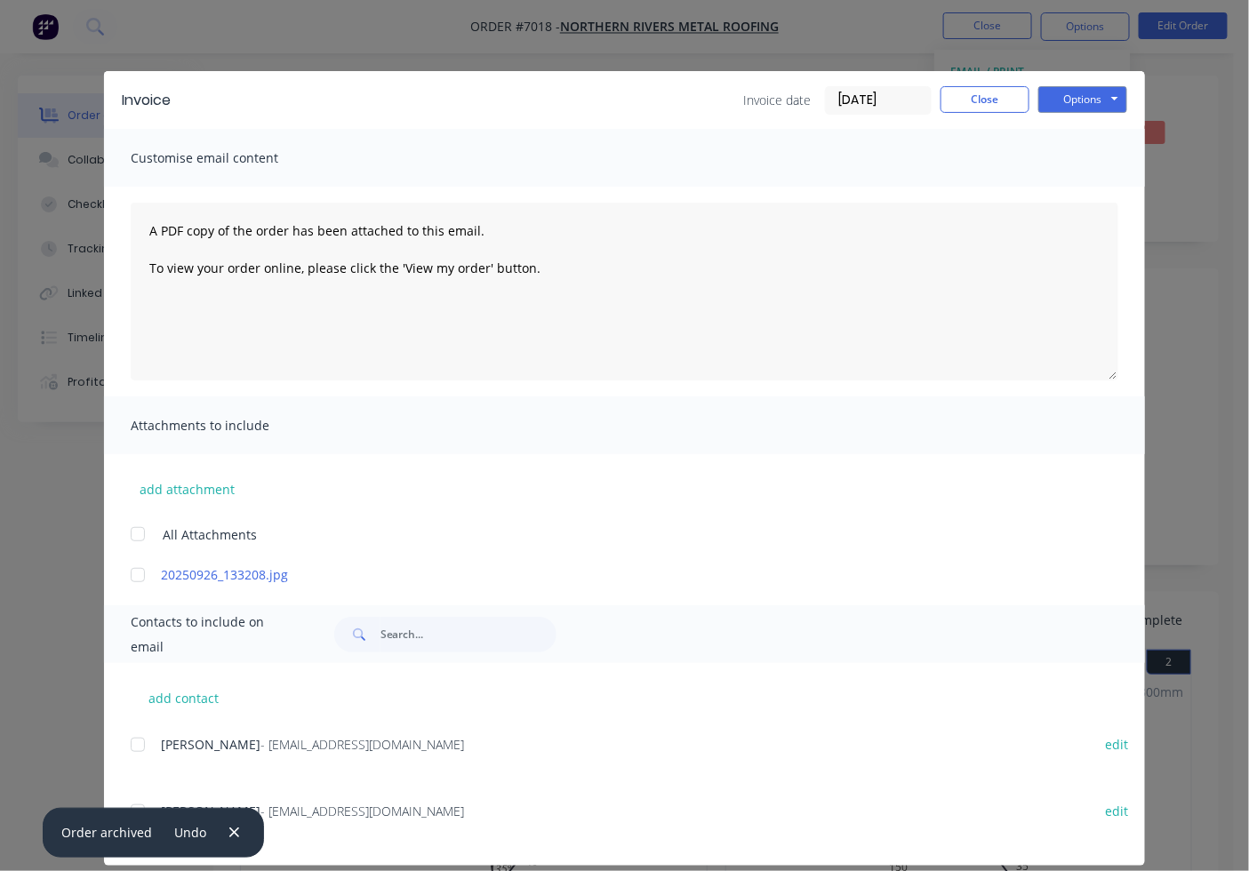
click at [132, 736] on div at bounding box center [138, 745] width 36 height 36
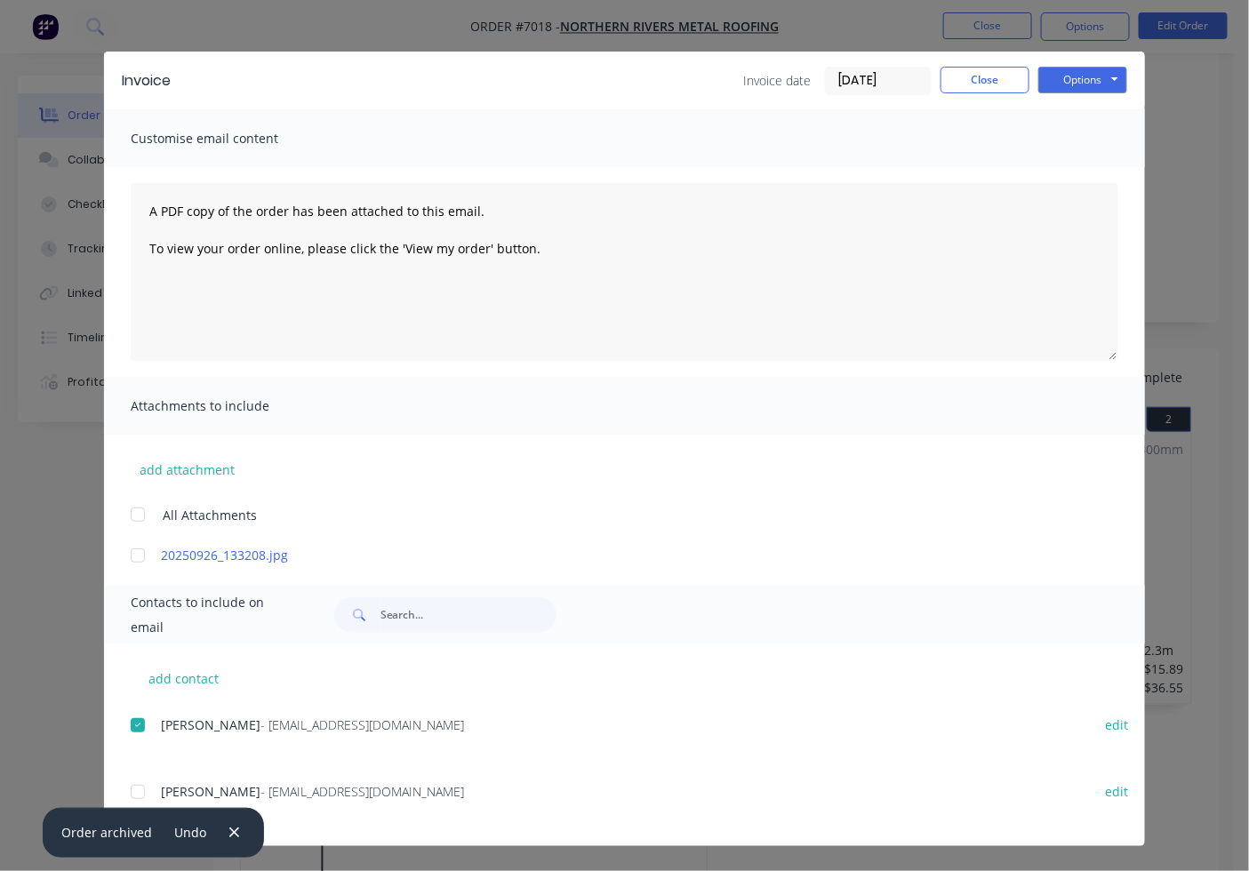
scroll to position [329, 0]
click at [1080, 83] on button "Options" at bounding box center [1082, 80] width 89 height 27
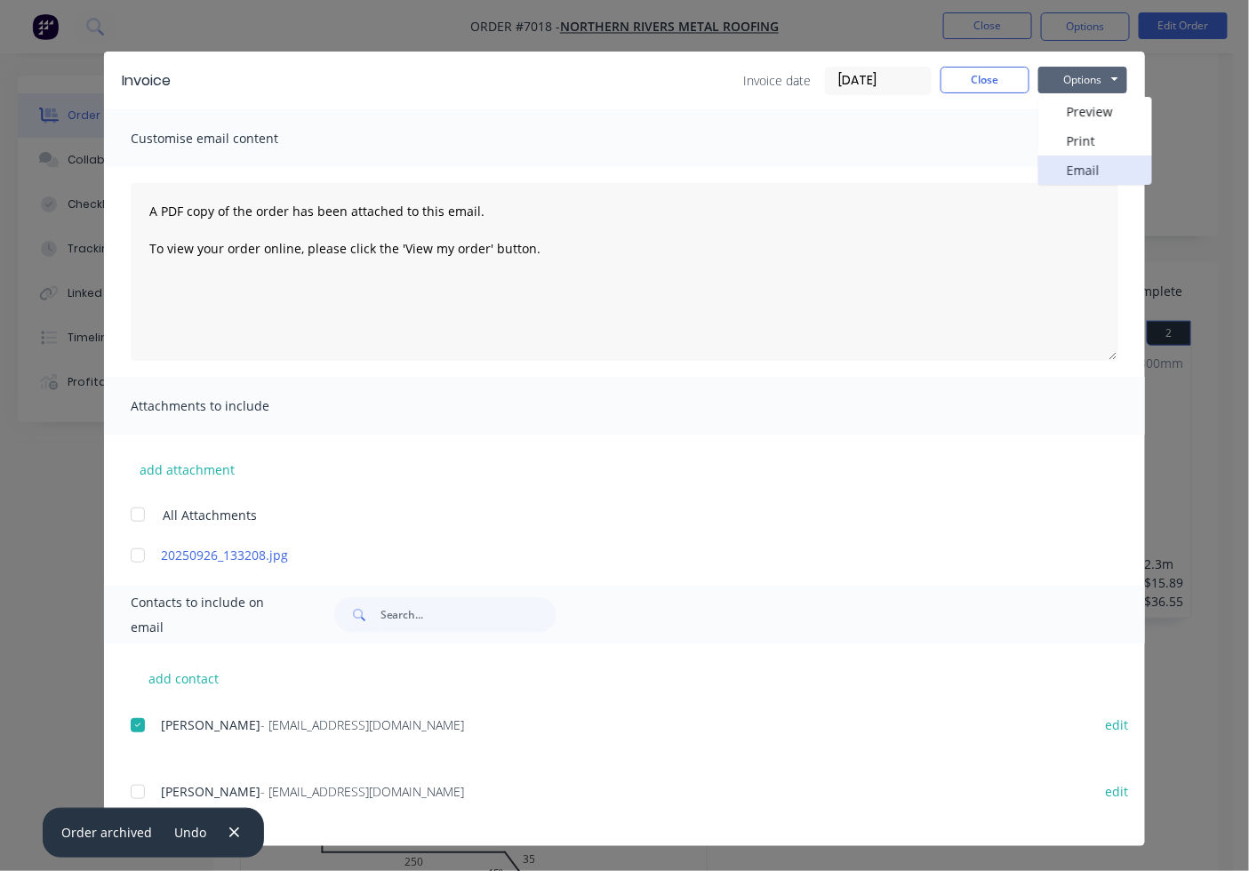
click at [1085, 170] on button "Email" at bounding box center [1095, 170] width 114 height 29
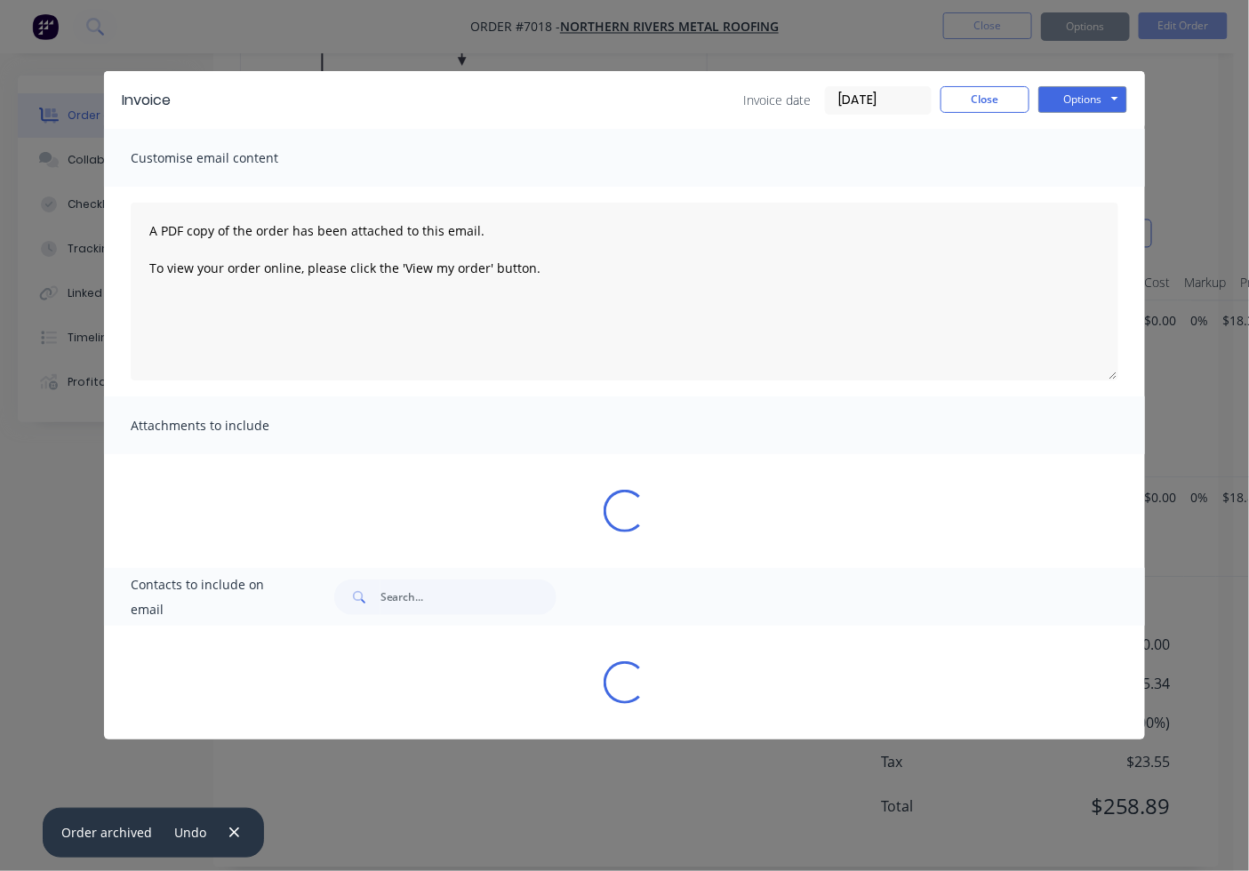
scroll to position [0, 0]
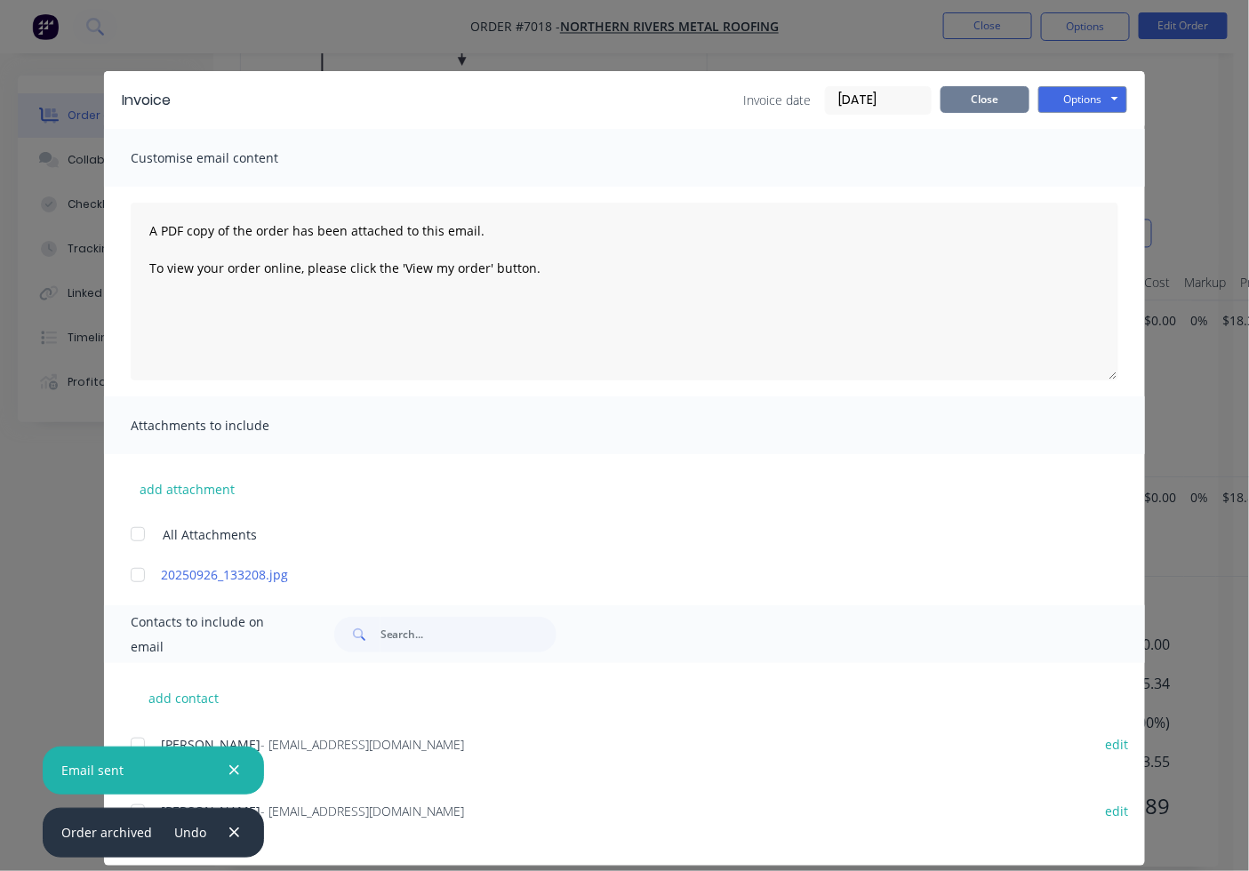
click at [963, 87] on button "Close" at bounding box center [985, 99] width 89 height 27
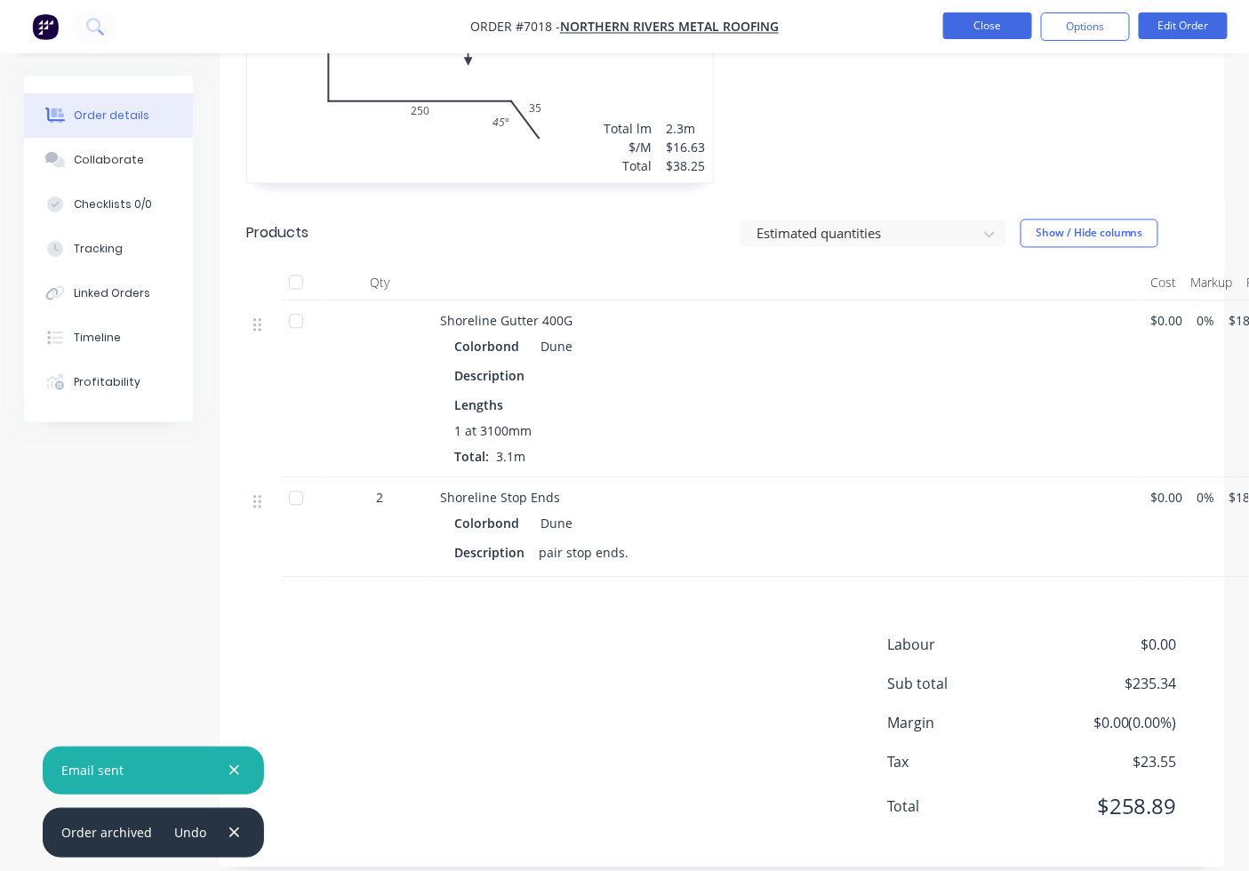
click at [1006, 30] on button "Close" at bounding box center [987, 25] width 89 height 27
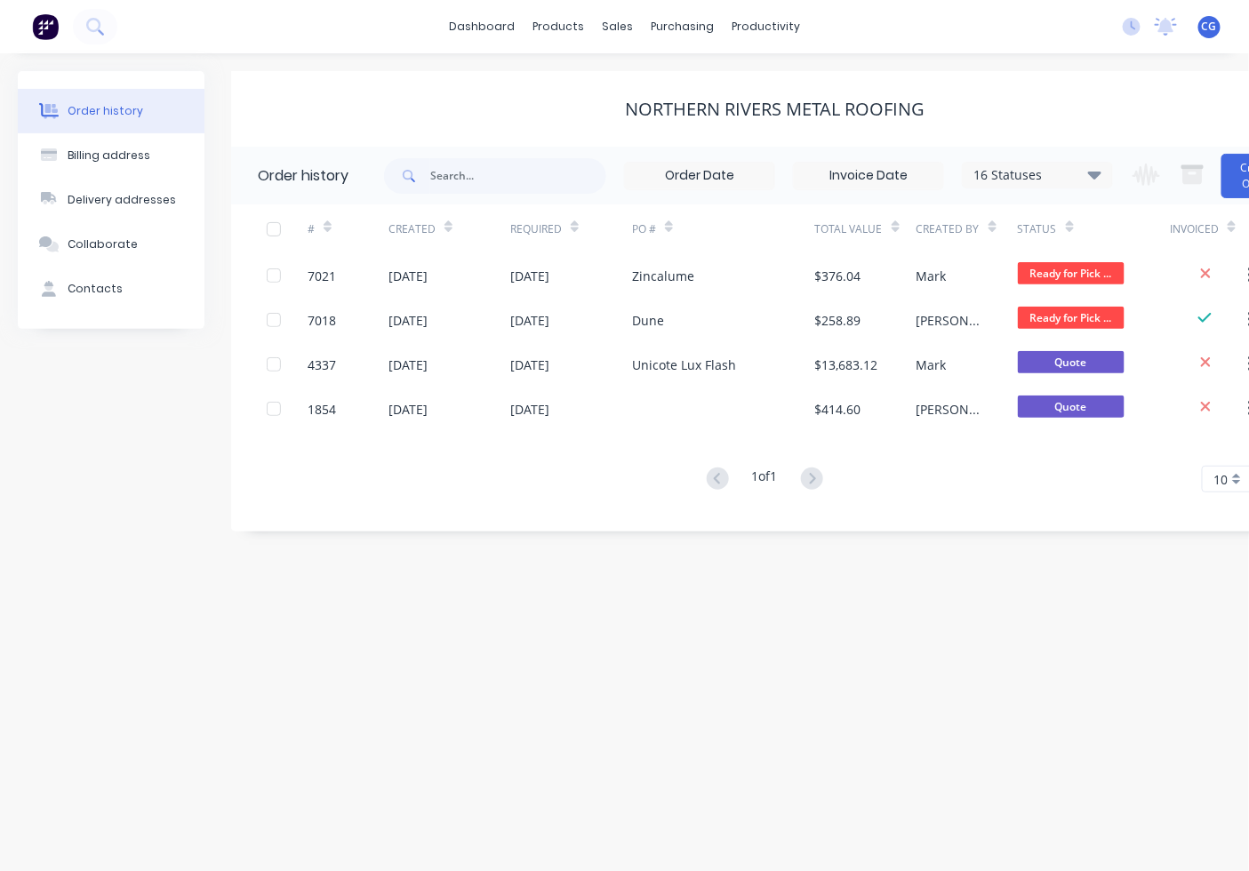
scroll to position [14, 0]
click at [477, 13] on link "dashboard" at bounding box center [482, 26] width 84 height 27
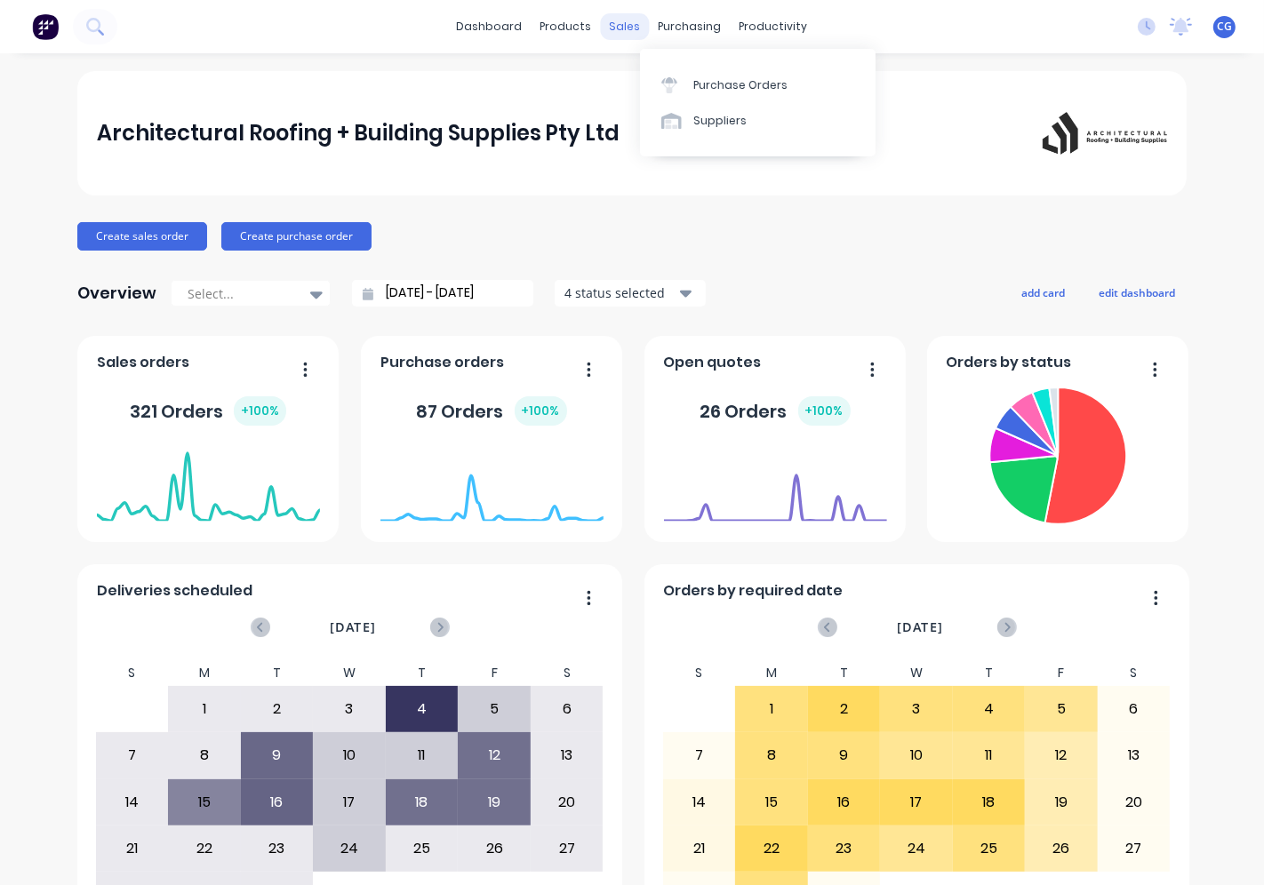
drag, startPoint x: 647, startPoint y: 20, endPoint x: 624, endPoint y: 20, distance: 23.1
click at [650, 20] on div "purchasing" at bounding box center [690, 26] width 81 height 27
click at [624, 20] on div "sales" at bounding box center [625, 26] width 49 height 27
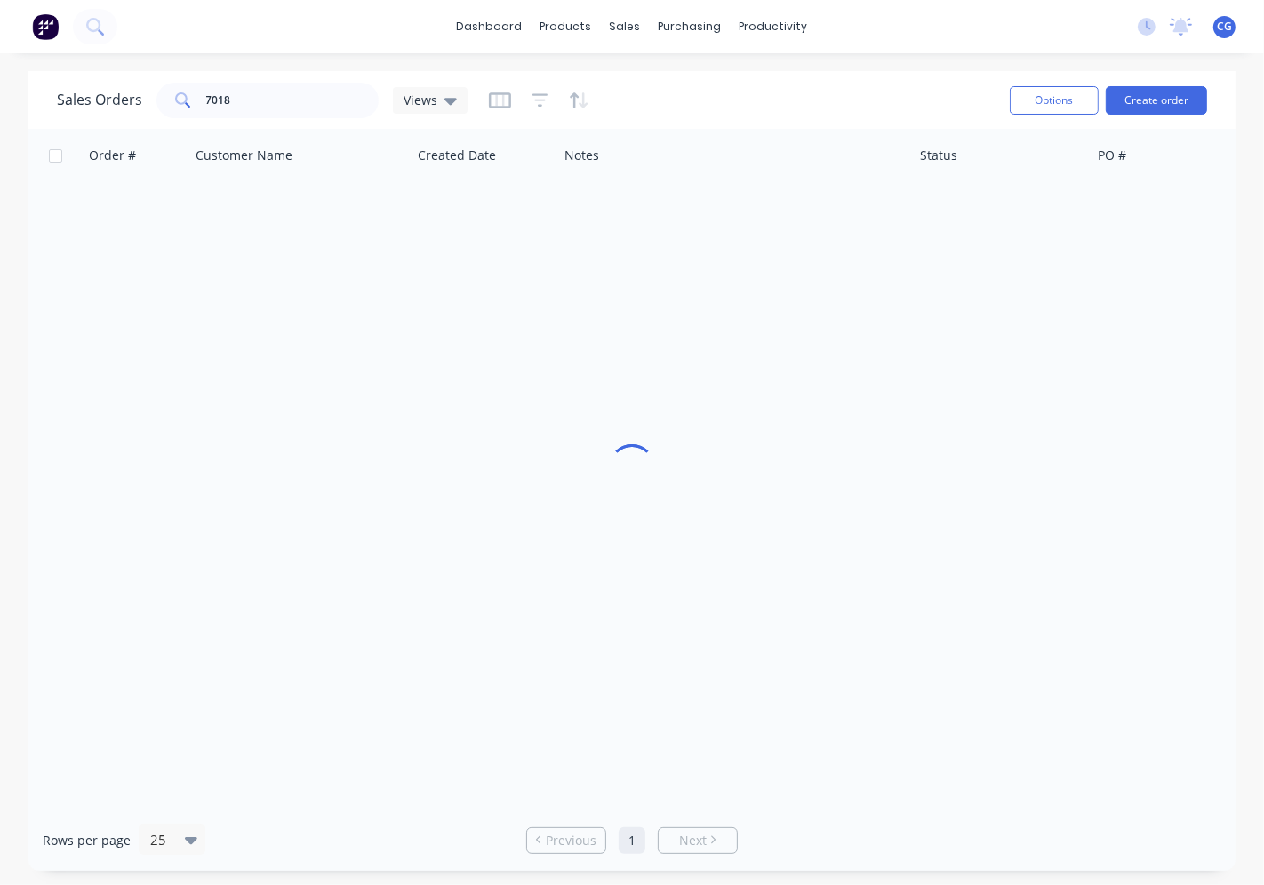
click at [713, 76] on div "Sales Orders 7018 Views Options Create order" at bounding box center [631, 100] width 1207 height 58
click at [217, 83] on input "7018" at bounding box center [292, 101] width 173 height 36
click at [241, 108] on input "7018" at bounding box center [292, 101] width 173 height 36
click at [237, 103] on input "7018" at bounding box center [292, 101] width 173 height 36
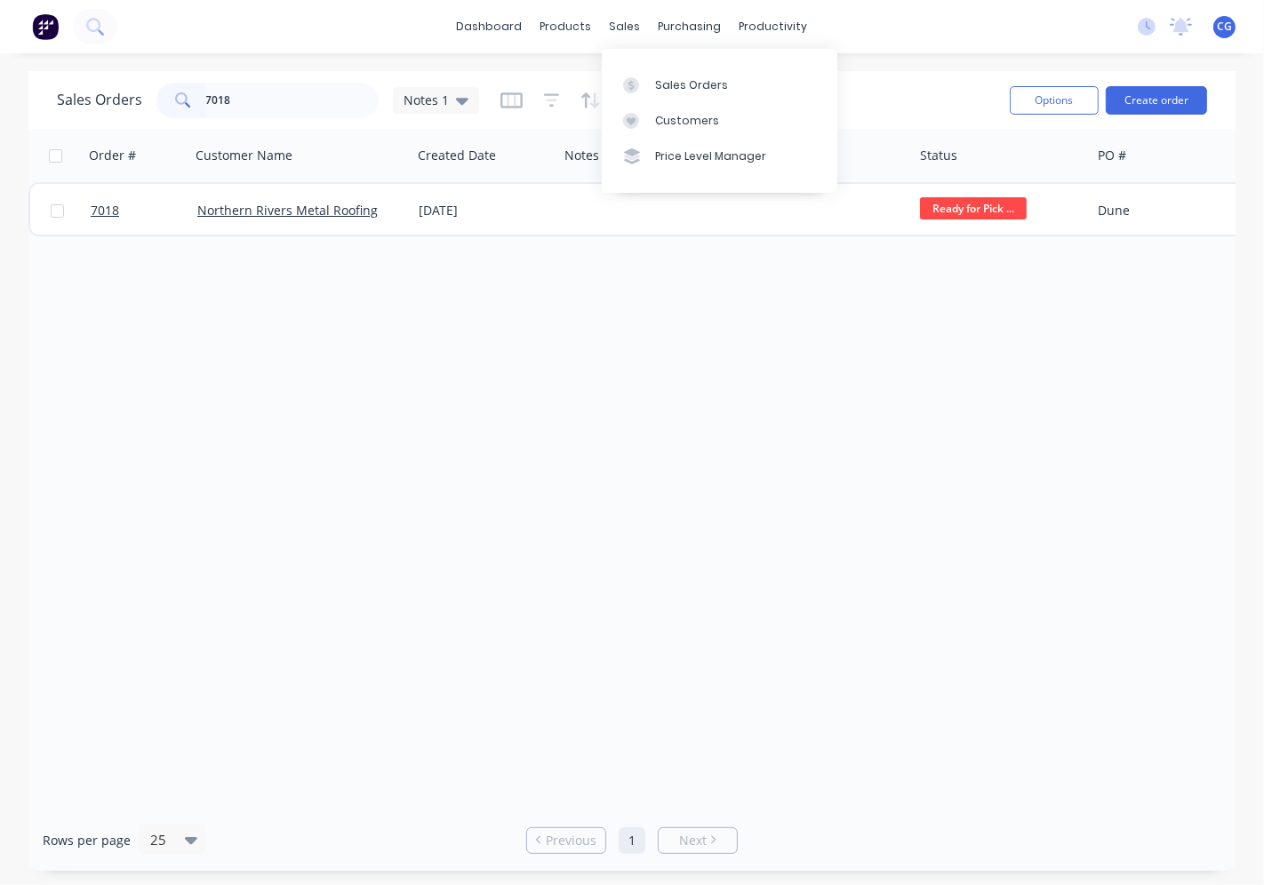
click at [671, 82] on div "Sales Orders" at bounding box center [691, 85] width 73 height 16
click at [661, 83] on div "Sales Orders" at bounding box center [691, 85] width 73 height 16
click at [653, 77] on link "Sales Orders" at bounding box center [720, 85] width 236 height 36
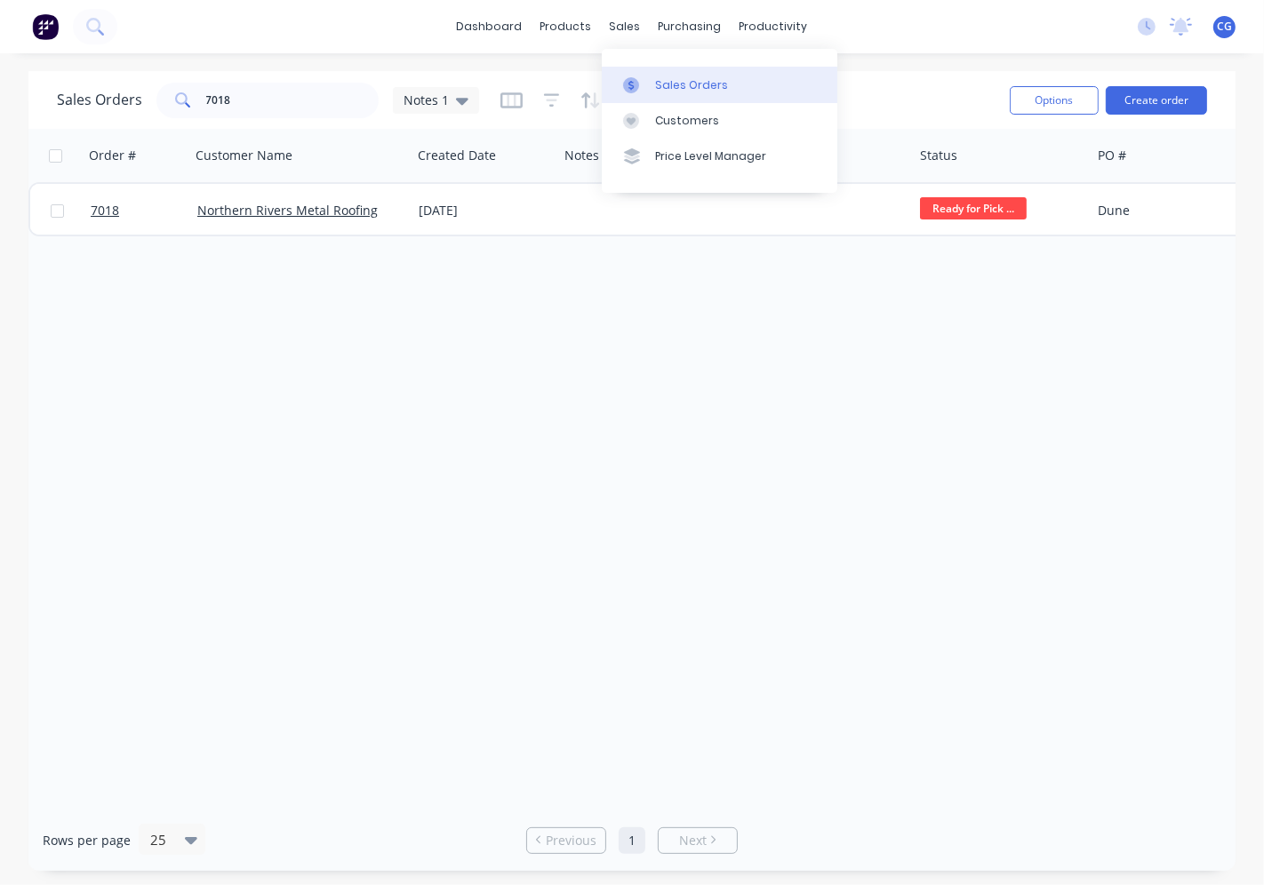
drag, startPoint x: 653, startPoint y: 77, endPoint x: 373, endPoint y: 81, distance: 279.2
click at [652, 78] on link "Sales Orders" at bounding box center [720, 85] width 236 height 36
